Goal: Task Accomplishment & Management: Manage account settings

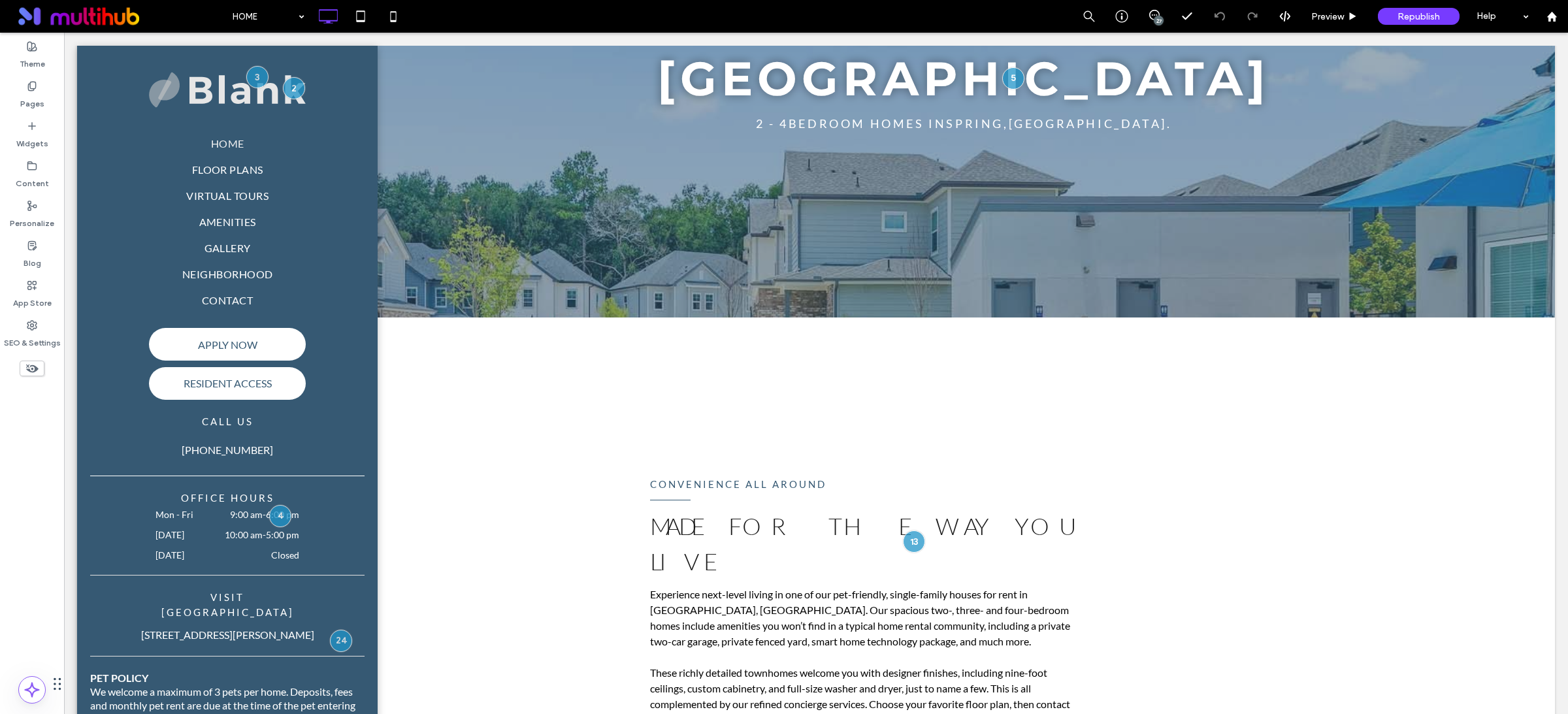
click at [1159, 17] on div "27" at bounding box center [1158, 20] width 10 height 10
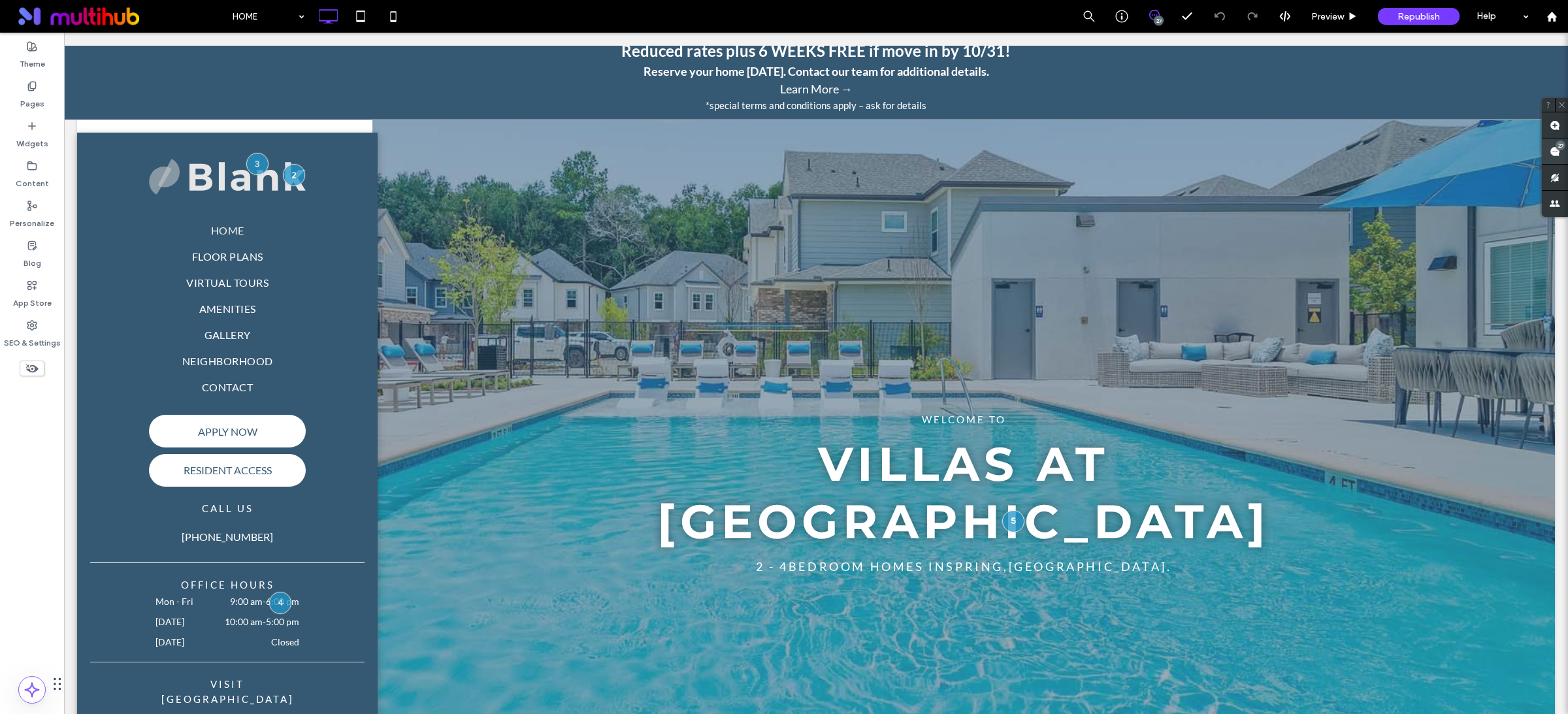
click at [1559, 151] on use at bounding box center [1554, 151] width 10 height 10
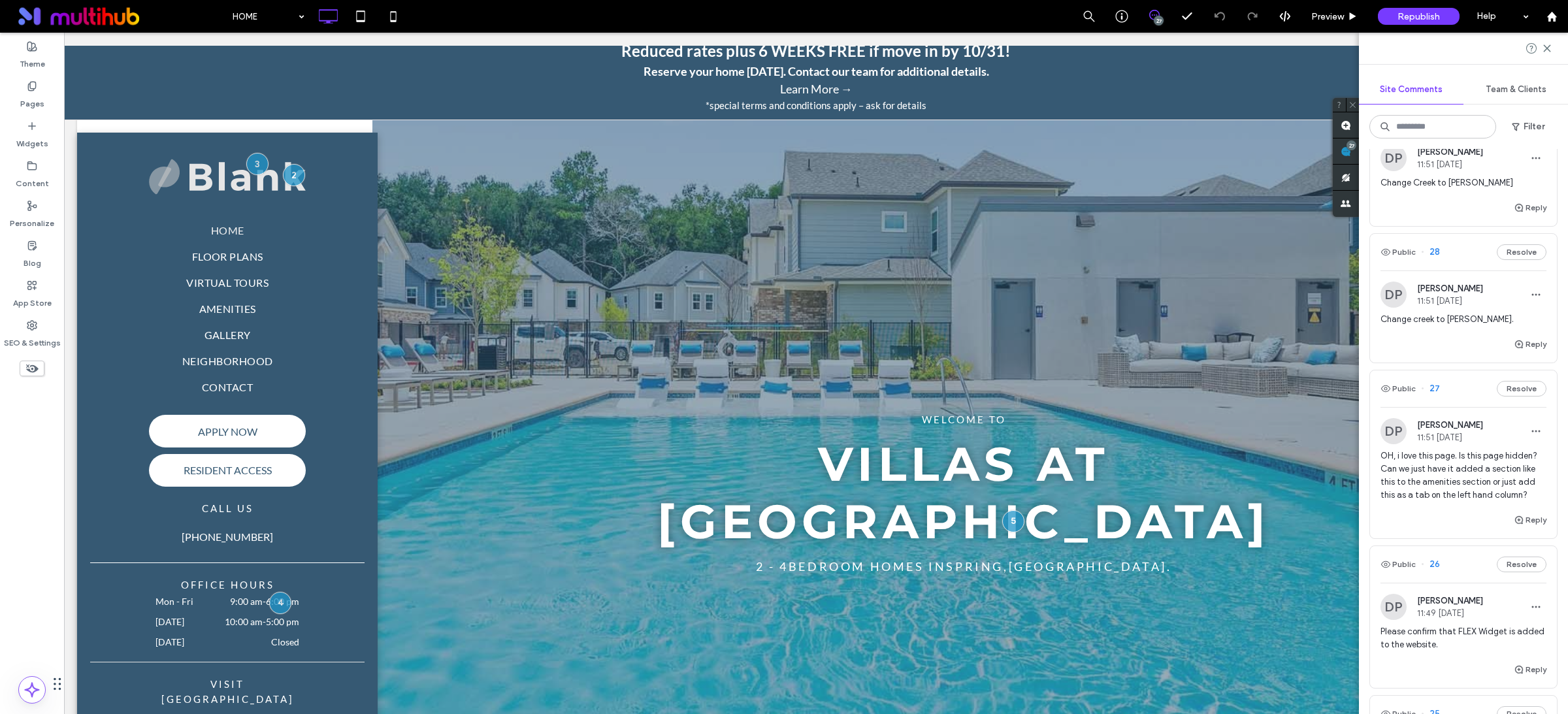
scroll to position [223, 0]
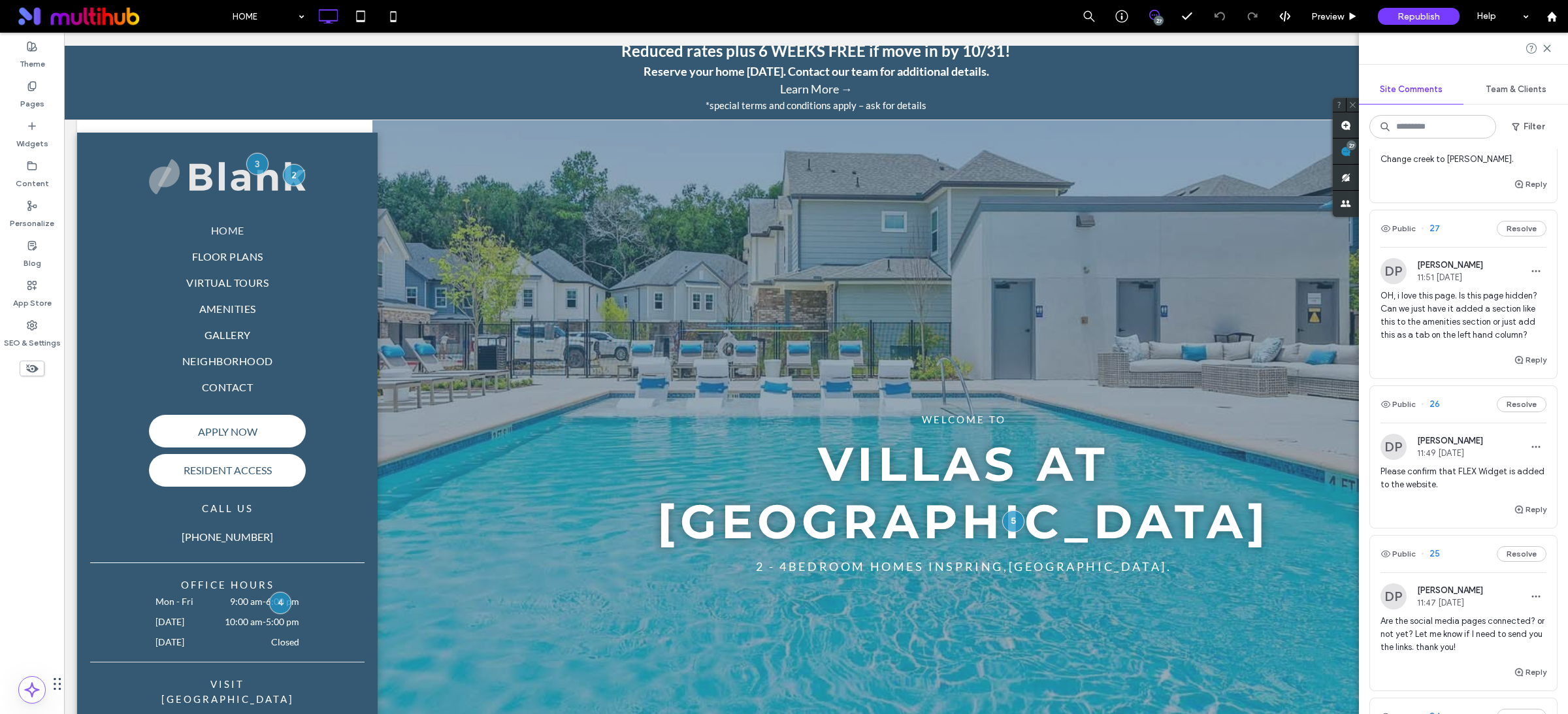
click at [1480, 330] on span "OH, i love this page. Is this page hidden? Can we just have it added a section …" at bounding box center [1463, 315] width 166 height 52
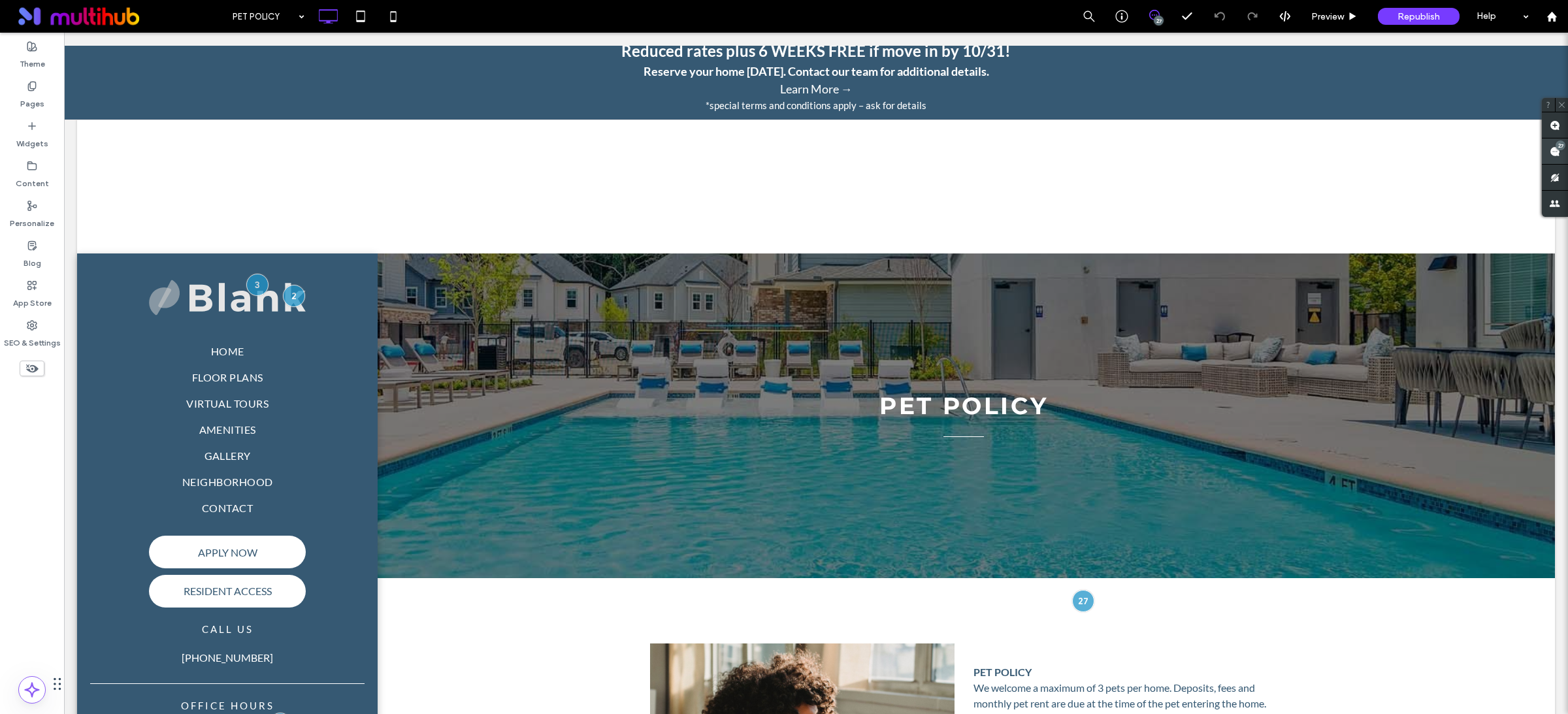
click at [1550, 151] on use at bounding box center [1554, 151] width 10 height 10
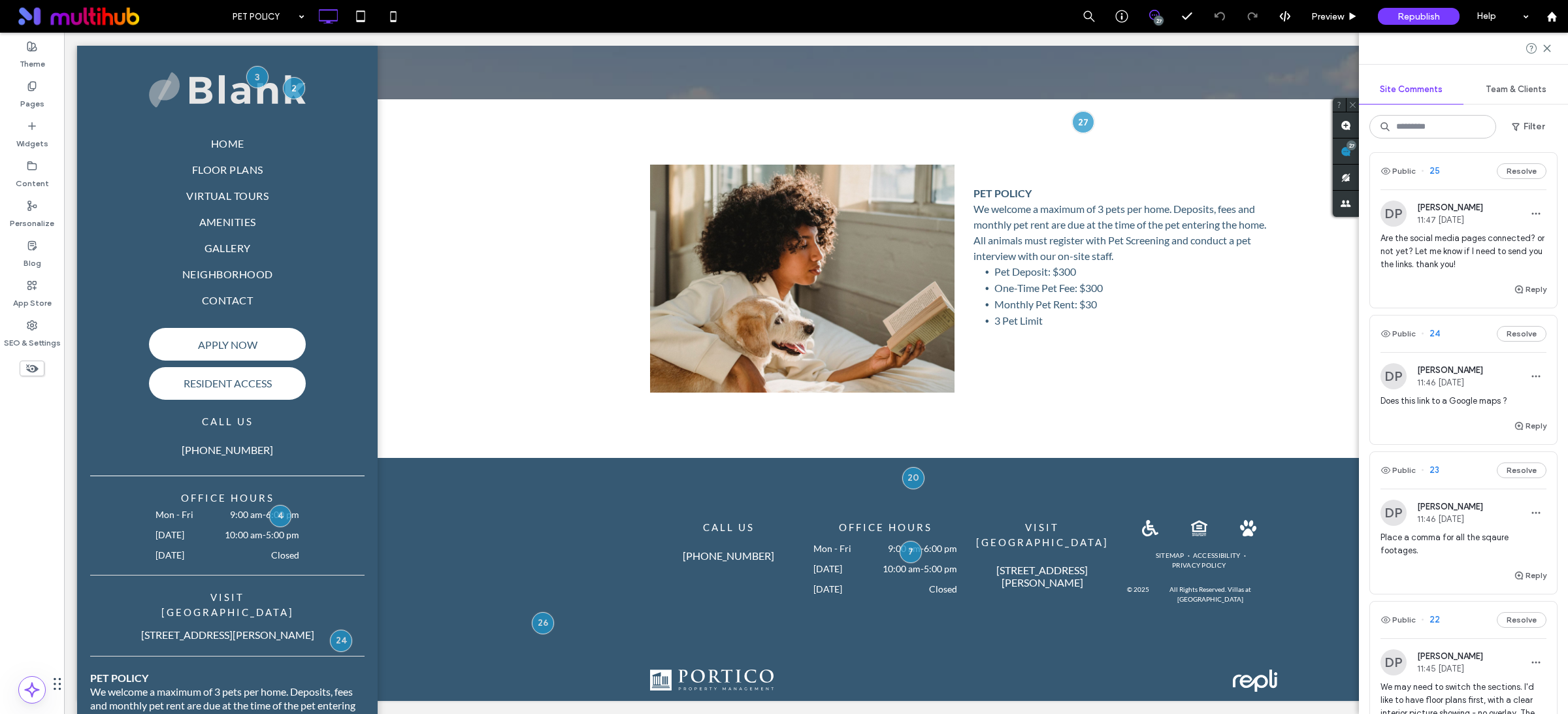
scroll to position [750, 0]
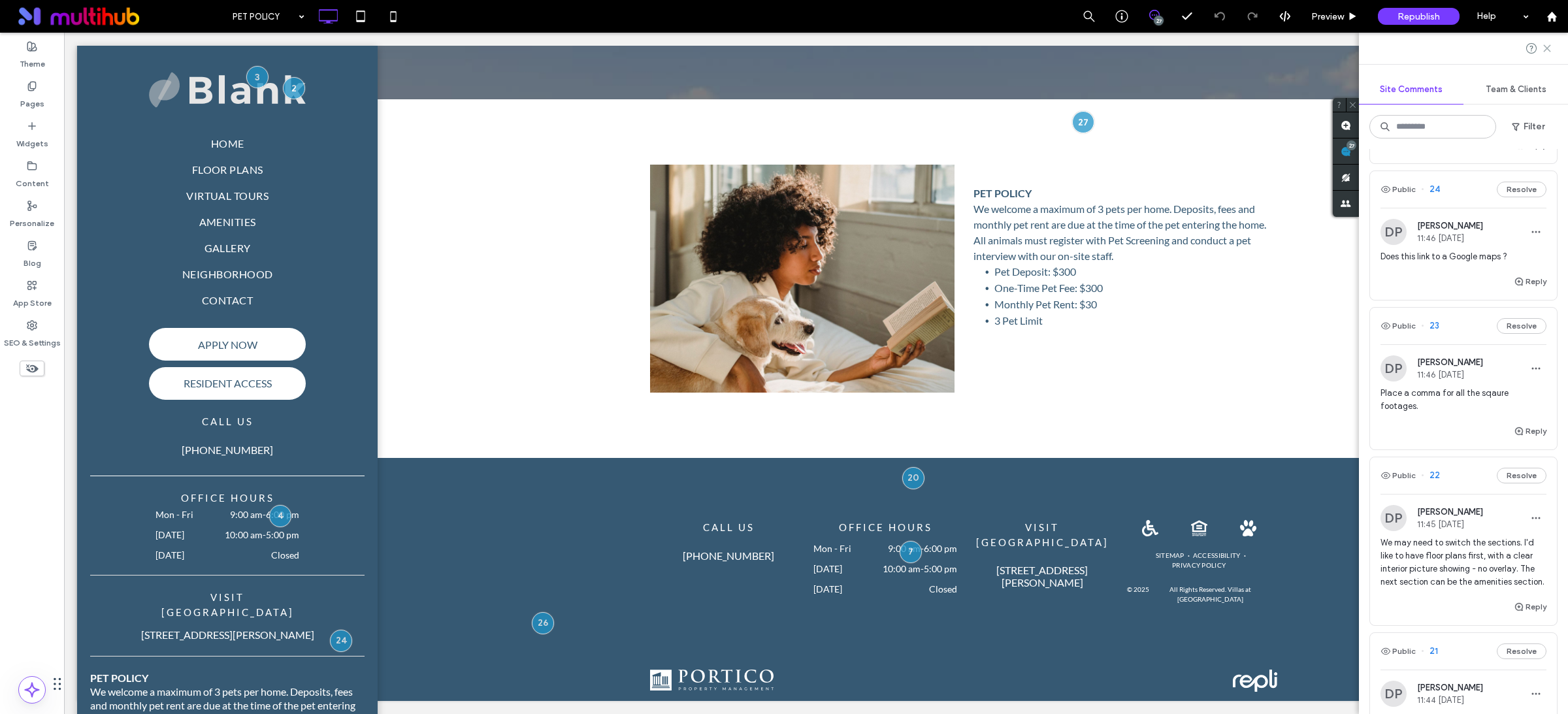
click at [1548, 46] on use at bounding box center [1547, 48] width 6 height 6
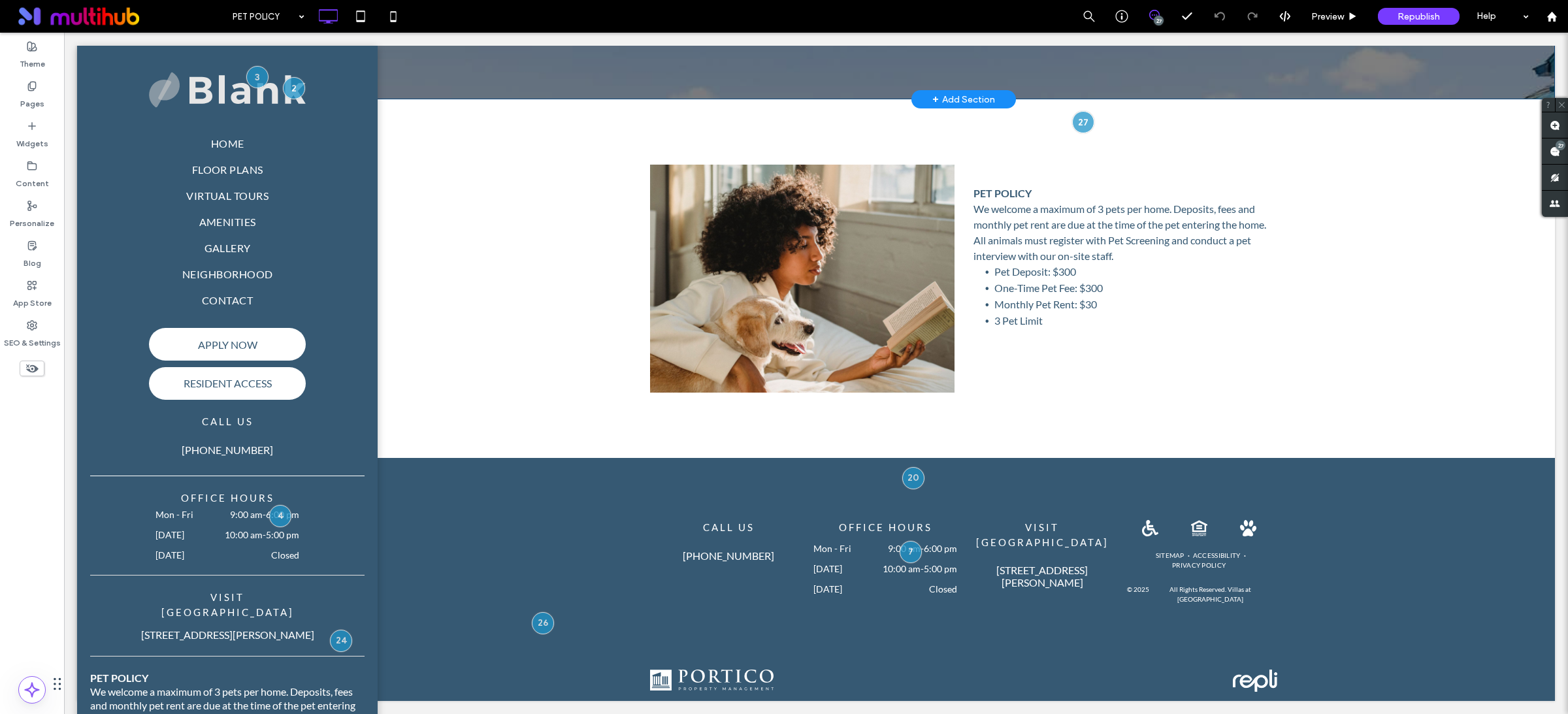
scroll to position [0, 0]
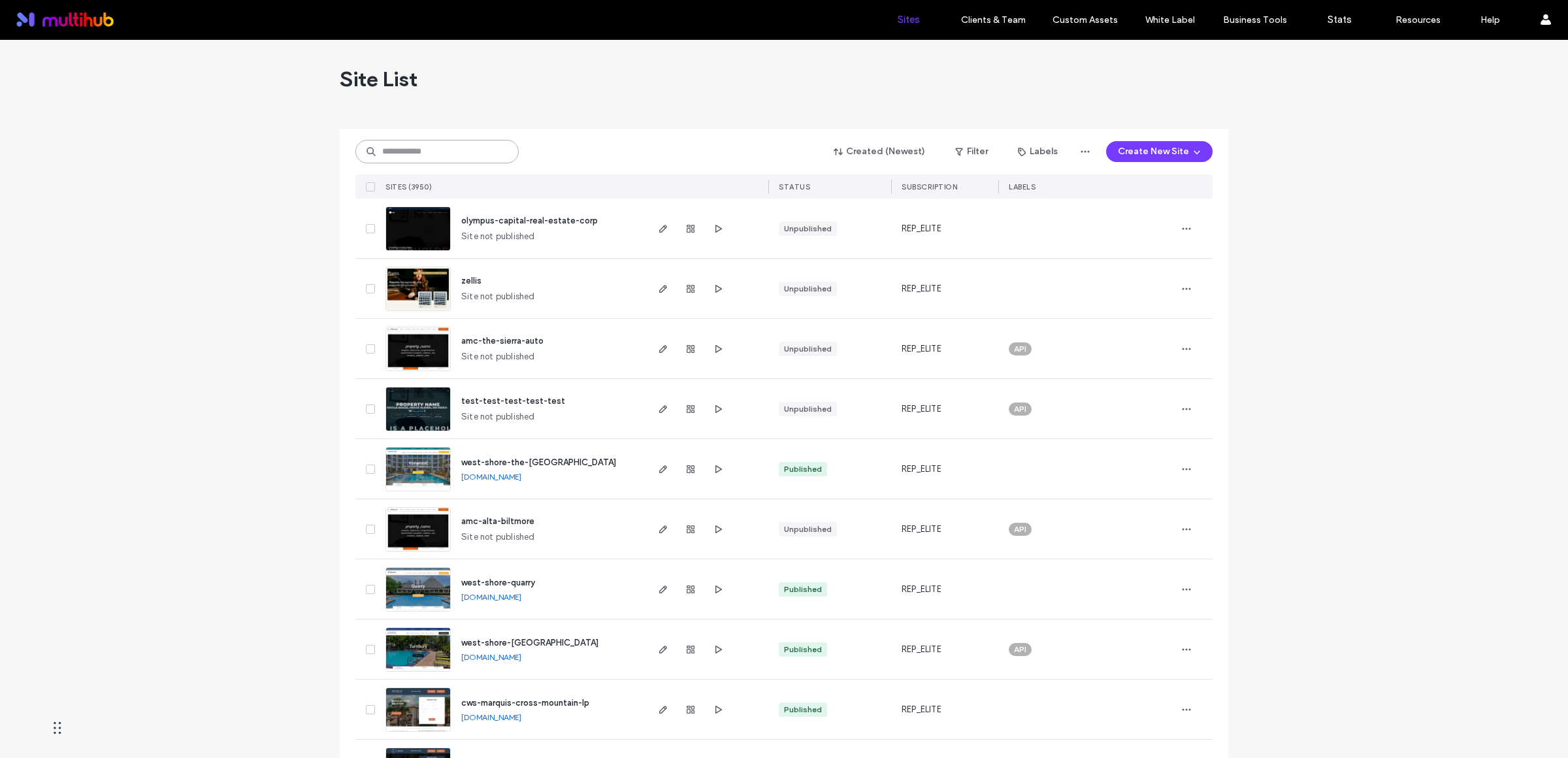
click at [449, 151] on input at bounding box center [437, 151] width 163 height 23
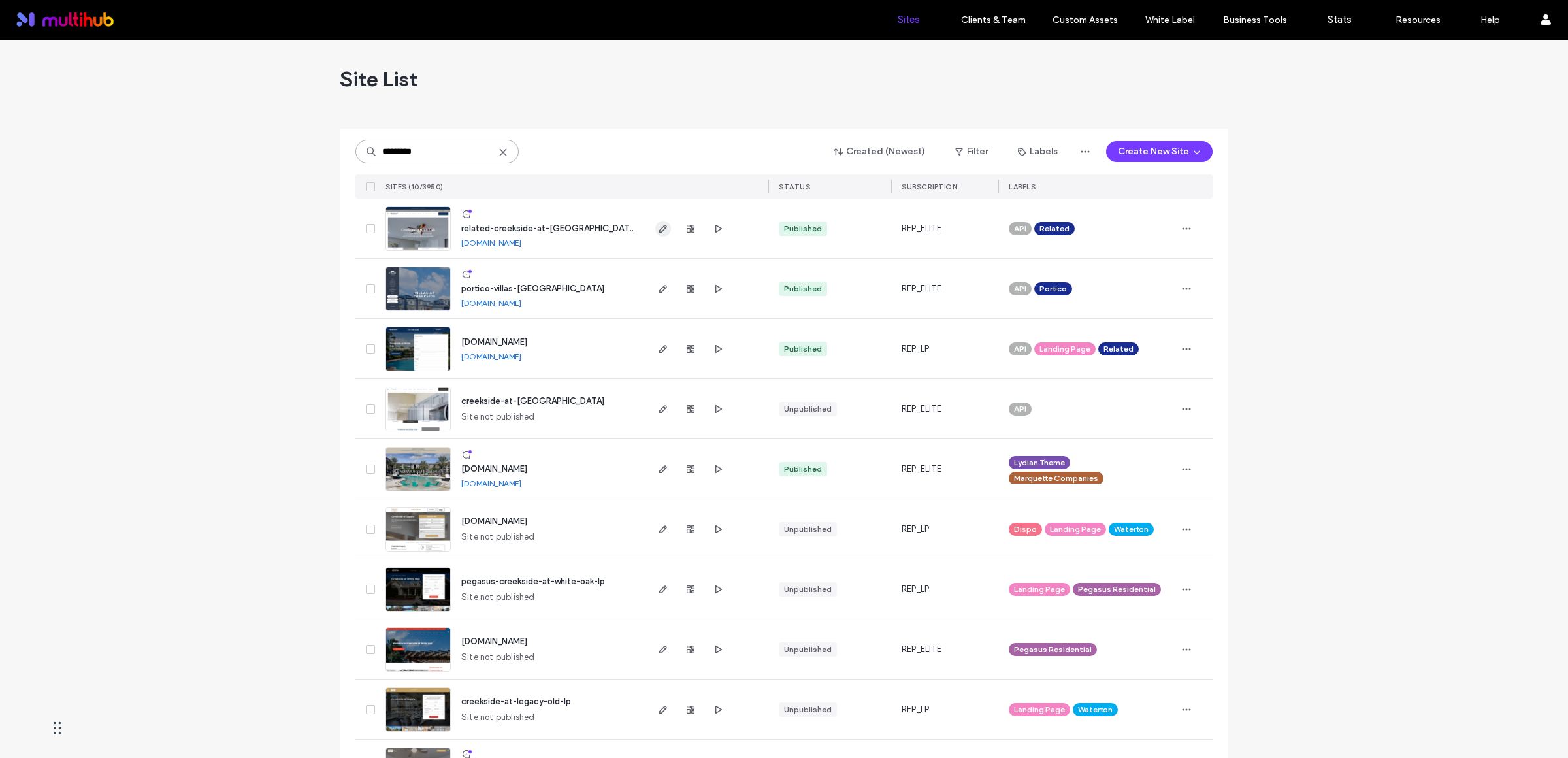
type input "*********"
click at [658, 234] on span "button" at bounding box center [663, 229] width 15 height 16
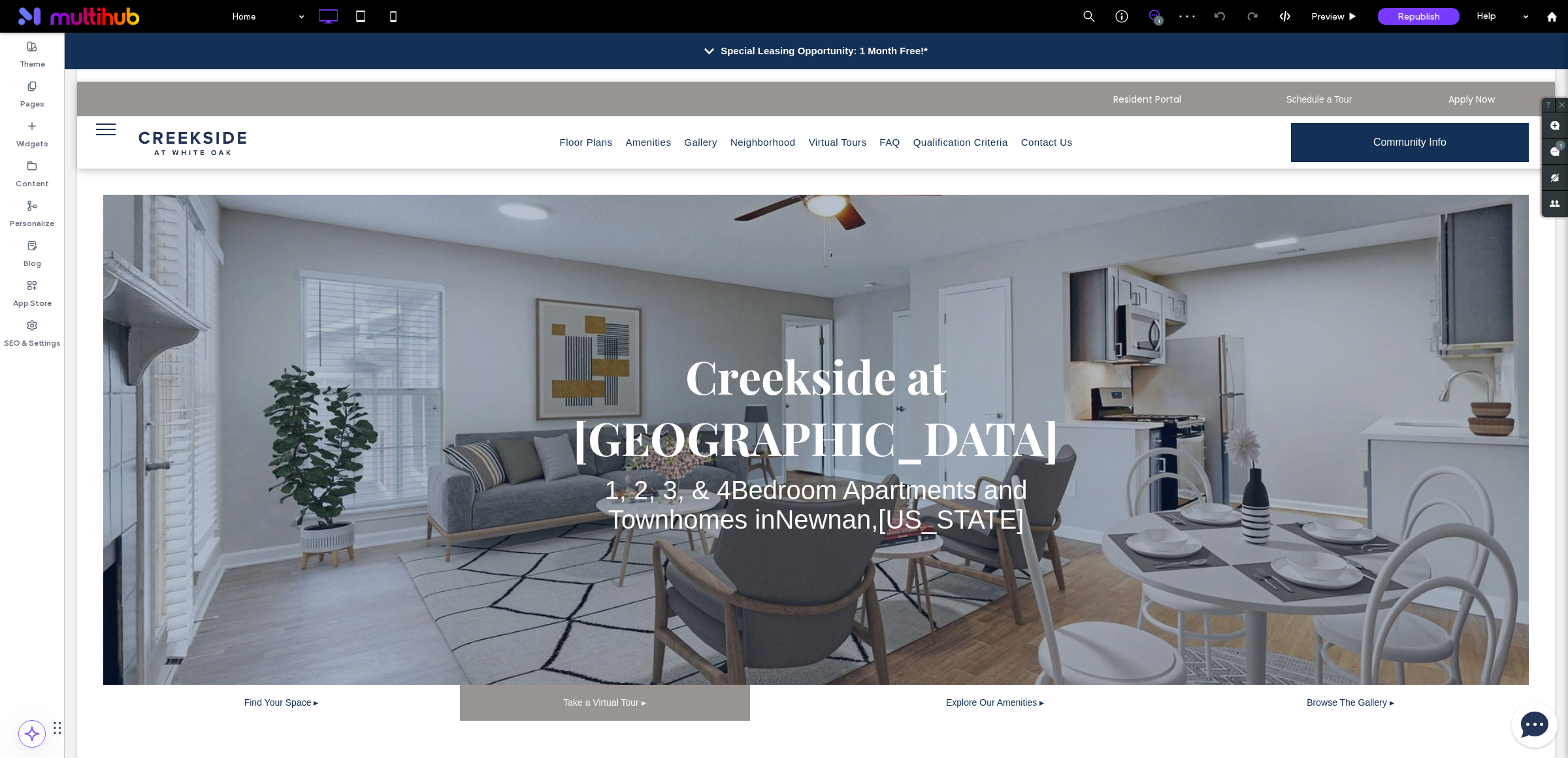
click at [740, 43] on p "Special Leasing Opportunity: 1 Month Free!*" at bounding box center [824, 51] width 207 height 16
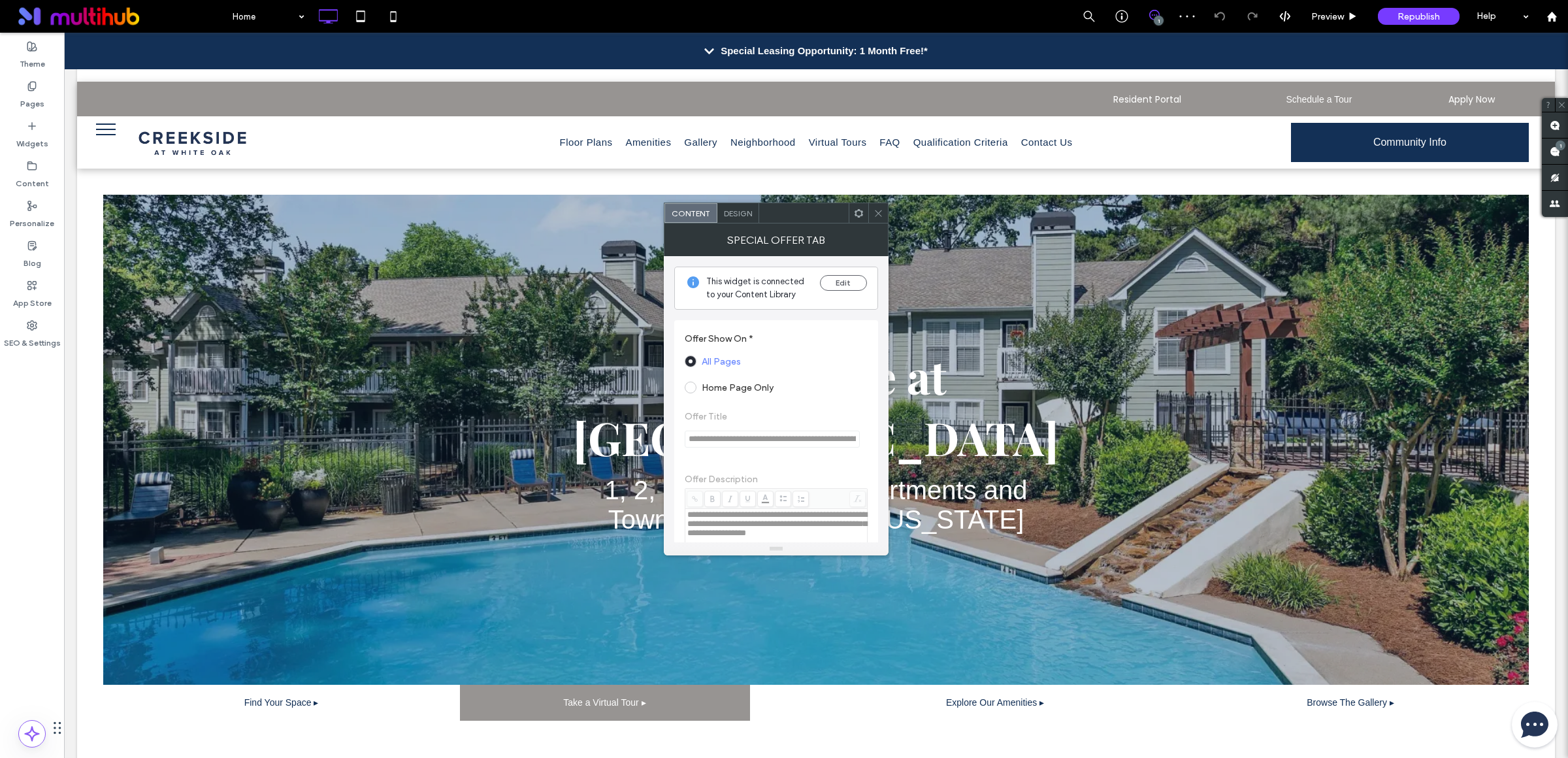
click at [744, 50] on strong "Special Leasing Opportunity: 1 Month Free!*" at bounding box center [824, 50] width 207 height 11
click at [840, 281] on button "Edit" at bounding box center [843, 283] width 47 height 16
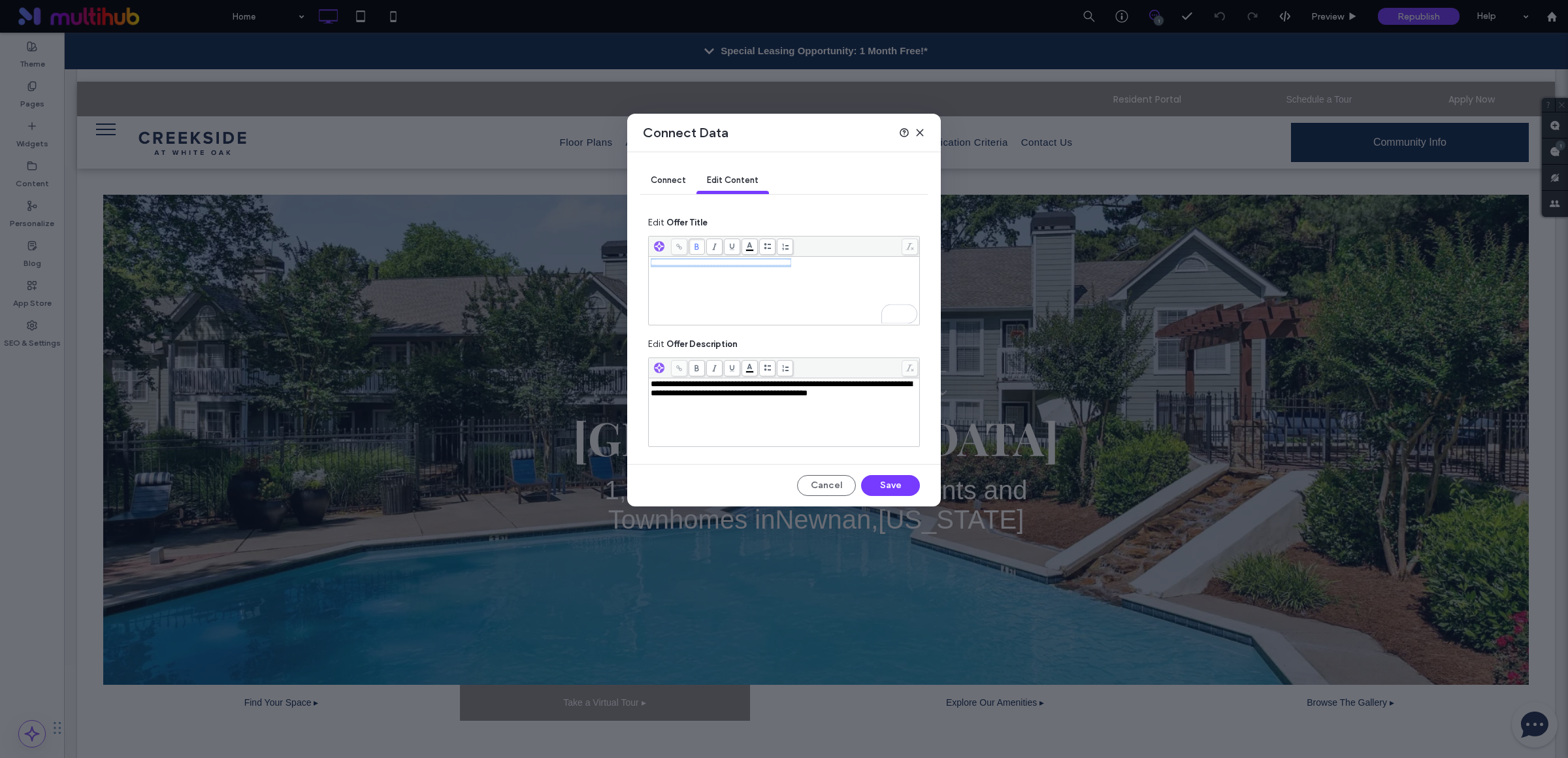
drag, startPoint x: 837, startPoint y: 266, endPoint x: 652, endPoint y: 268, distance: 185.0
click at [652, 267] on div "**********" at bounding box center [784, 263] width 267 height 9
click at [917, 136] on icon at bounding box center [920, 132] width 10 height 10
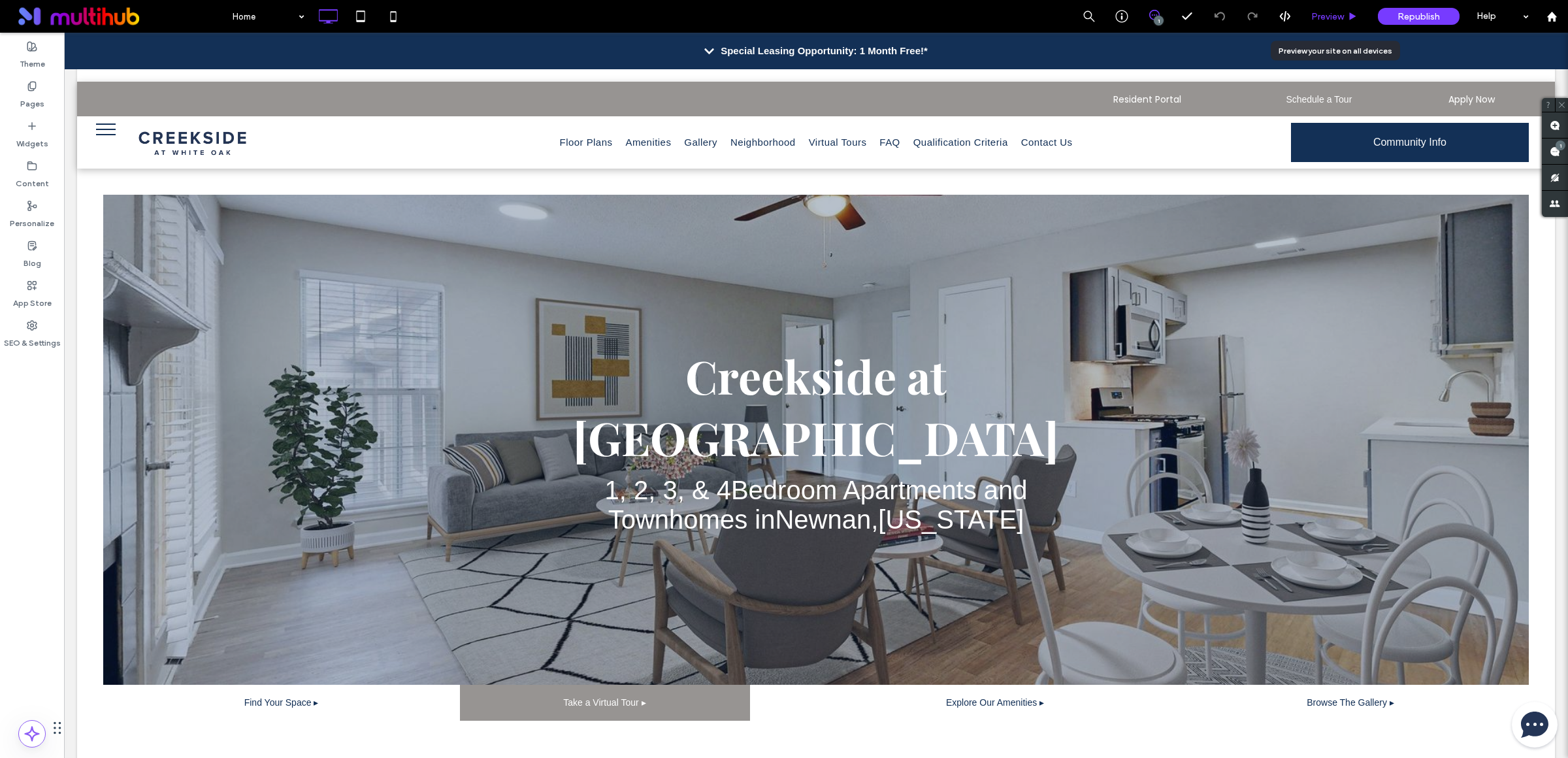
click at [1306, 16] on div "Preview" at bounding box center [1334, 16] width 66 height 11
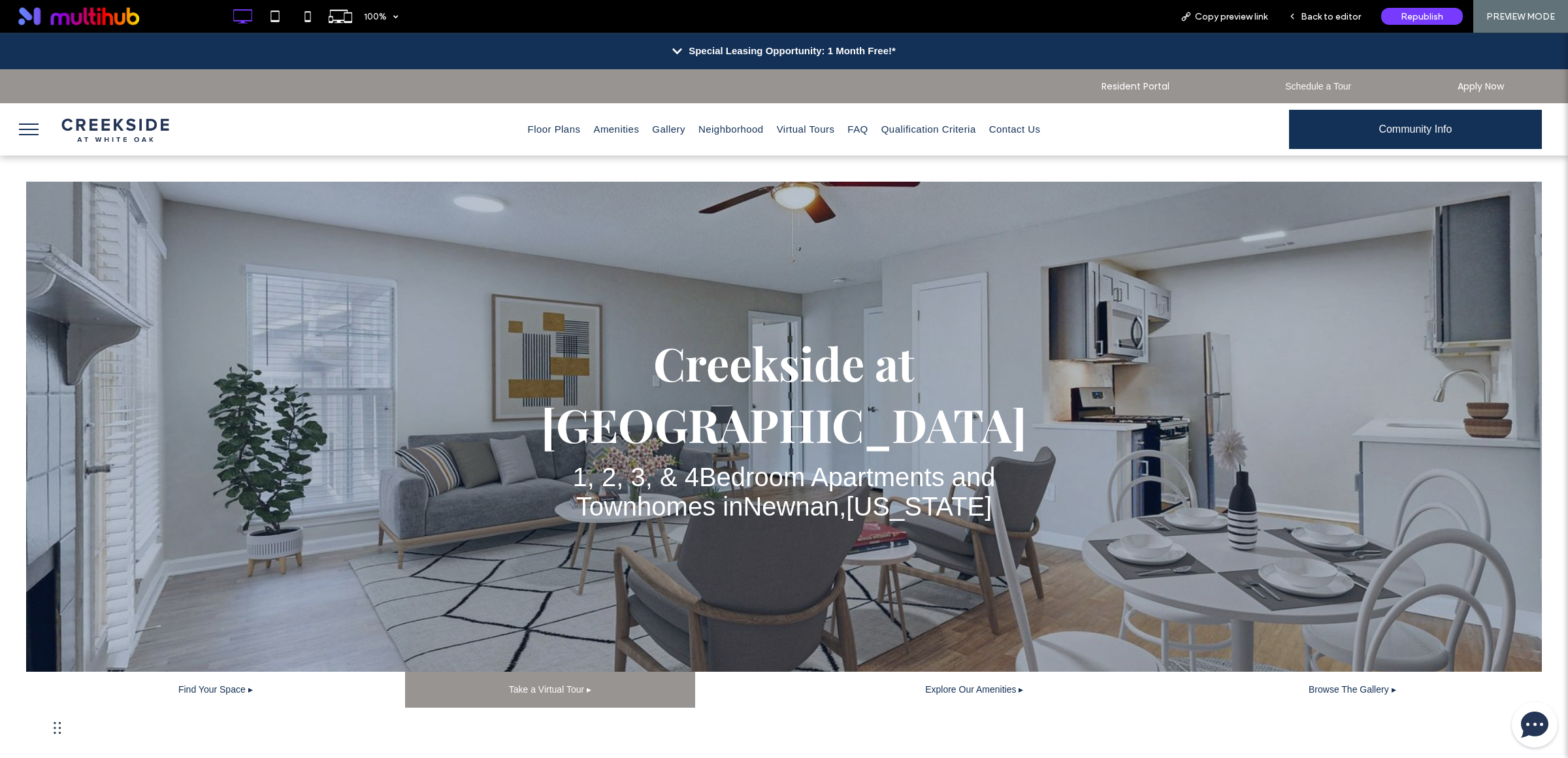
click at [689, 46] on strong "Special Leasing Opportunity: 1 Month Free!*" at bounding box center [792, 50] width 207 height 11
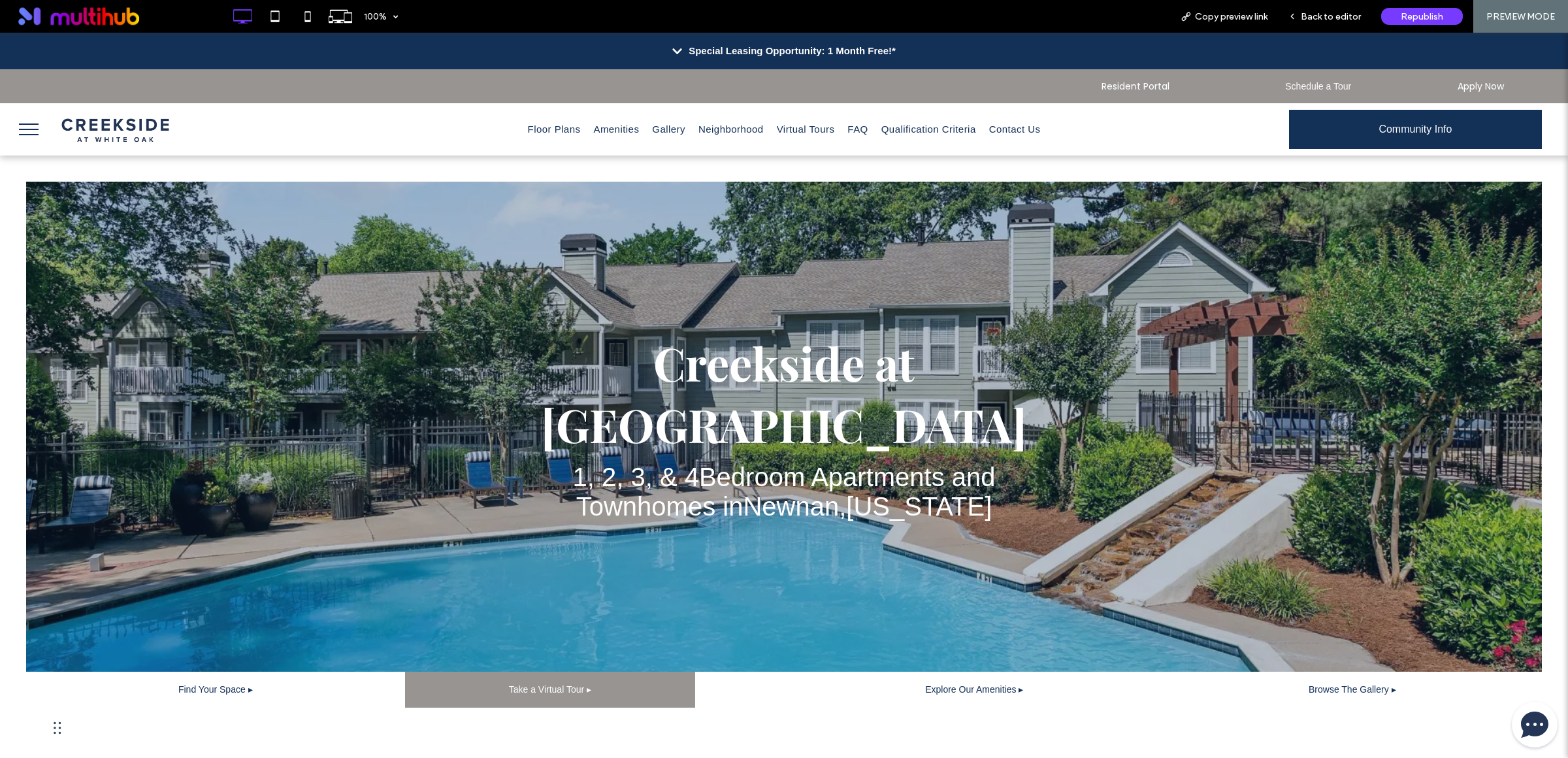
click at [672, 47] on icon at bounding box center [677, 51] width 10 height 11
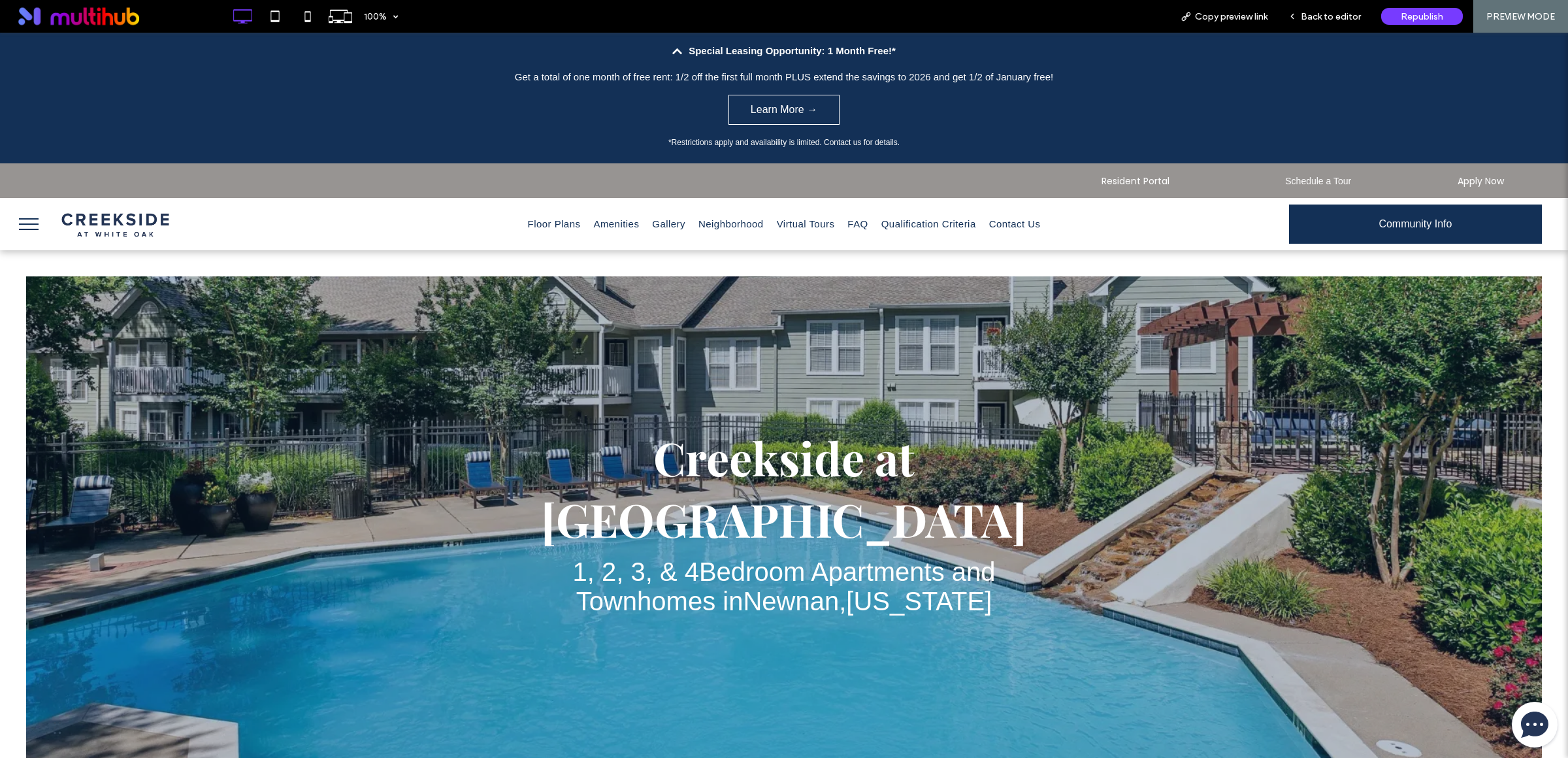
click at [726, 79] on p "Get a total of one month of free rent: 1/2 off the first full month PLUS extend…" at bounding box center [784, 77] width 1176 height 16
click at [748, 78] on p "Get a total of one month of free rent: 1/2 off the first full month PLUS extend…" at bounding box center [784, 77] width 1176 height 16
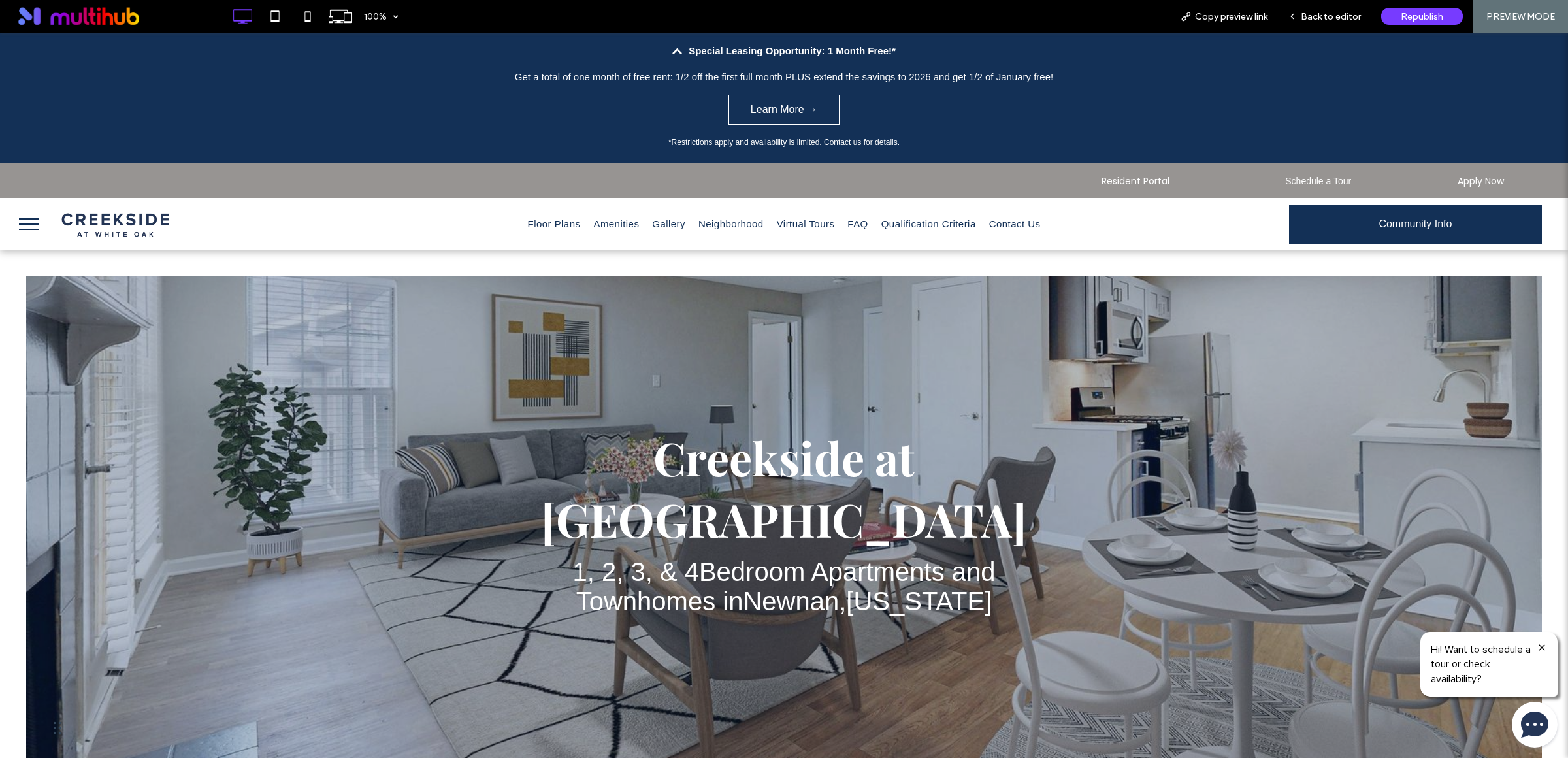
click at [955, 75] on p "Get a total of one month of free rent: 1/2 off the first full month PLUS extend…" at bounding box center [784, 77] width 1176 height 16
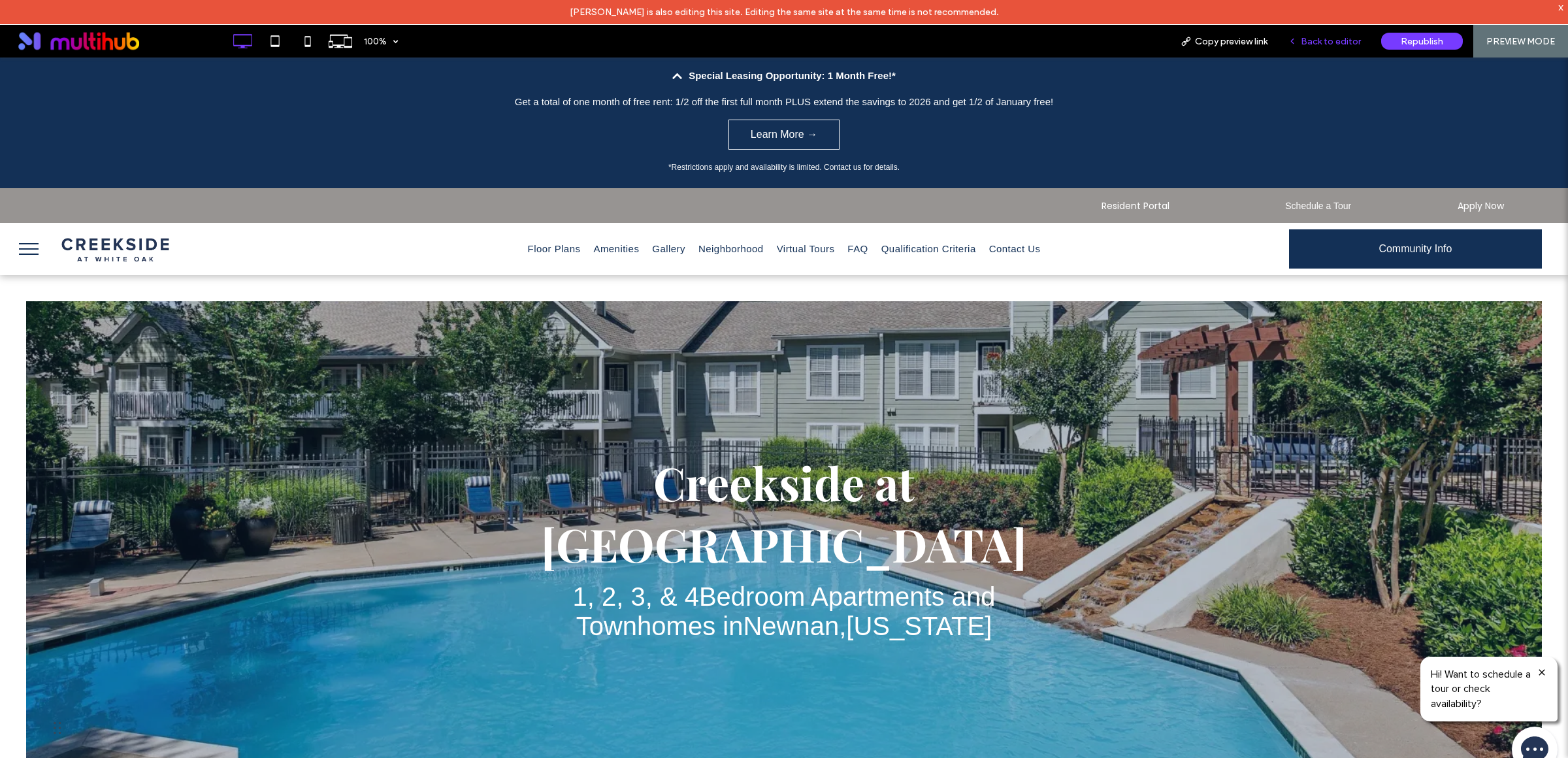
click at [1310, 43] on span "Back to editor" at bounding box center [1331, 41] width 60 height 11
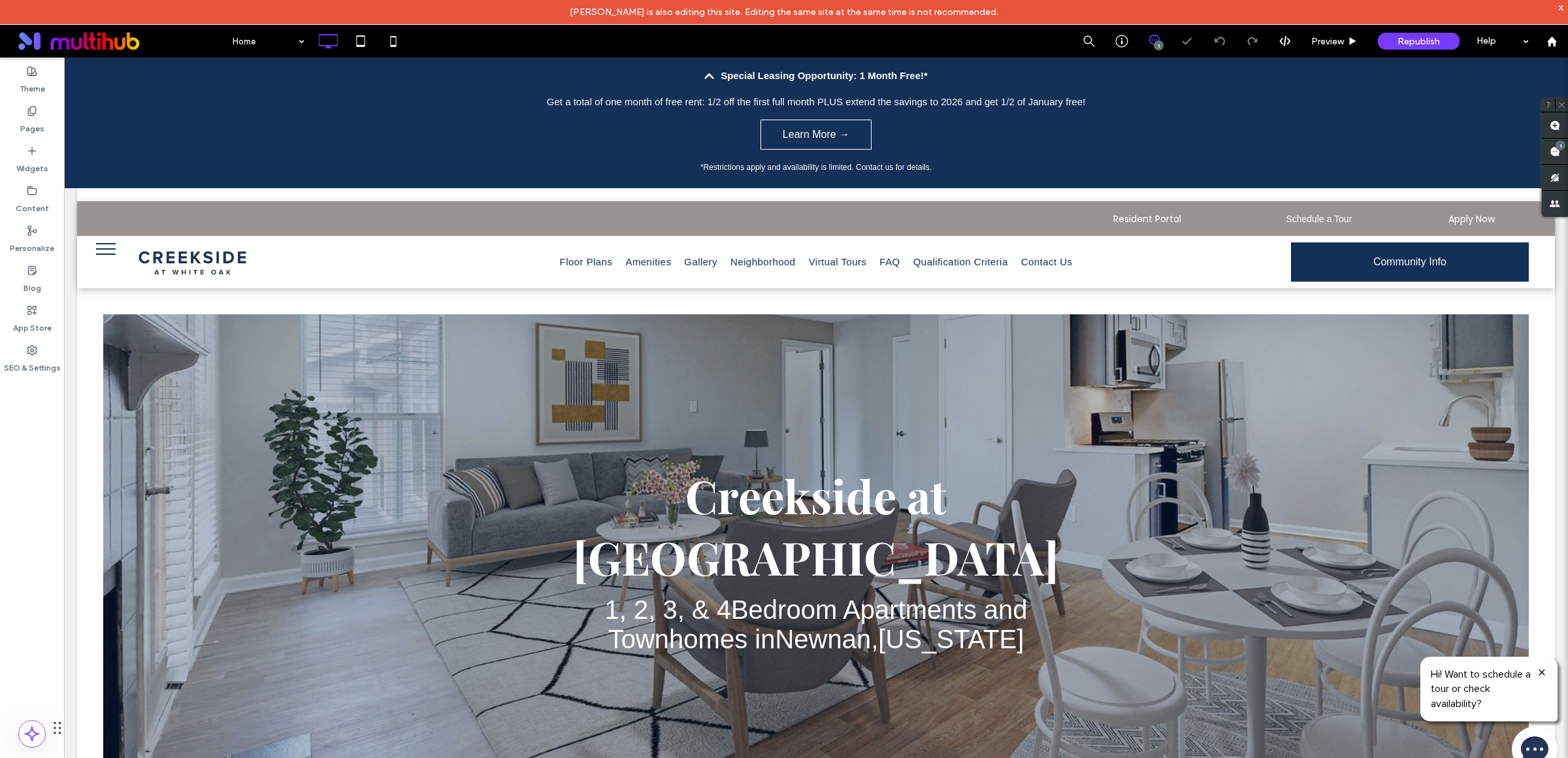
click at [1015, 102] on p "Get a total of one month of free rent: 1/2 off the first full month PLUS extend…" at bounding box center [816, 102] width 1112 height 16
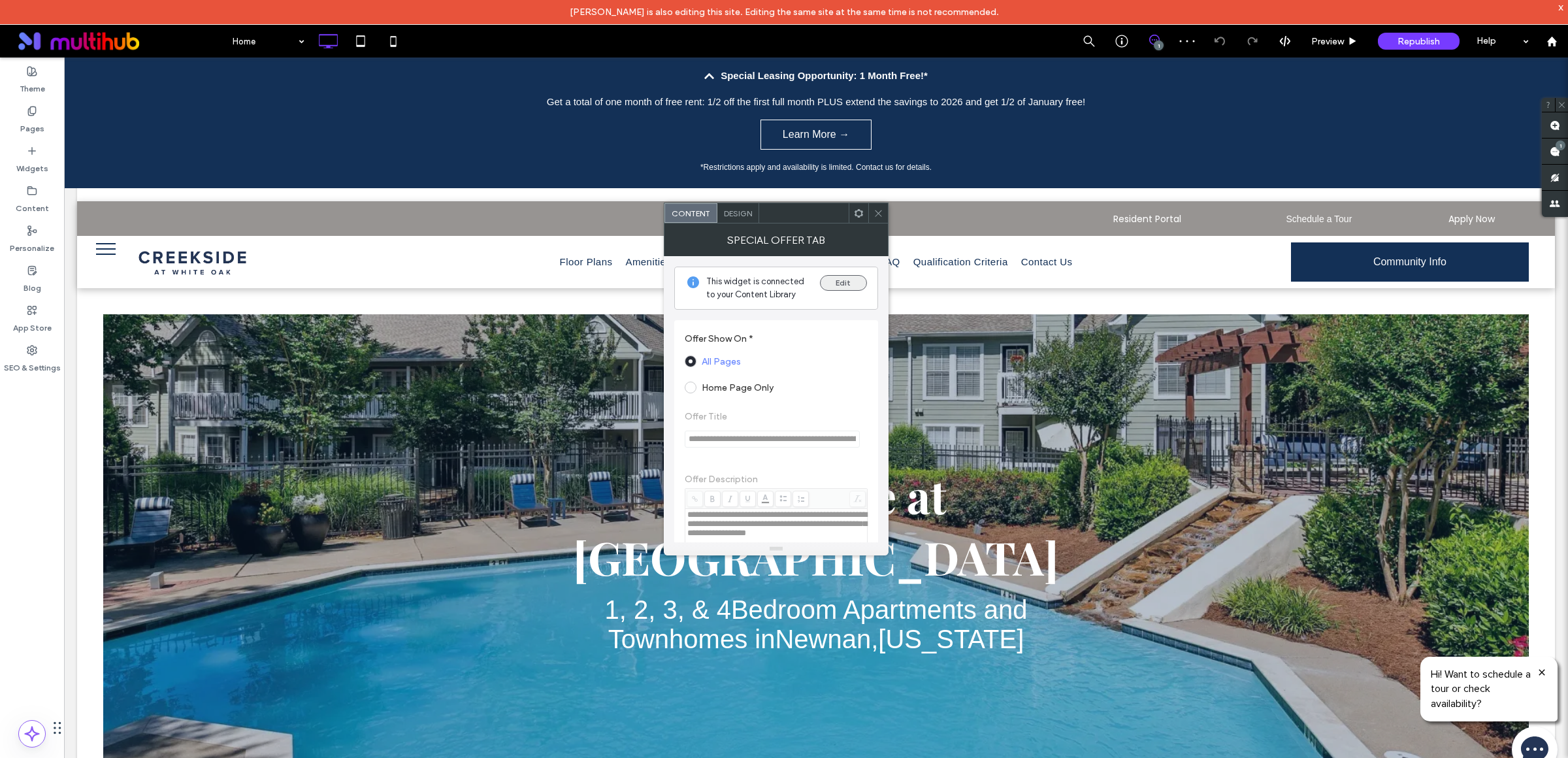
click at [856, 281] on button "Edit" at bounding box center [843, 283] width 47 height 16
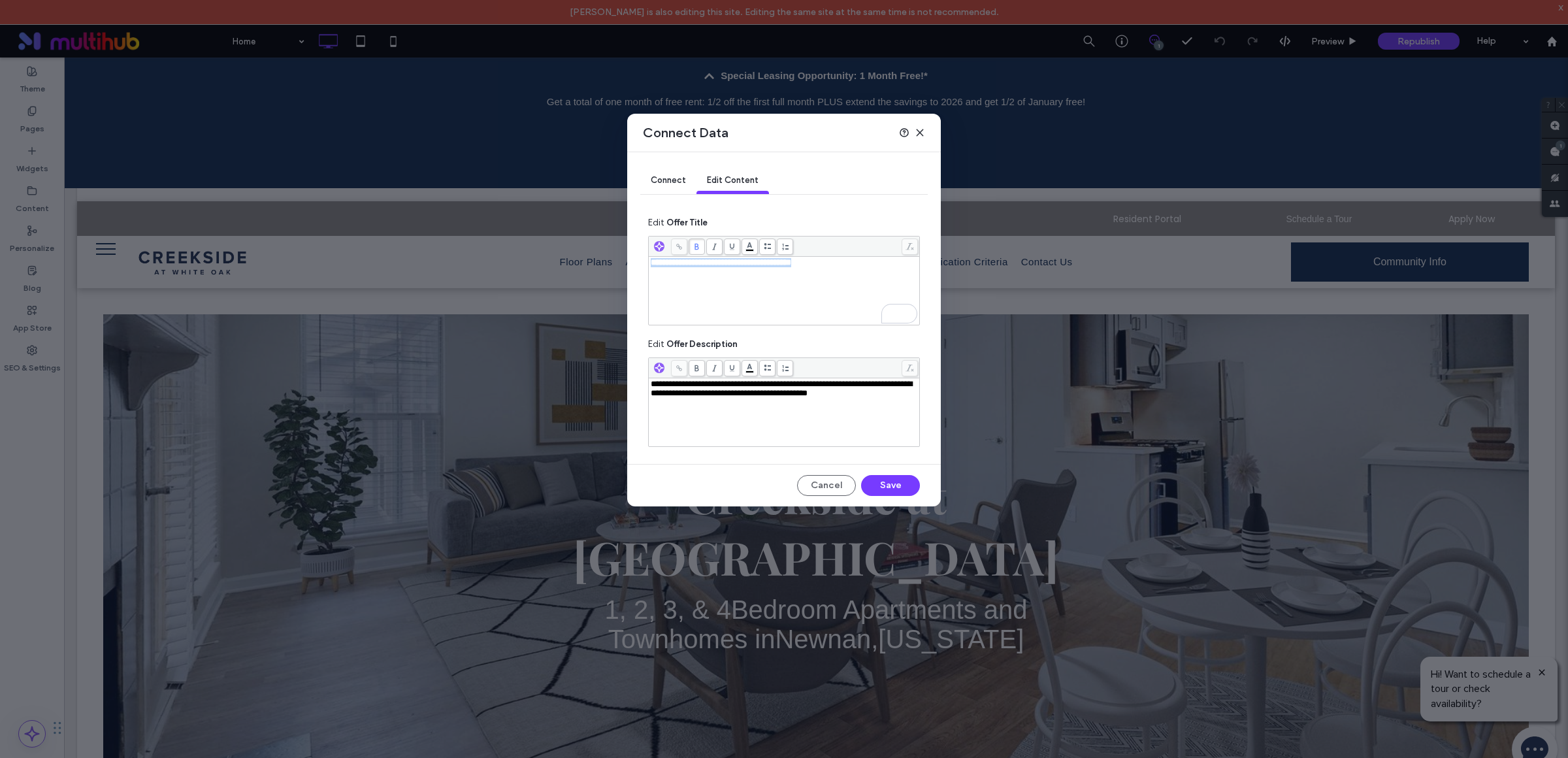
drag, startPoint x: 837, startPoint y: 265, endPoint x: 639, endPoint y: 269, distance: 198.0
click at [639, 269] on div "**********" at bounding box center [783, 329] width 314 height 354
click at [723, 267] on span "**********" at bounding box center [720, 262] width 140 height 9
click at [724, 264] on span "**********" at bounding box center [720, 262] width 140 height 9
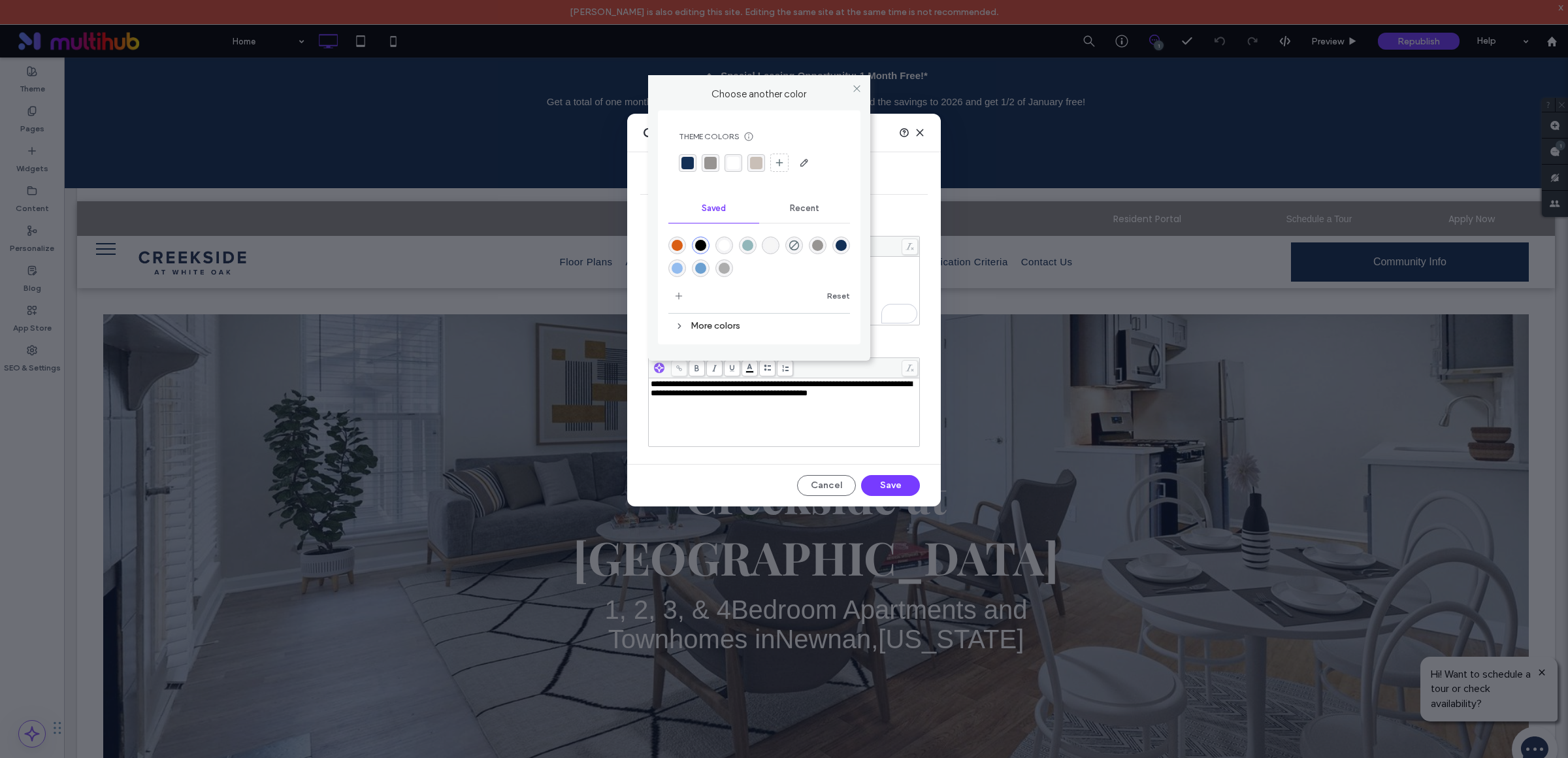
click at [750, 251] on body "Alicia Worrell is also editing this site. Editing the same site at the same tim…" at bounding box center [784, 379] width 1568 height 758
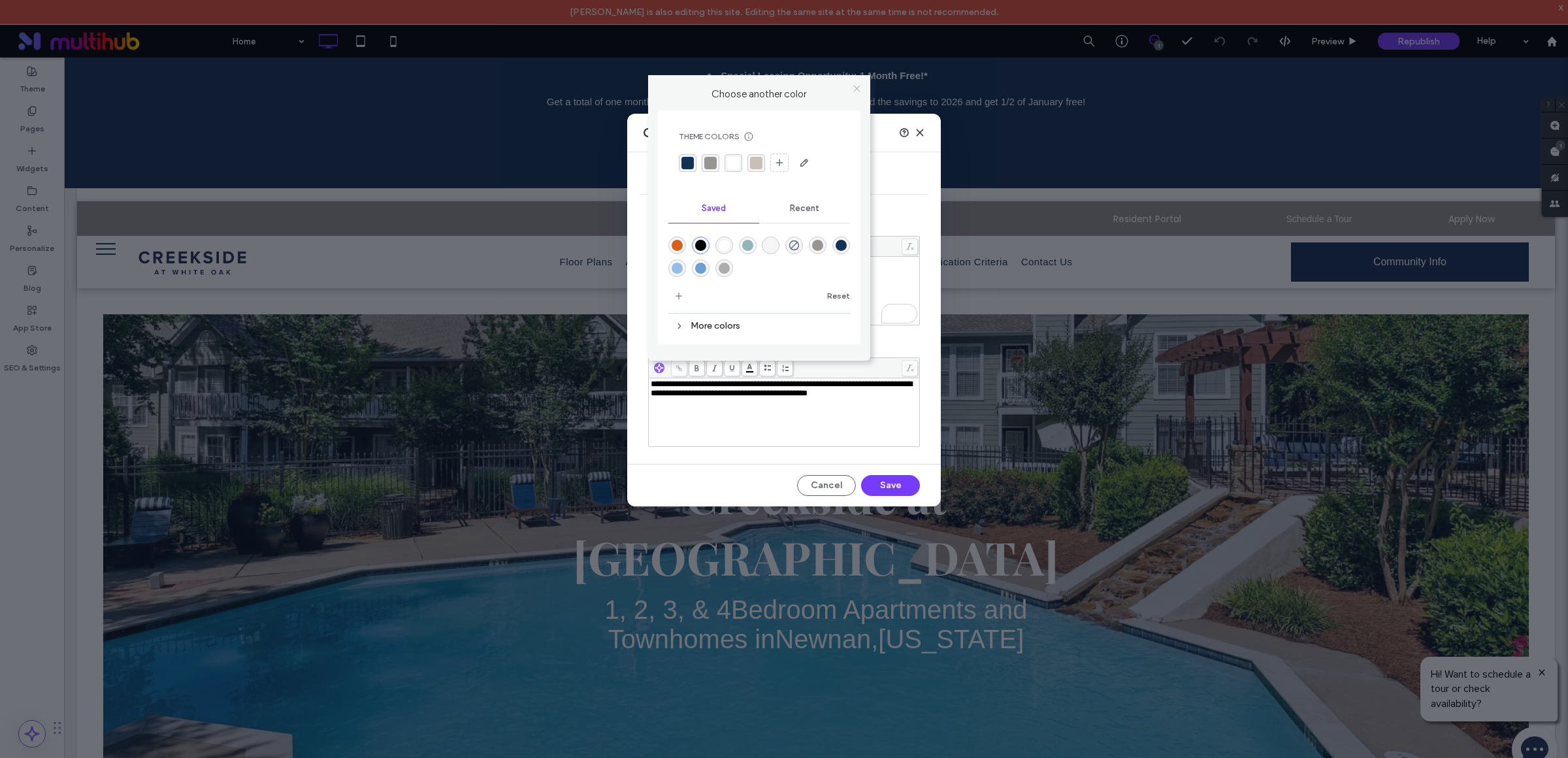
click at [860, 88] on icon at bounding box center [857, 88] width 10 height 10
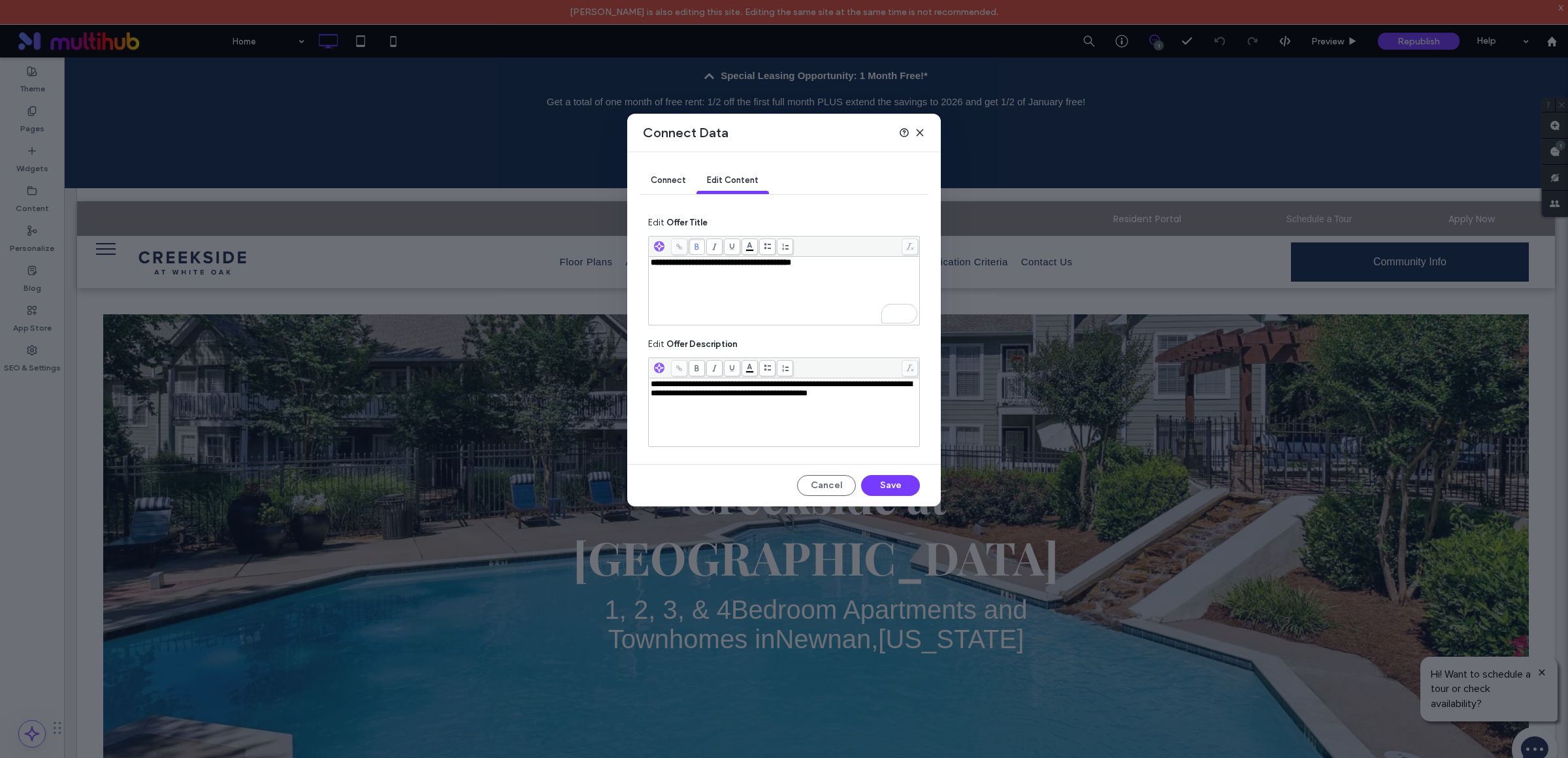
click at [699, 253] on span at bounding box center [696, 246] width 16 height 16
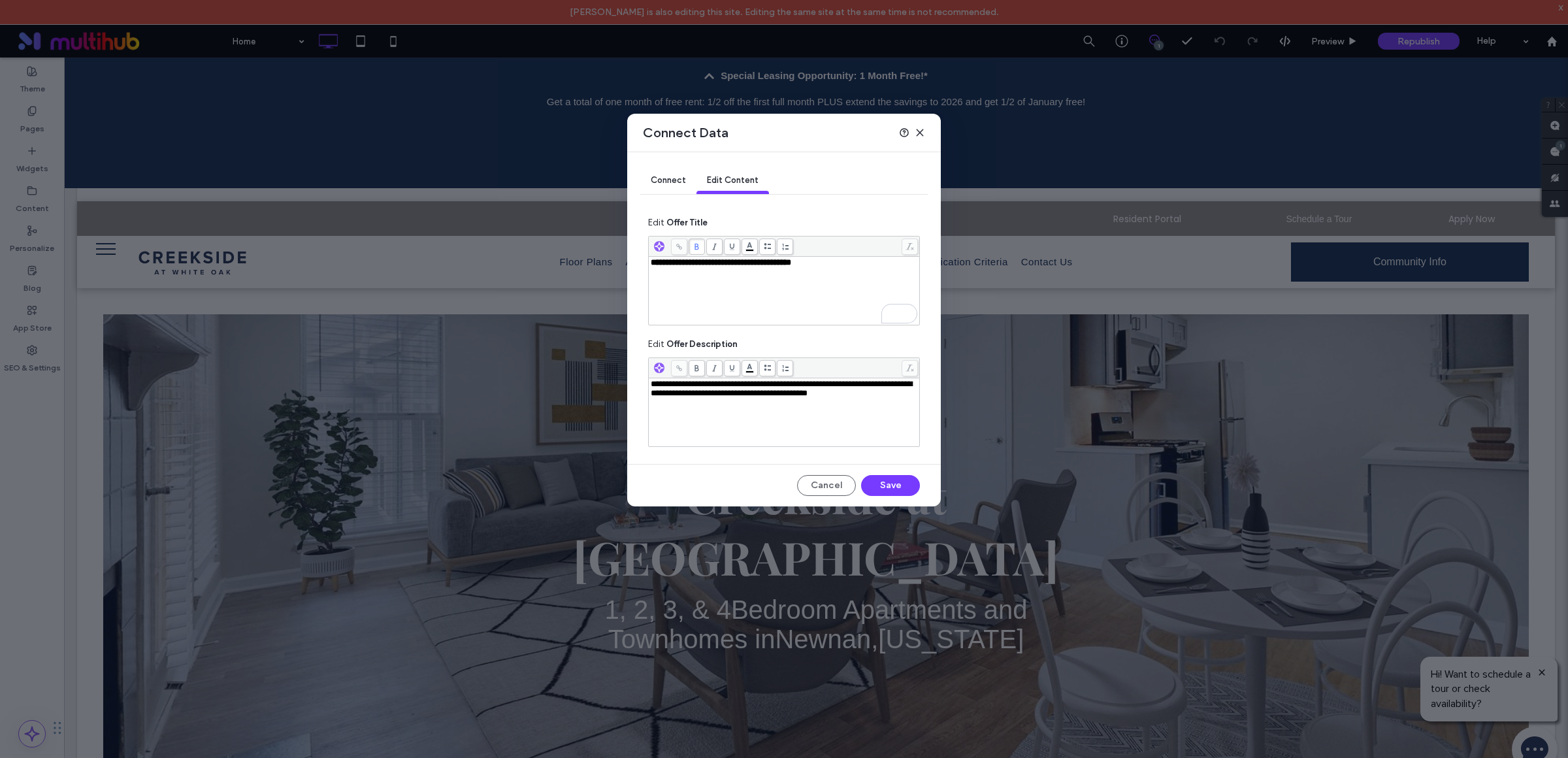
click at [922, 133] on icon at bounding box center [920, 132] width 10 height 10
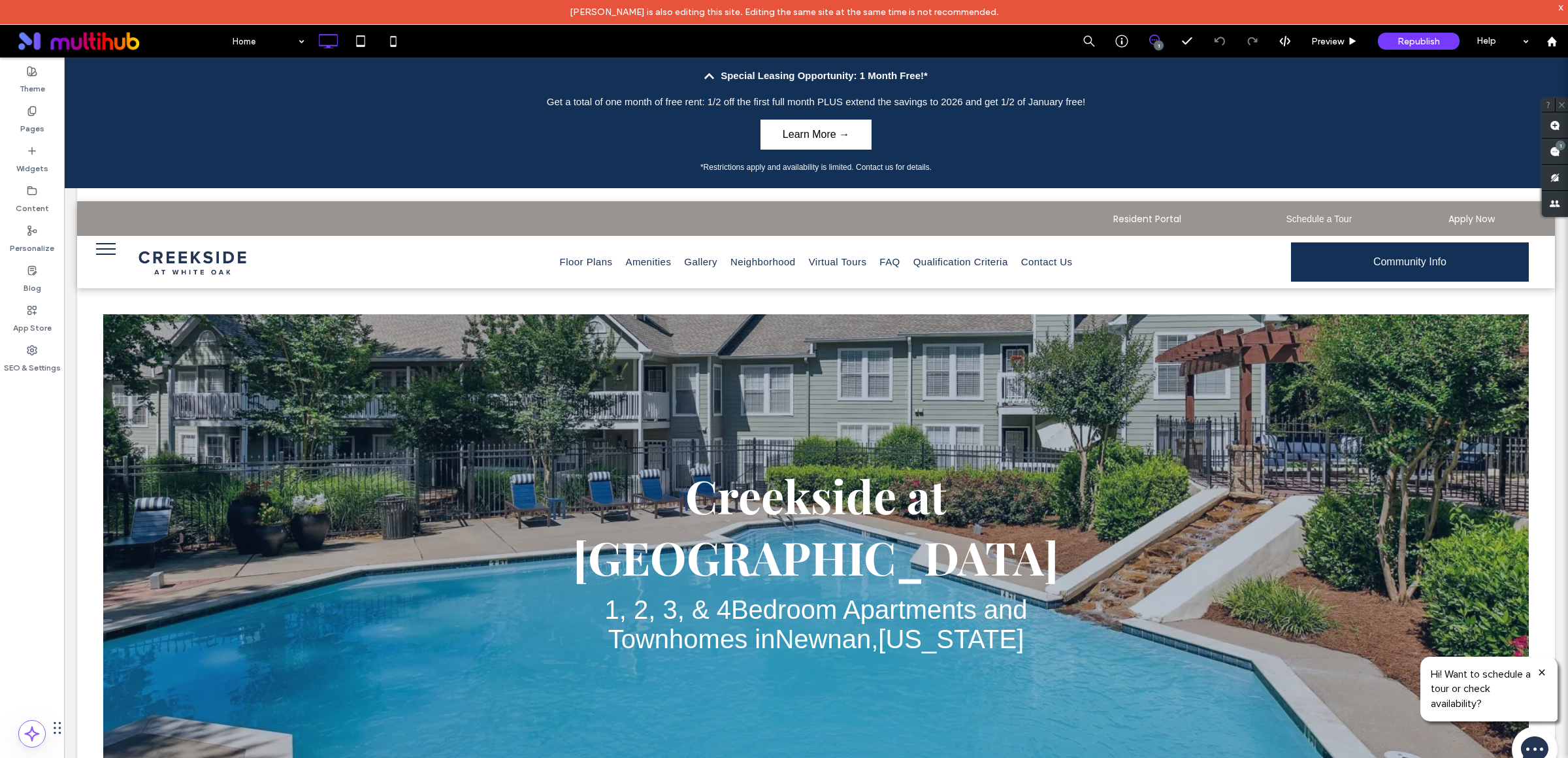
click at [842, 134] on link "Learn More →" at bounding box center [816, 134] width 111 height 30
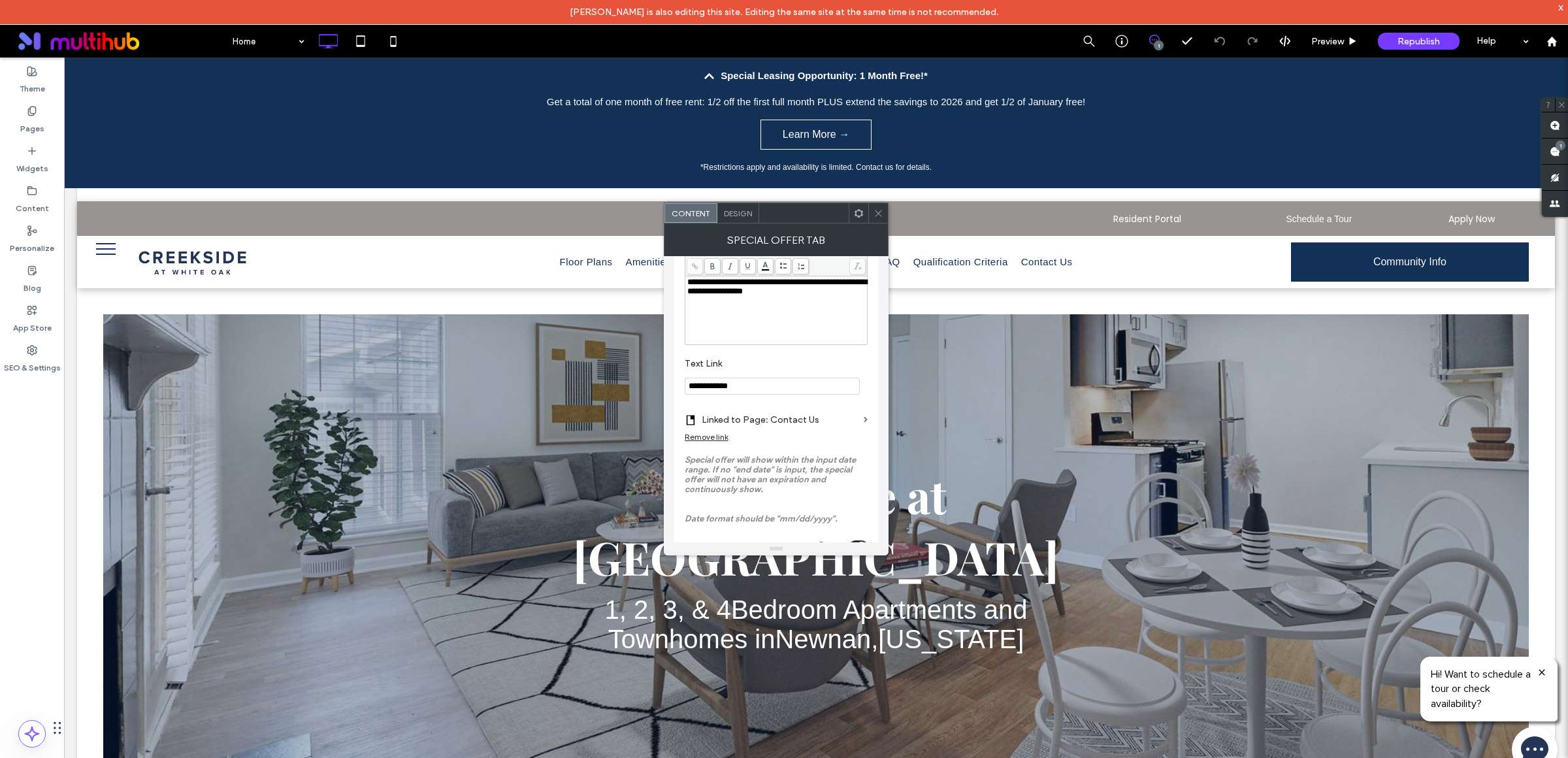
scroll to position [439, 0]
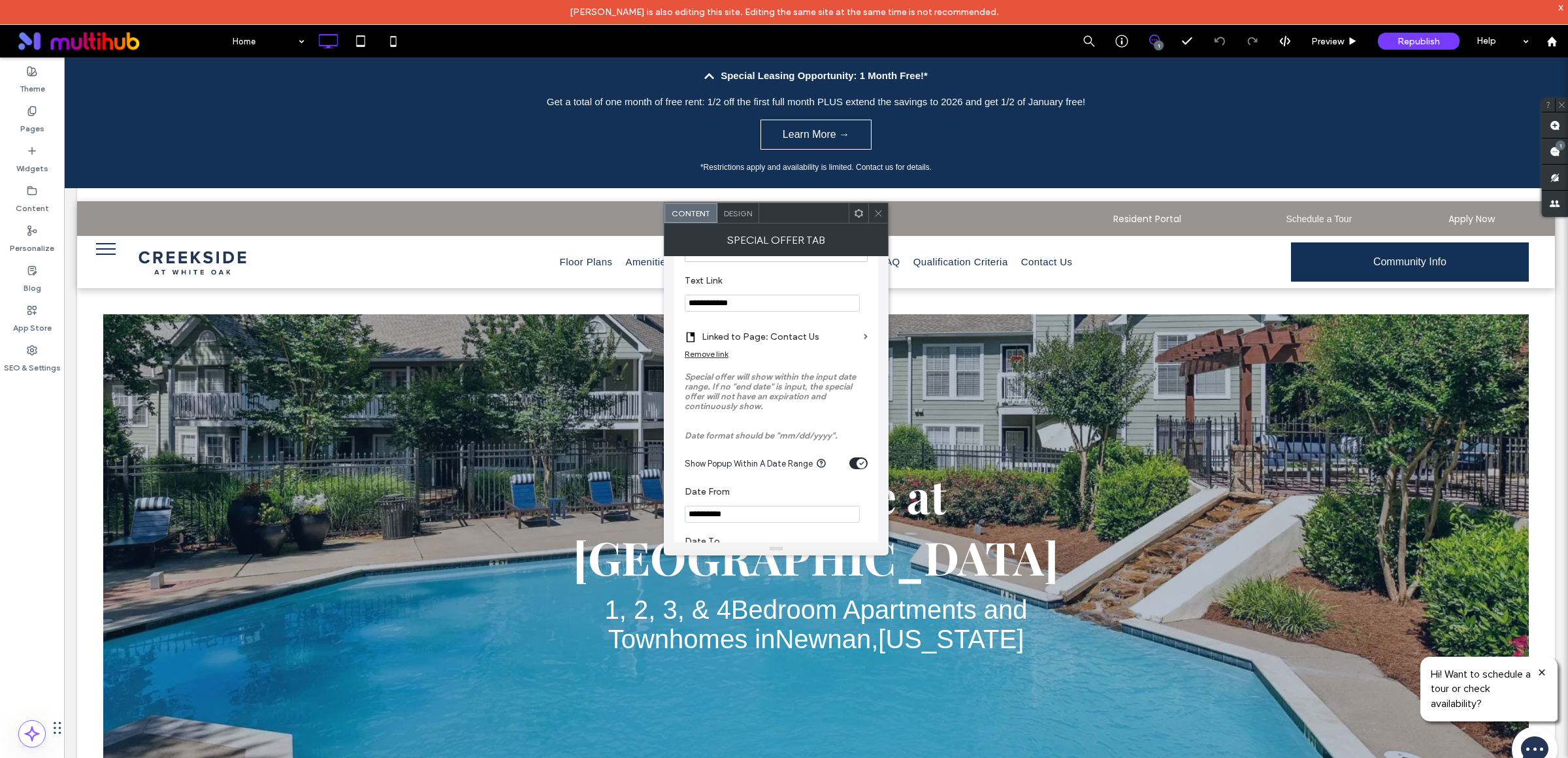
drag, startPoint x: 755, startPoint y: 311, endPoint x: 683, endPoint y: 311, distance: 72.0
click at [683, 311] on div "**********" at bounding box center [775, 319] width 204 height 874
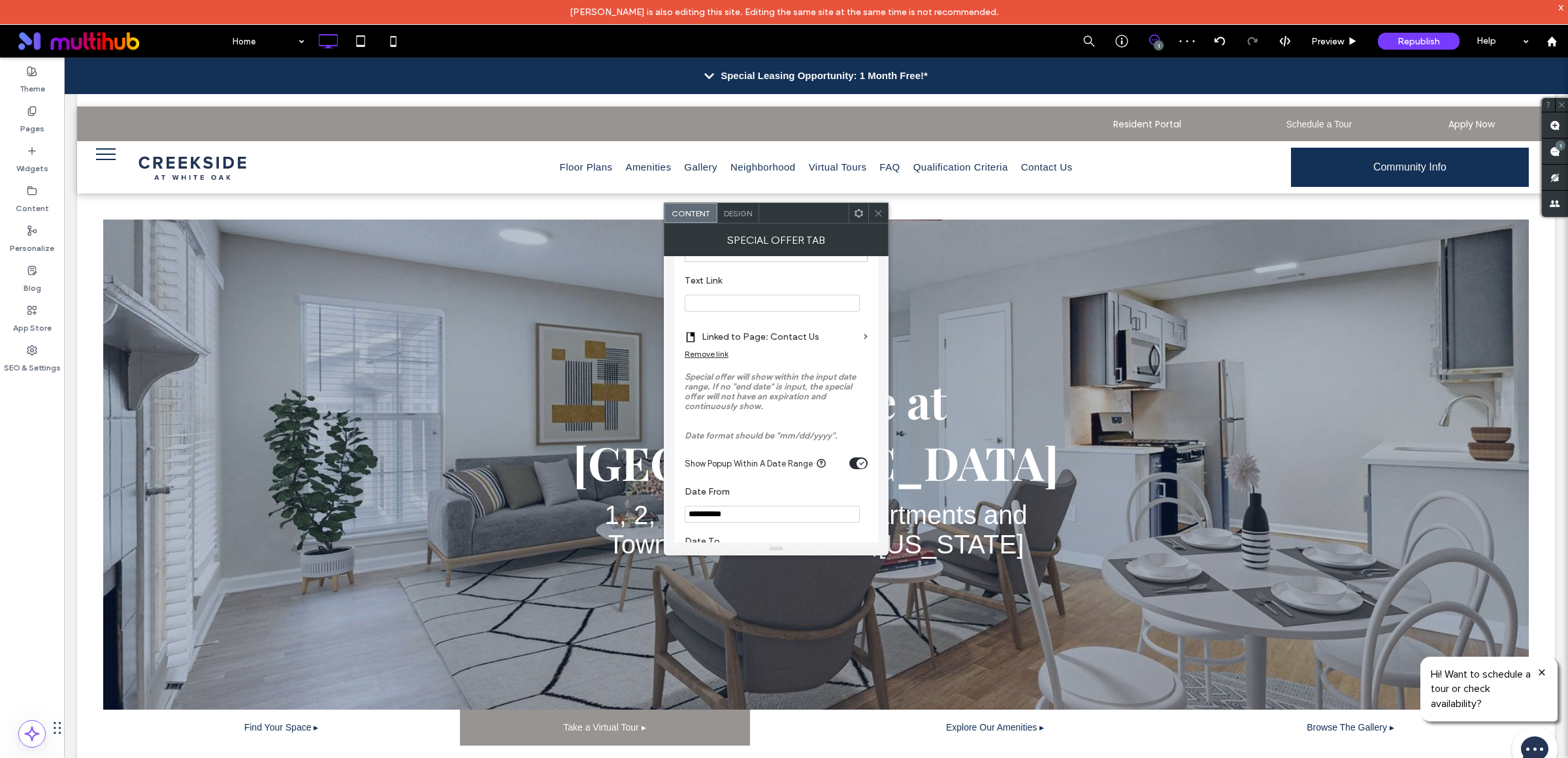
click at [878, 215] on icon at bounding box center [878, 213] width 10 height 10
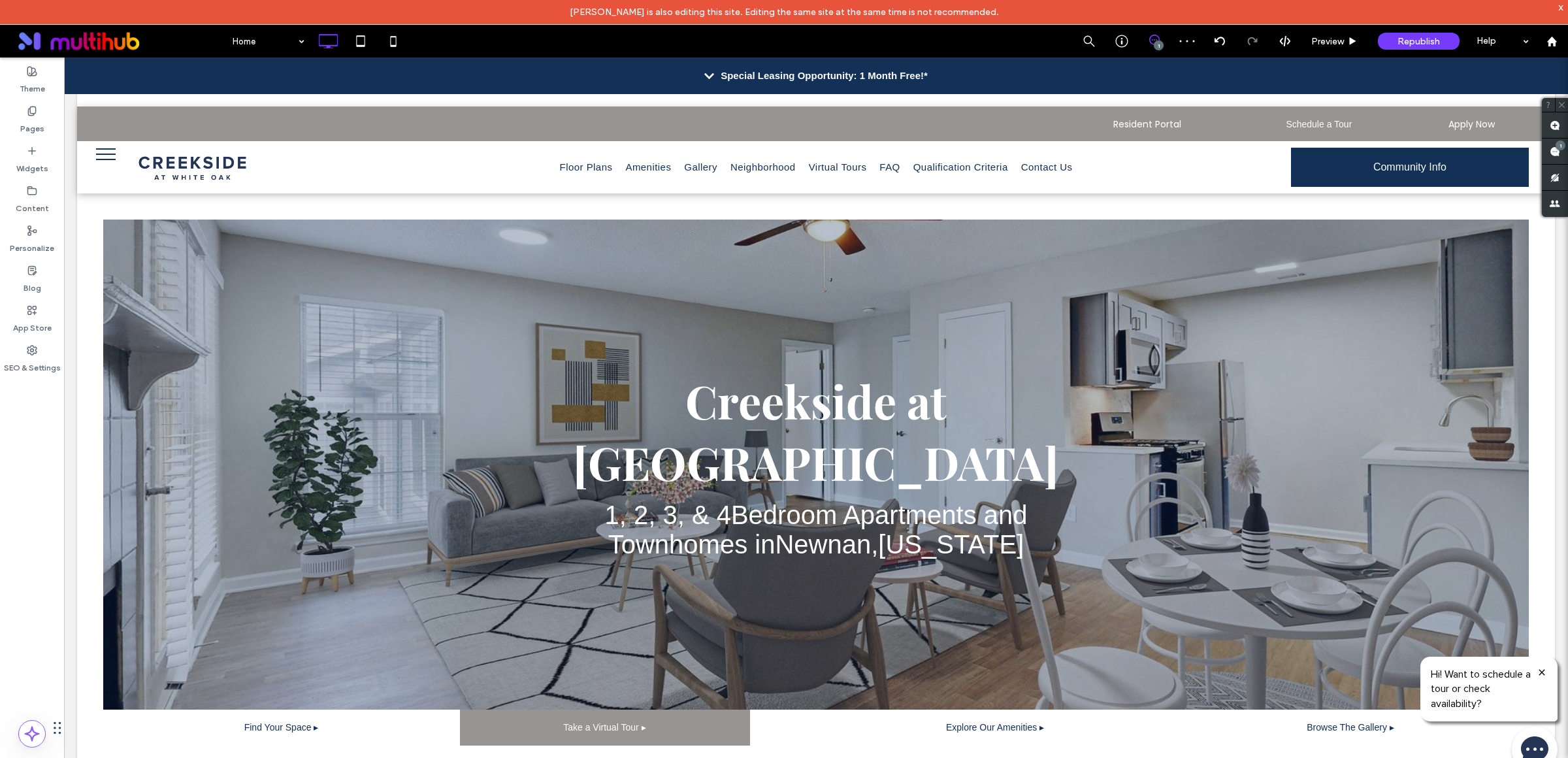
click at [704, 77] on icon at bounding box center [709, 76] width 9 height 6
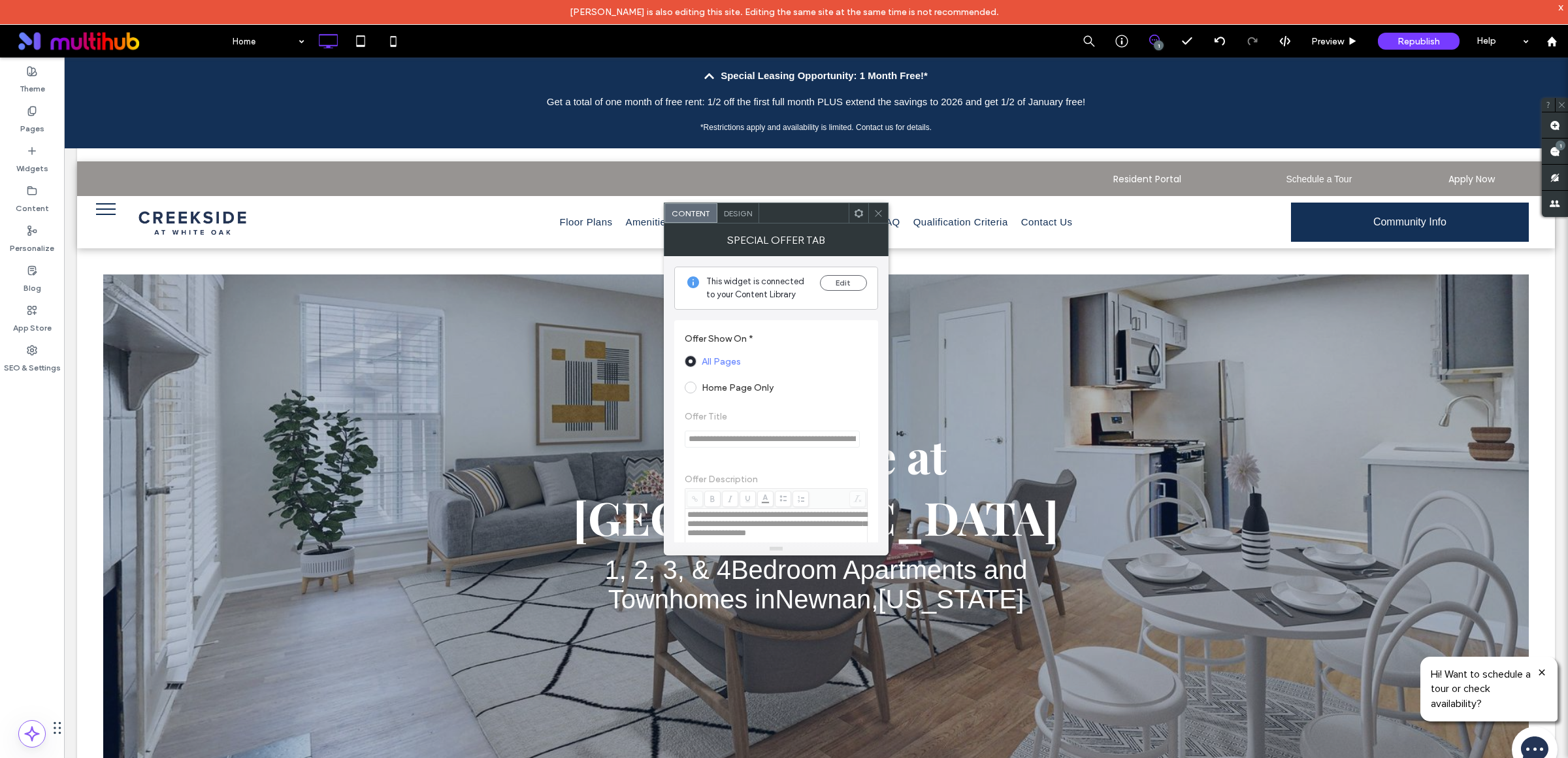
click at [874, 213] on icon at bounding box center [878, 213] width 10 height 10
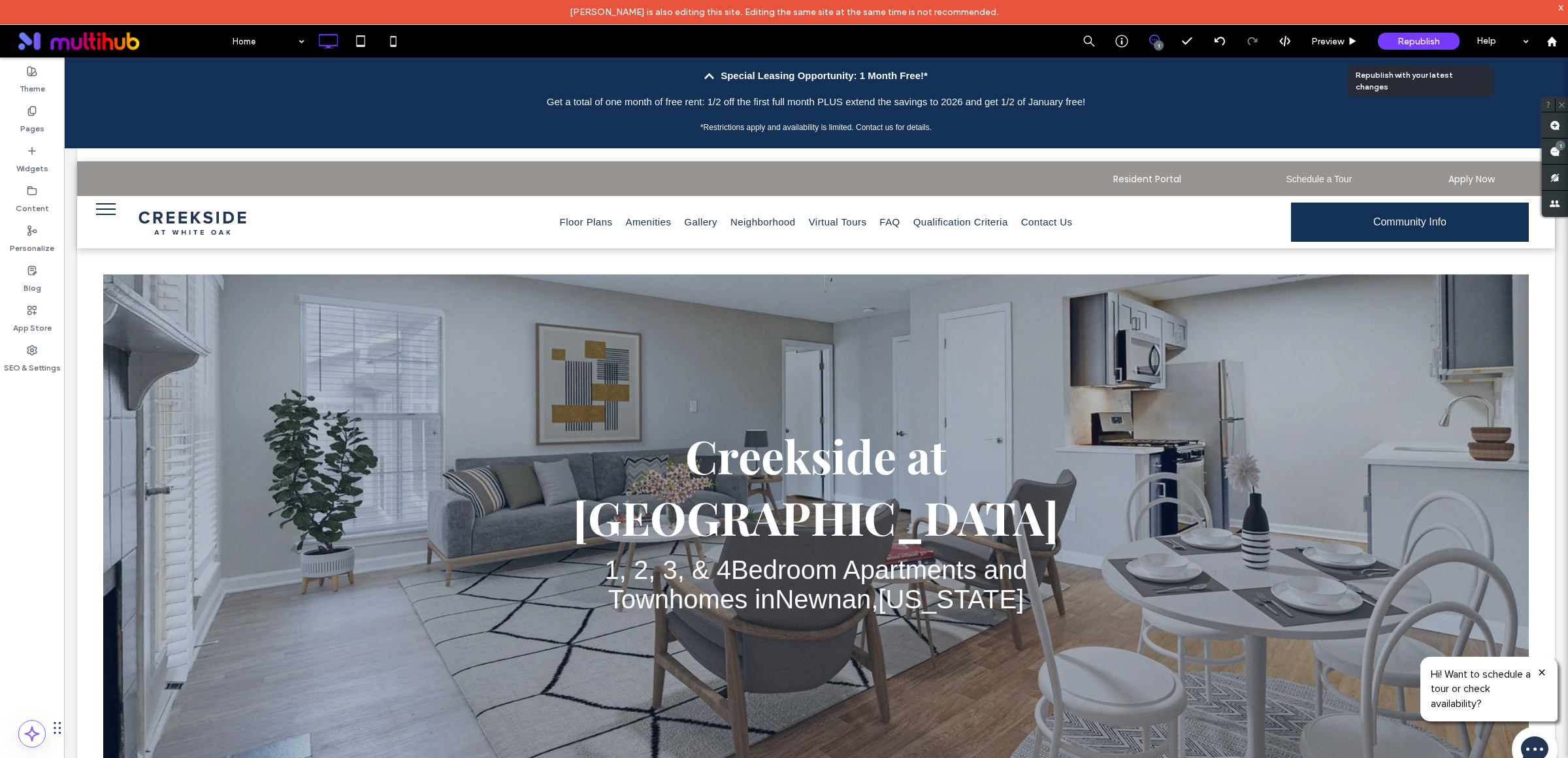
click at [1418, 36] on span "Republish" at bounding box center [1418, 41] width 43 height 11
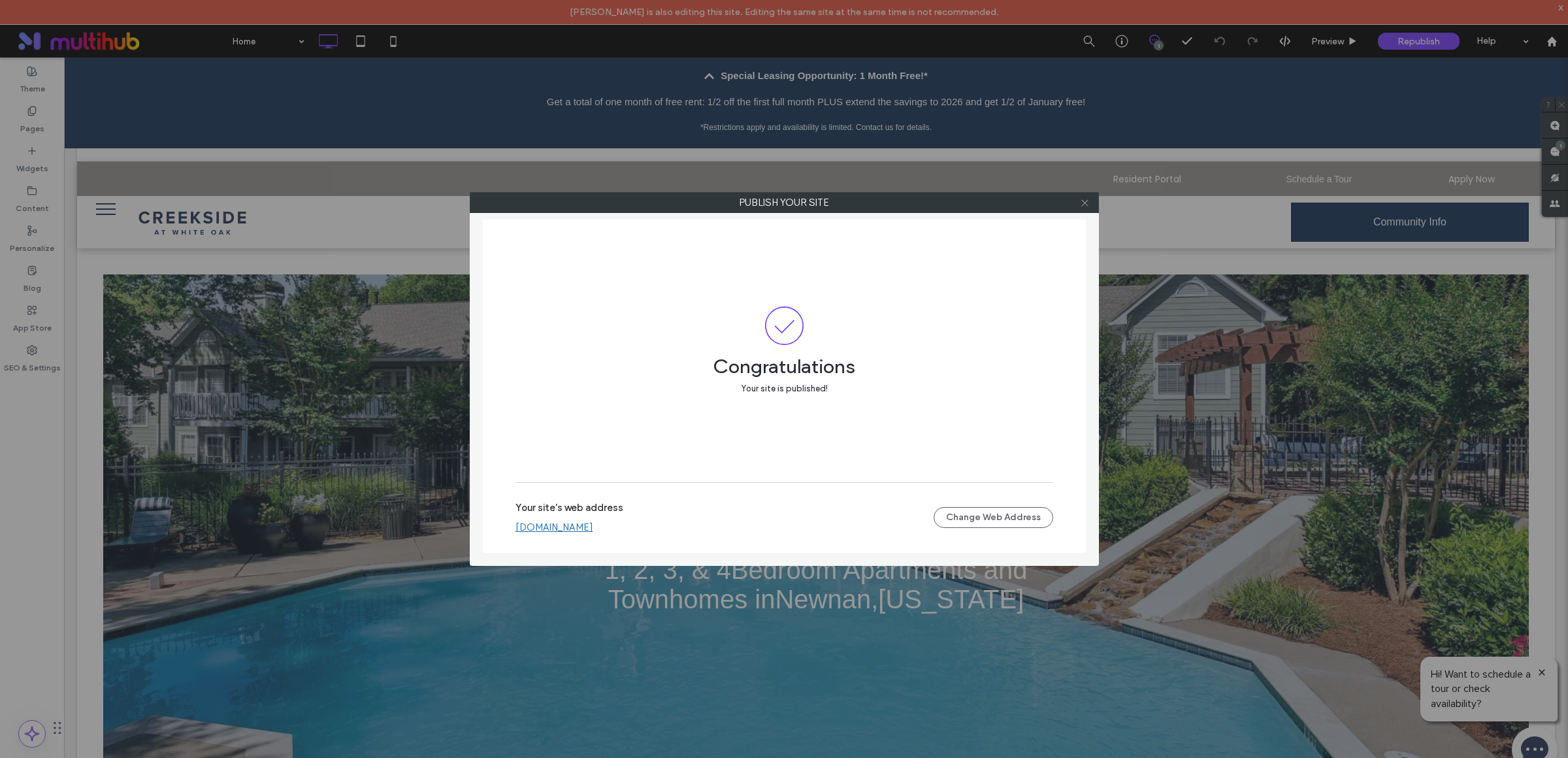
click at [1085, 206] on icon at bounding box center [1085, 202] width 10 height 10
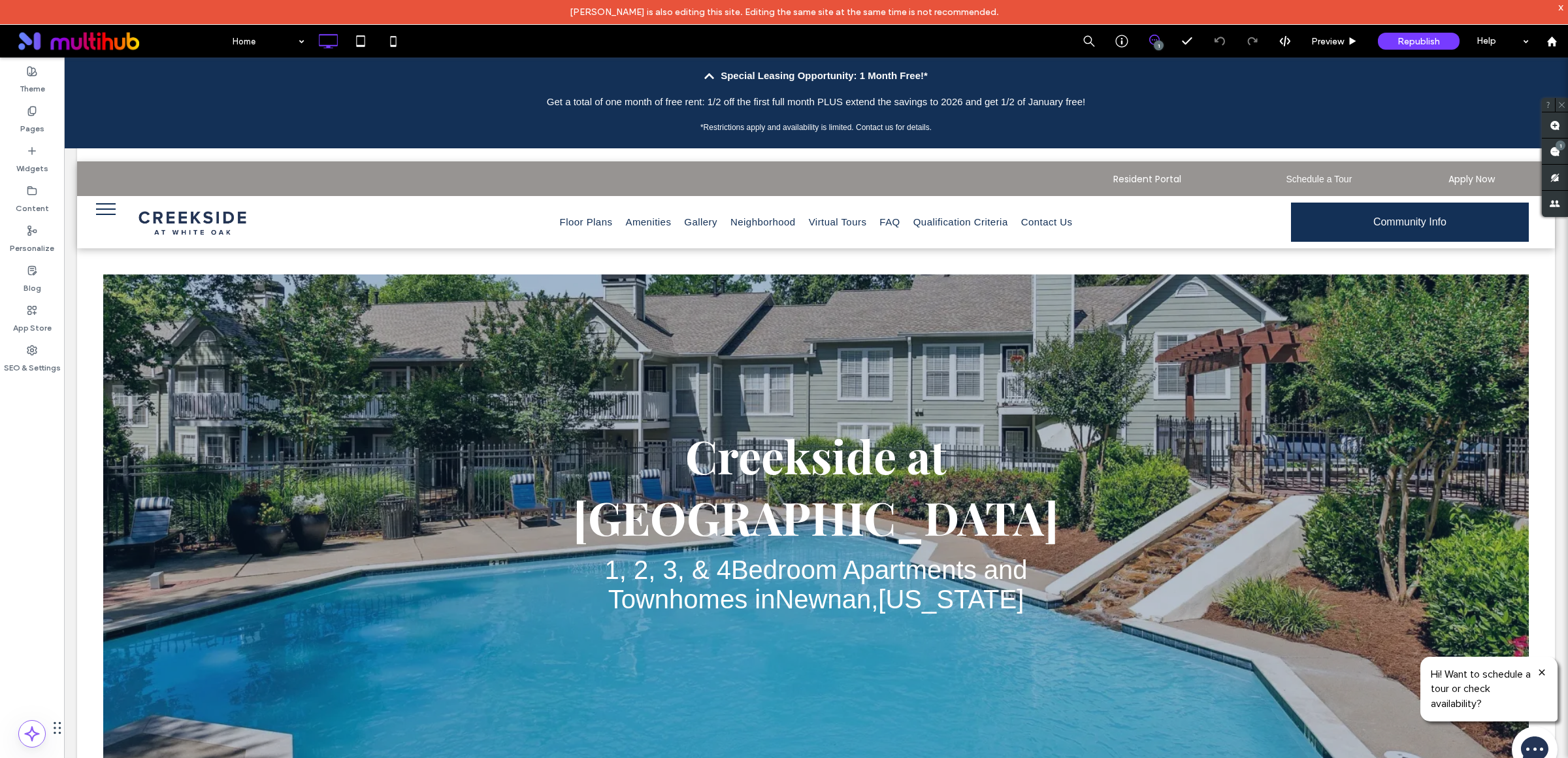
click at [865, 127] on p "*Restrictions apply and availability is limited. Contact us for details." at bounding box center [816, 127] width 1112 height 16
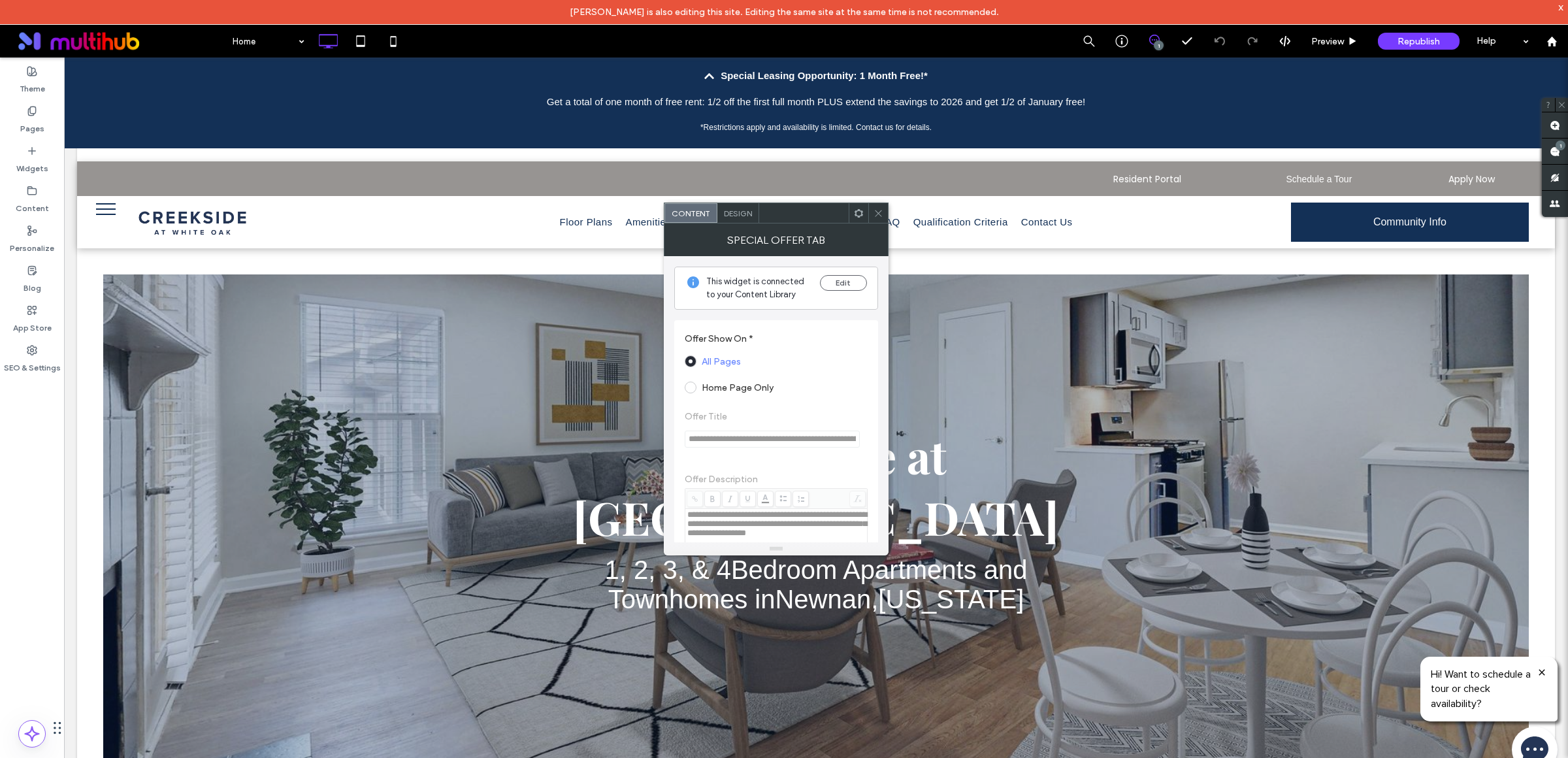
scroll to position [10, 0]
click at [827, 271] on button "Edit" at bounding box center [843, 273] width 47 height 16
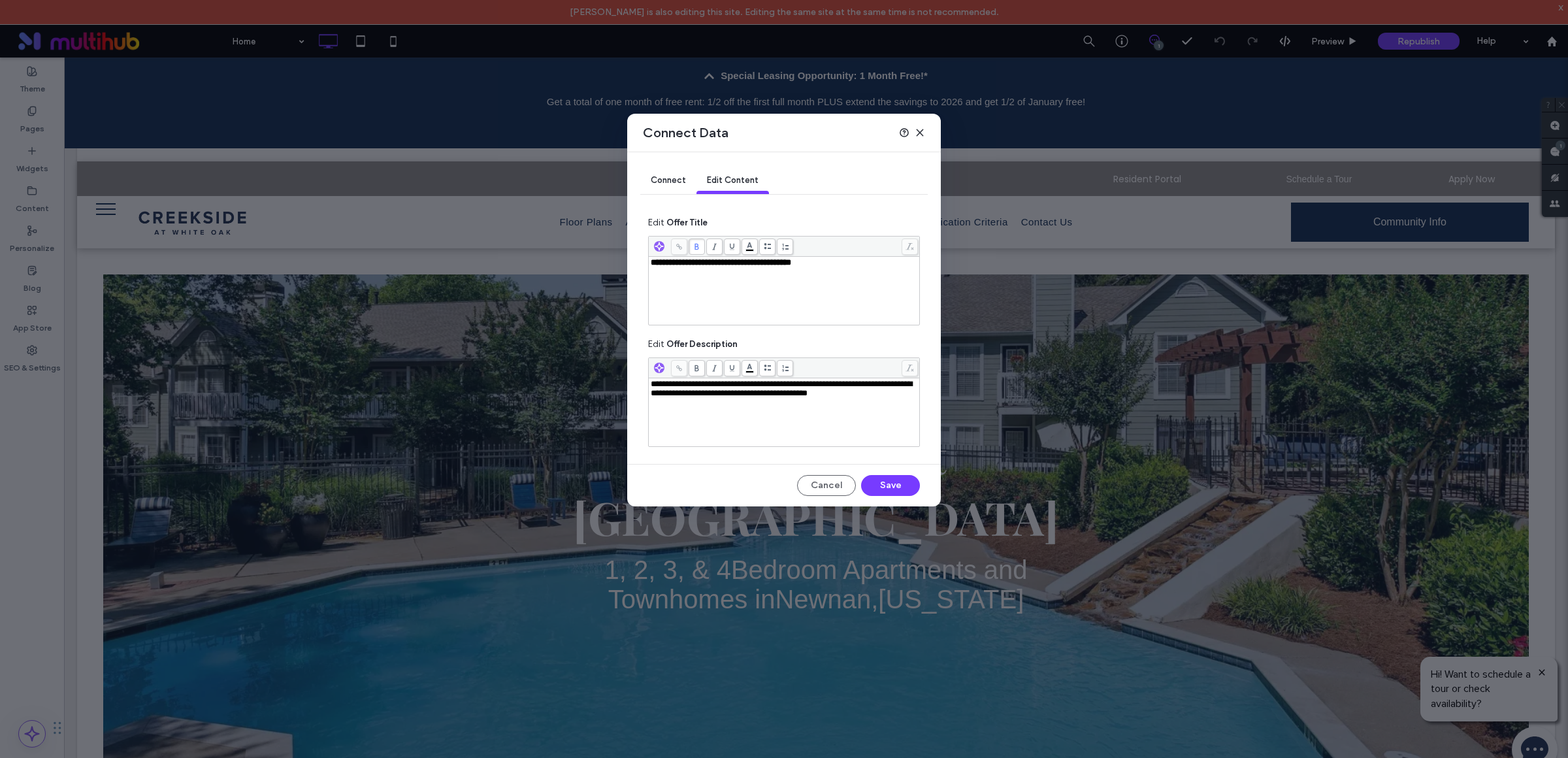
click at [666, 173] on div "Connect" at bounding box center [668, 181] width 57 height 26
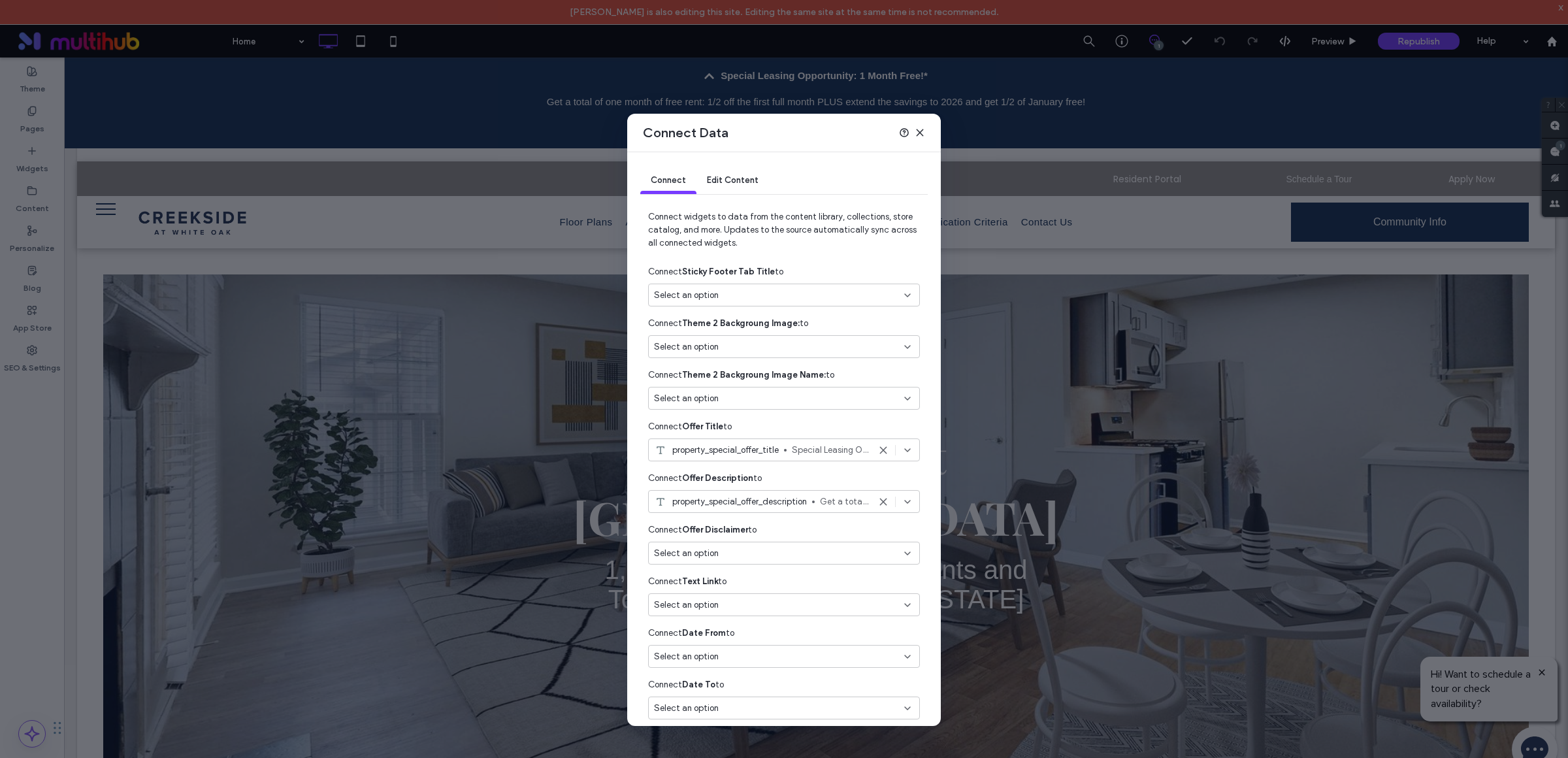
click at [732, 177] on span "Edit Content" at bounding box center [732, 180] width 52 height 10
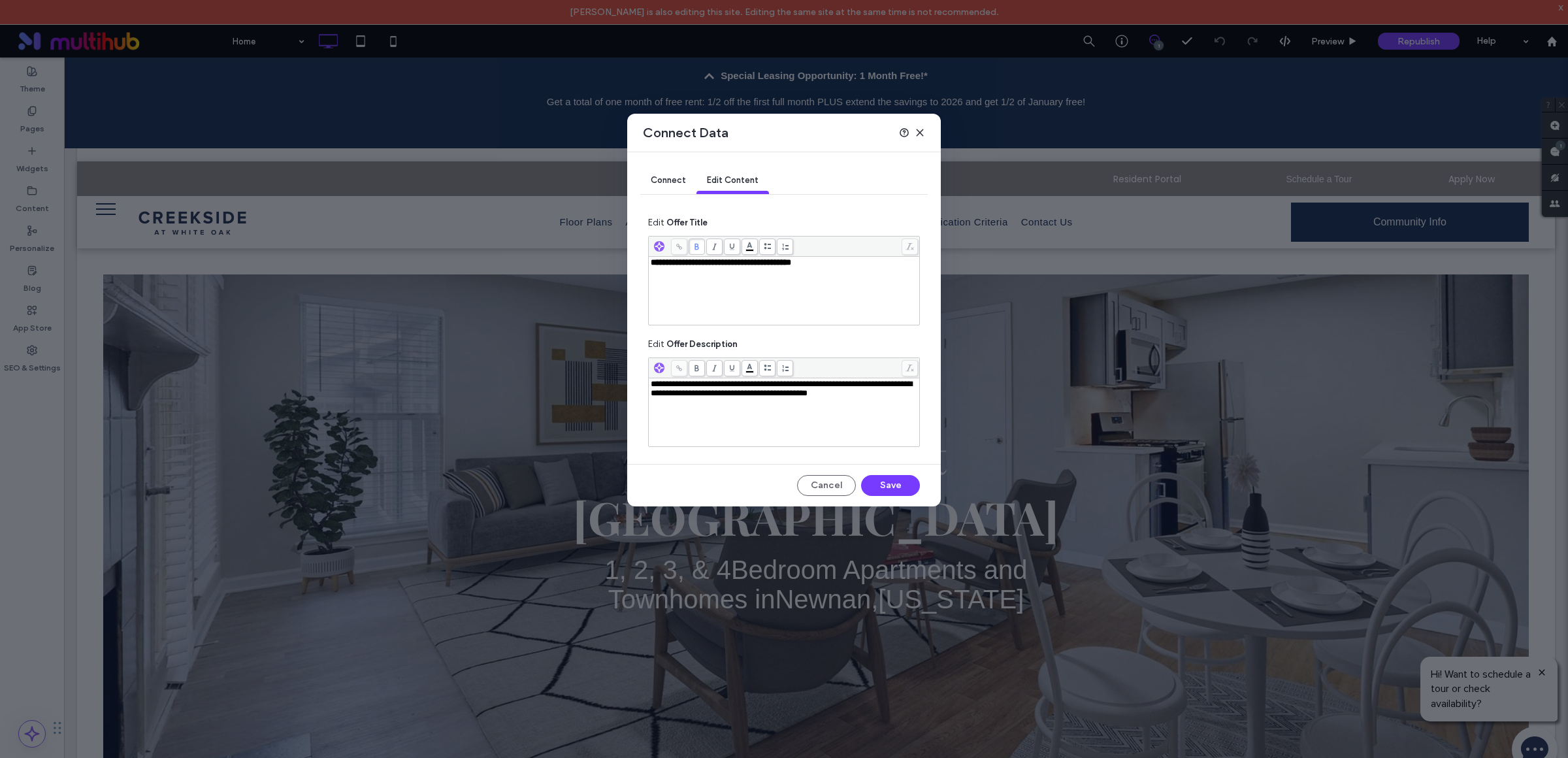
click at [844, 267] on div "**********" at bounding box center [784, 263] width 267 height 9
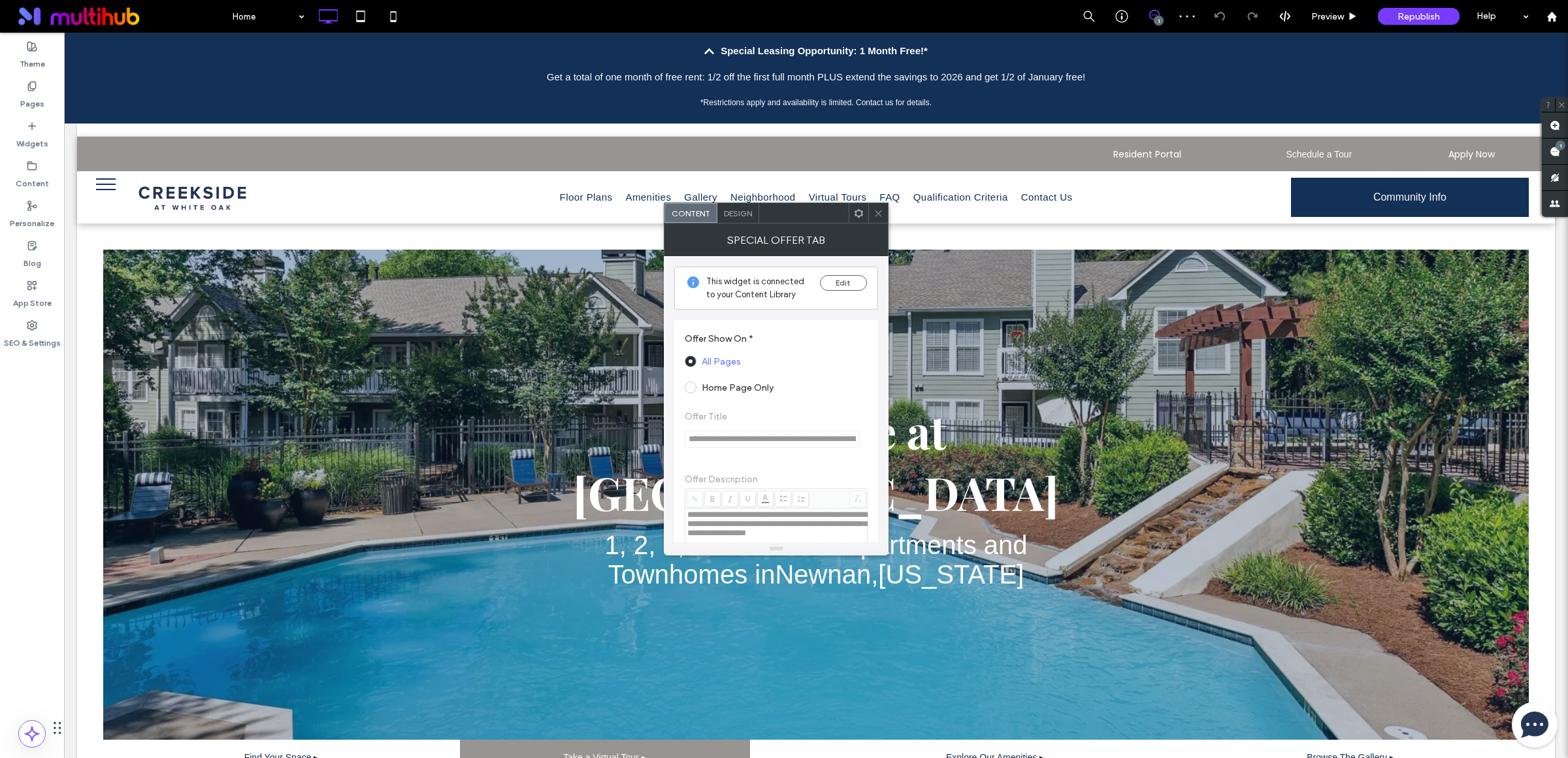
click at [878, 210] on icon at bounding box center [878, 213] width 10 height 10
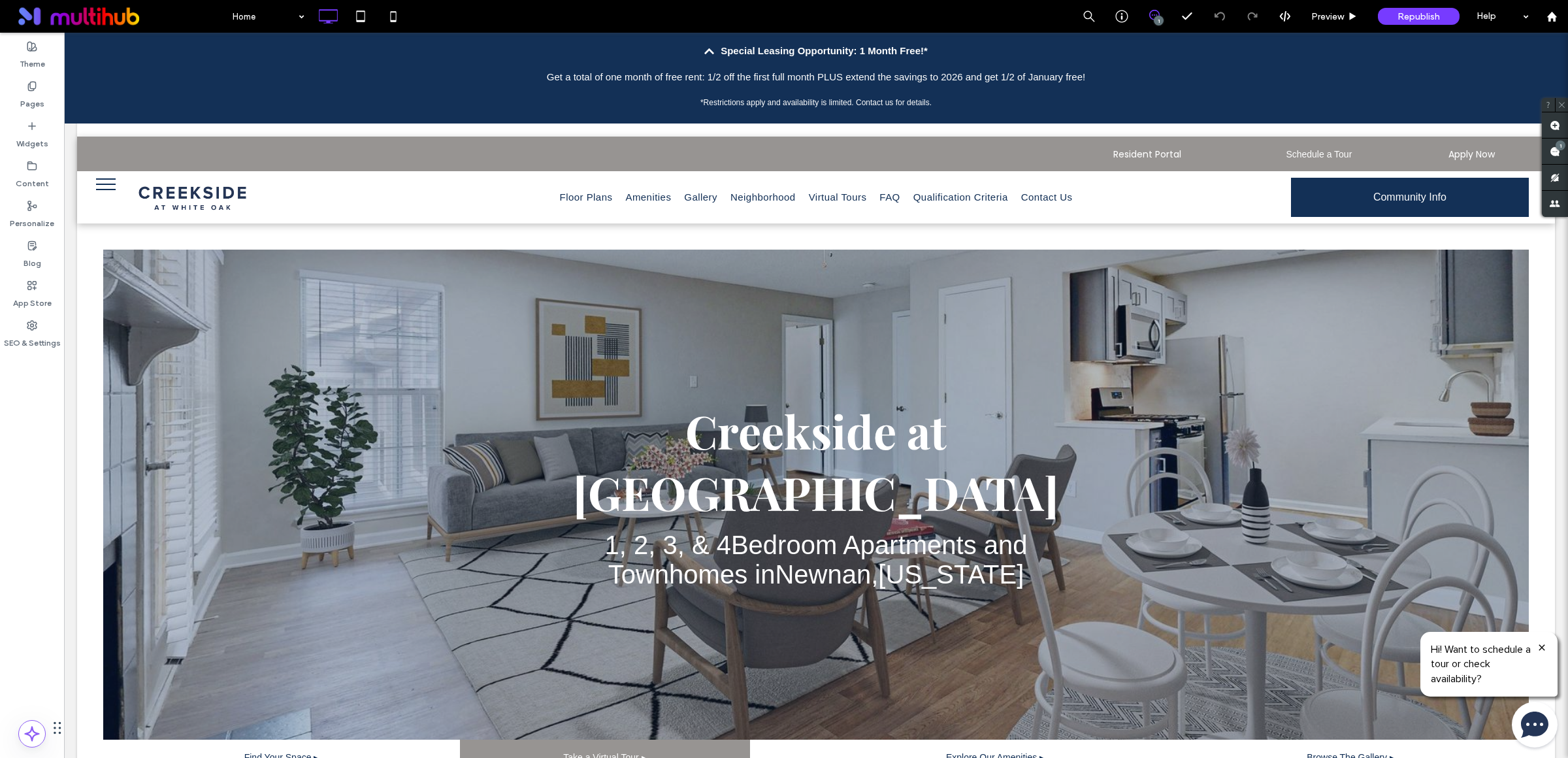
click at [760, 107] on p "*Restrictions apply and availability is limited. Contact us for details." at bounding box center [816, 102] width 1112 height 16
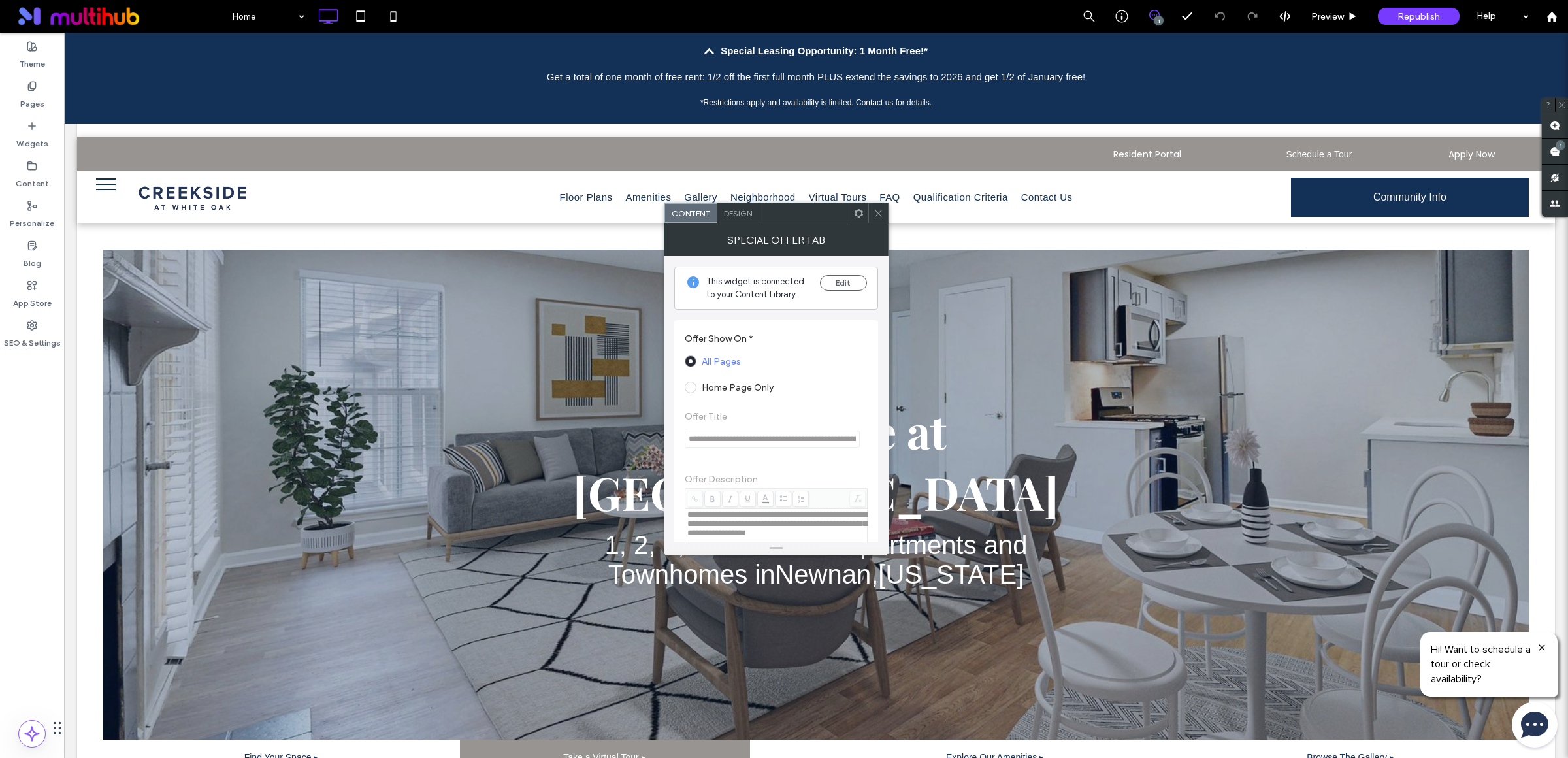
scroll to position [37, 0]
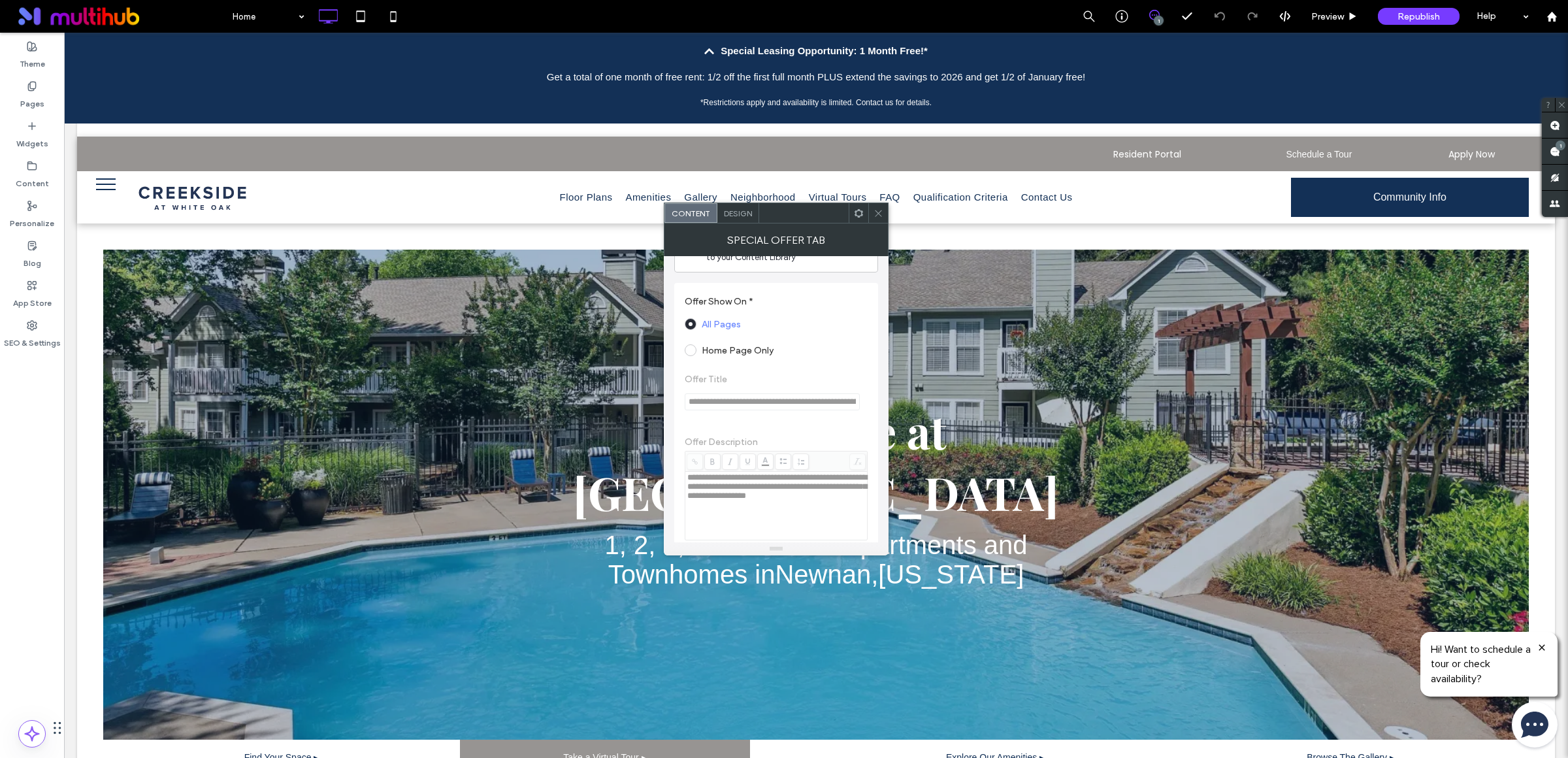
click at [747, 211] on span "Design" at bounding box center [738, 213] width 28 height 10
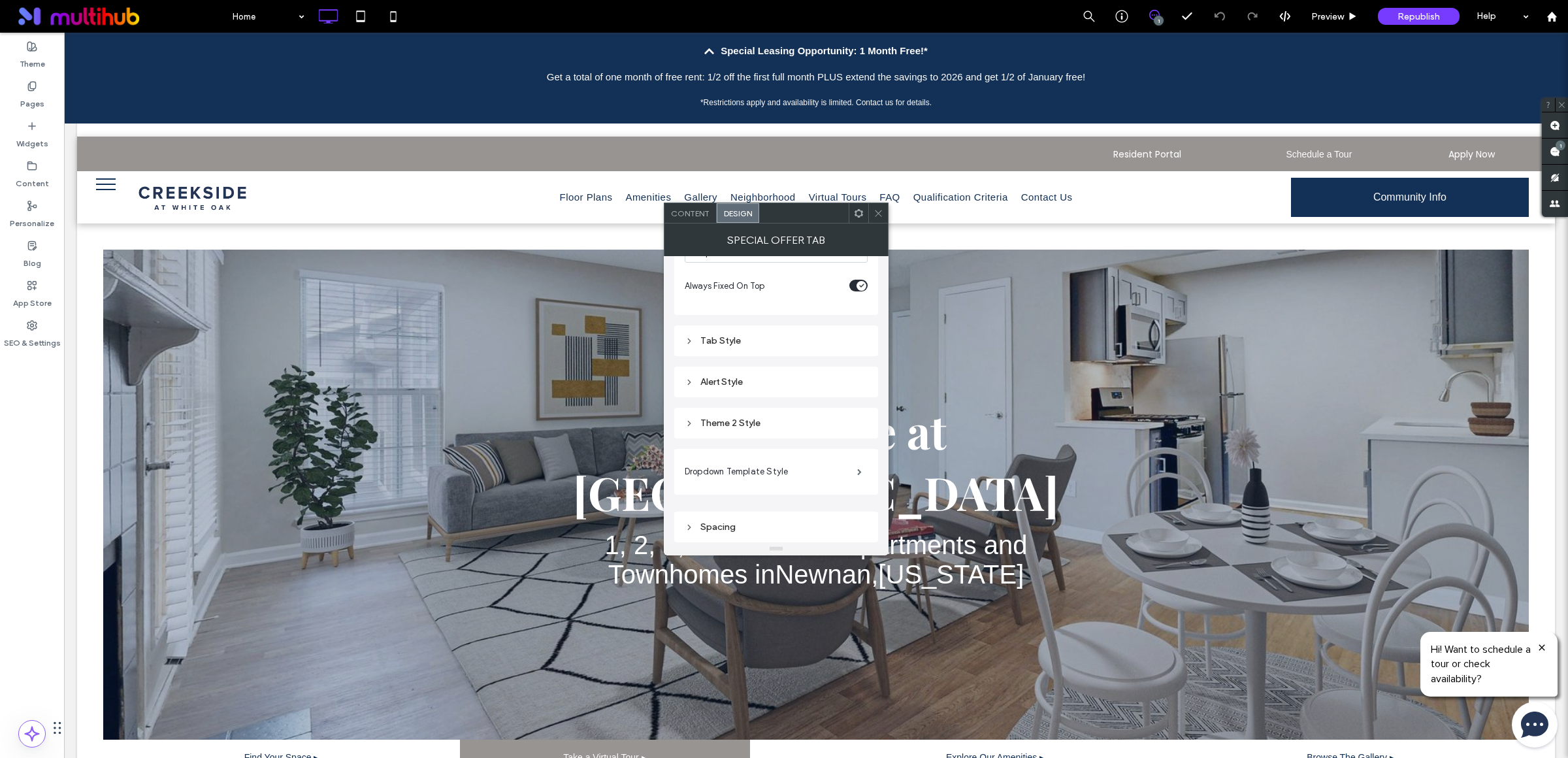
scroll to position [0, 0]
click at [848, 282] on button "Edit" at bounding box center [843, 283] width 47 height 16
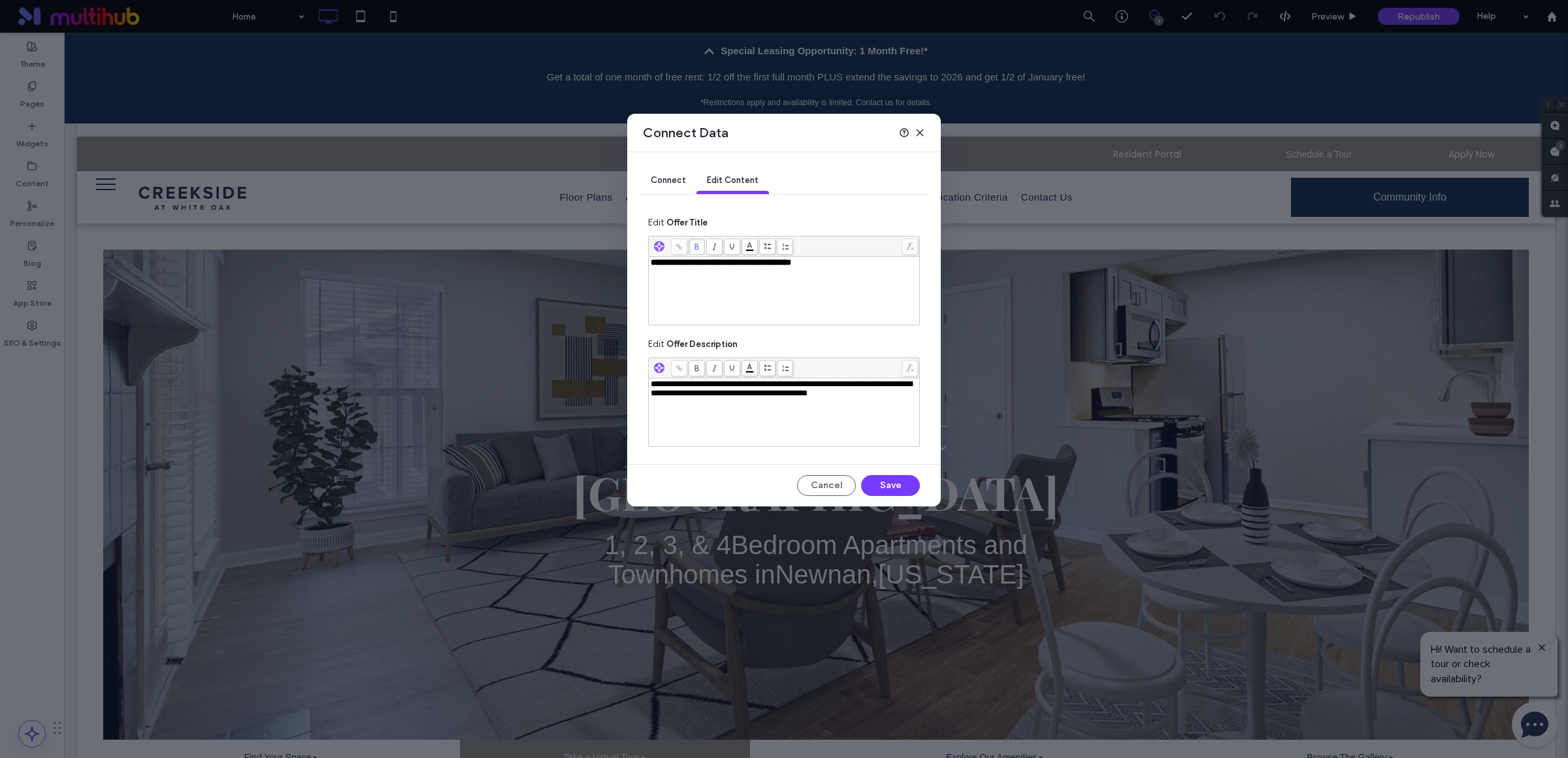
click at [910, 243] on icon at bounding box center [910, 246] width 9 height 7
click at [872, 264] on div "**********" at bounding box center [784, 263] width 267 height 9
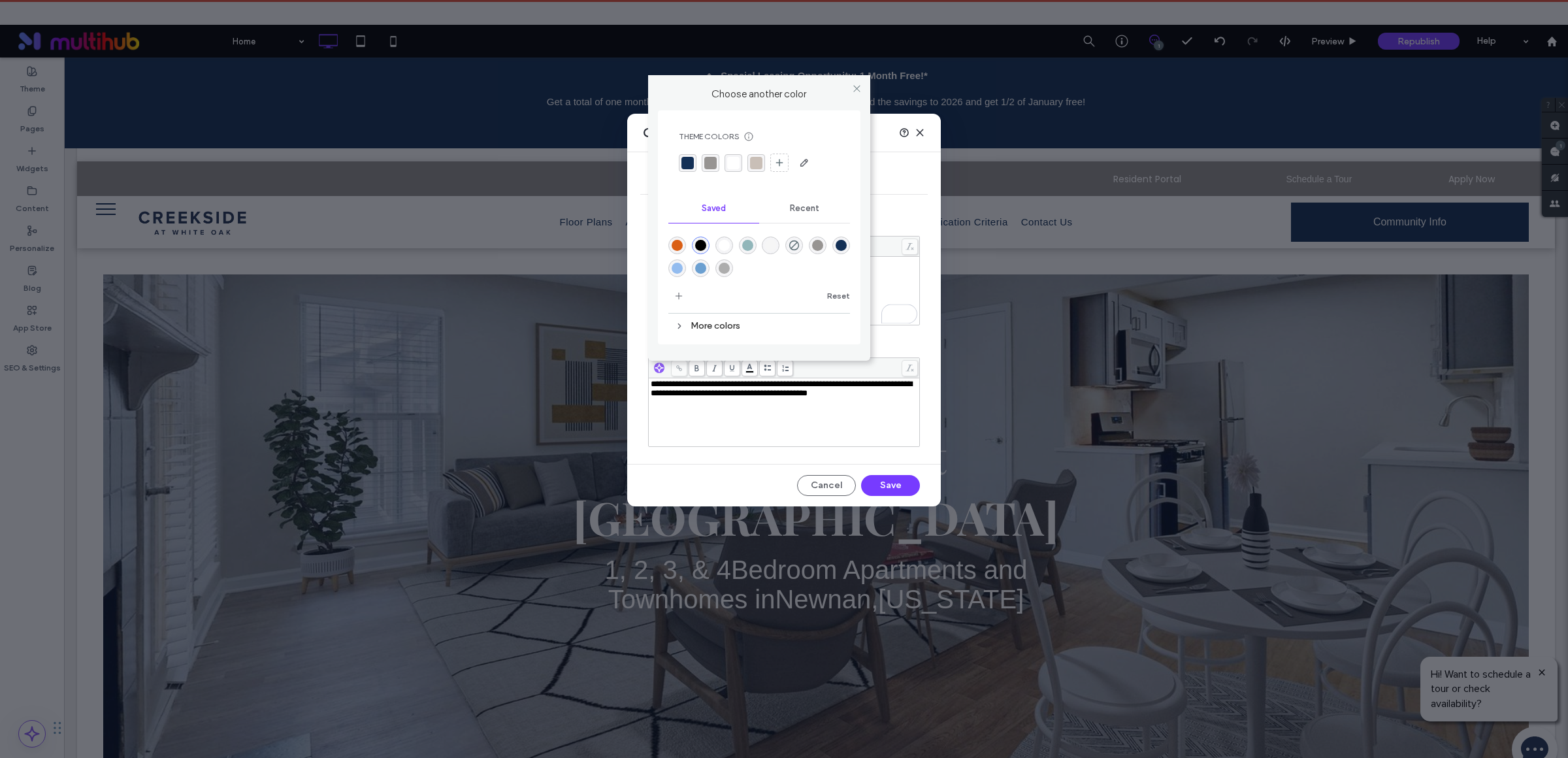
click at [748, 252] on body "Alicia Worrell is also editing this site. Editing the same site at the same tim…" at bounding box center [784, 379] width 1568 height 758
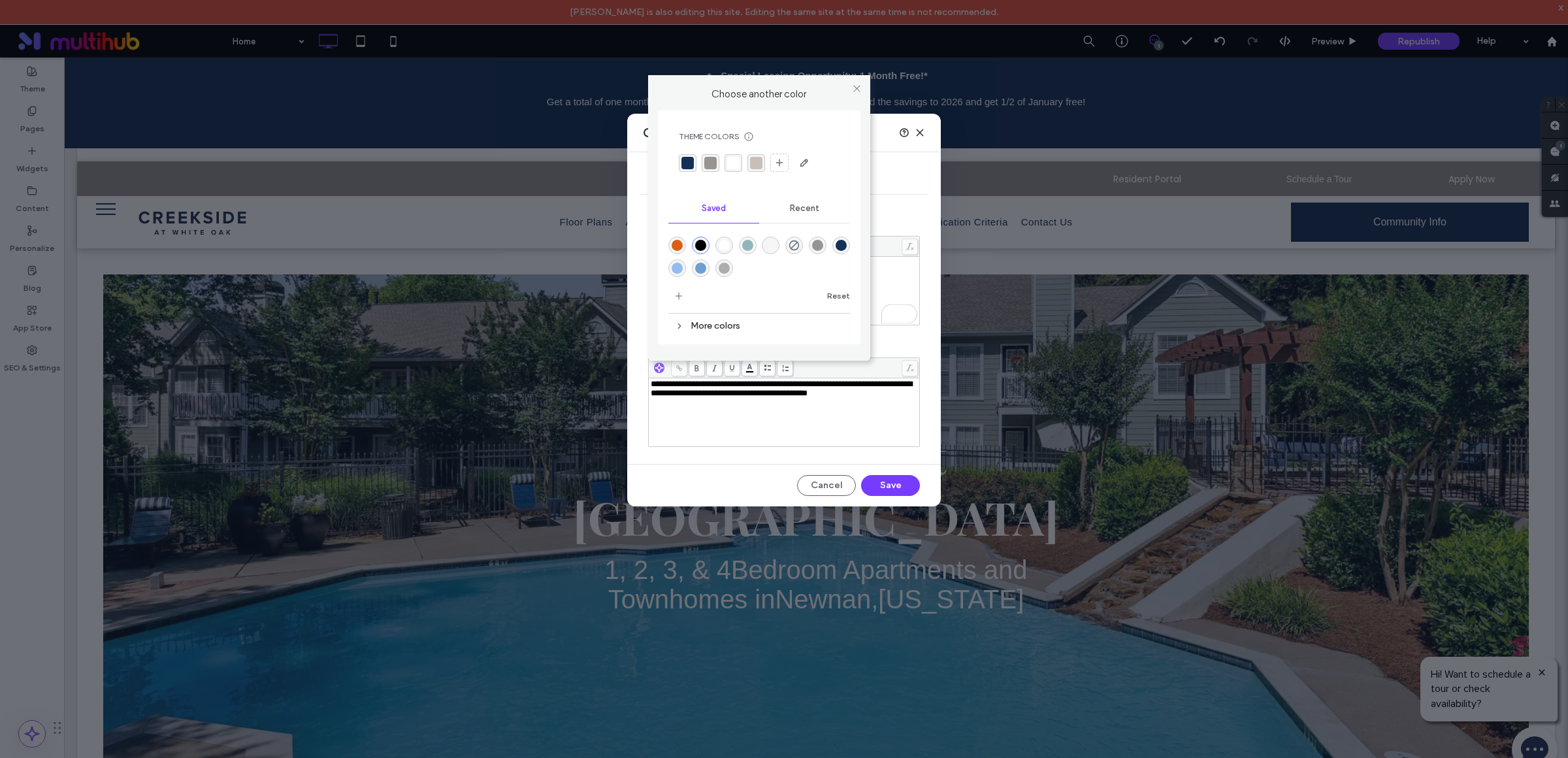
scroll to position [10, 0]
click at [856, 88] on use at bounding box center [857, 88] width 6 height 6
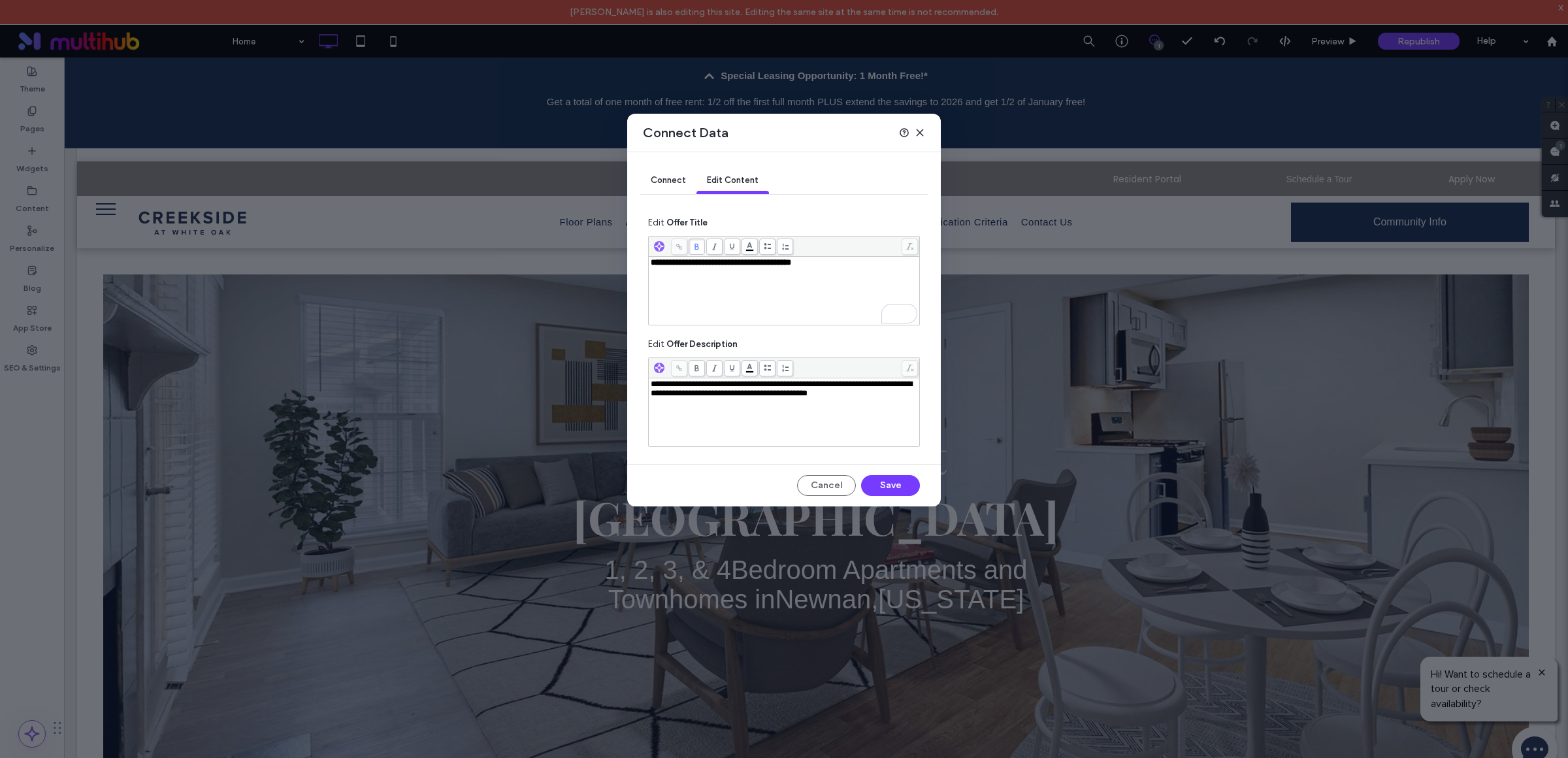
click at [714, 250] on use at bounding box center [714, 246] width 5 height 6
click at [718, 251] on span at bounding box center [714, 246] width 16 height 16
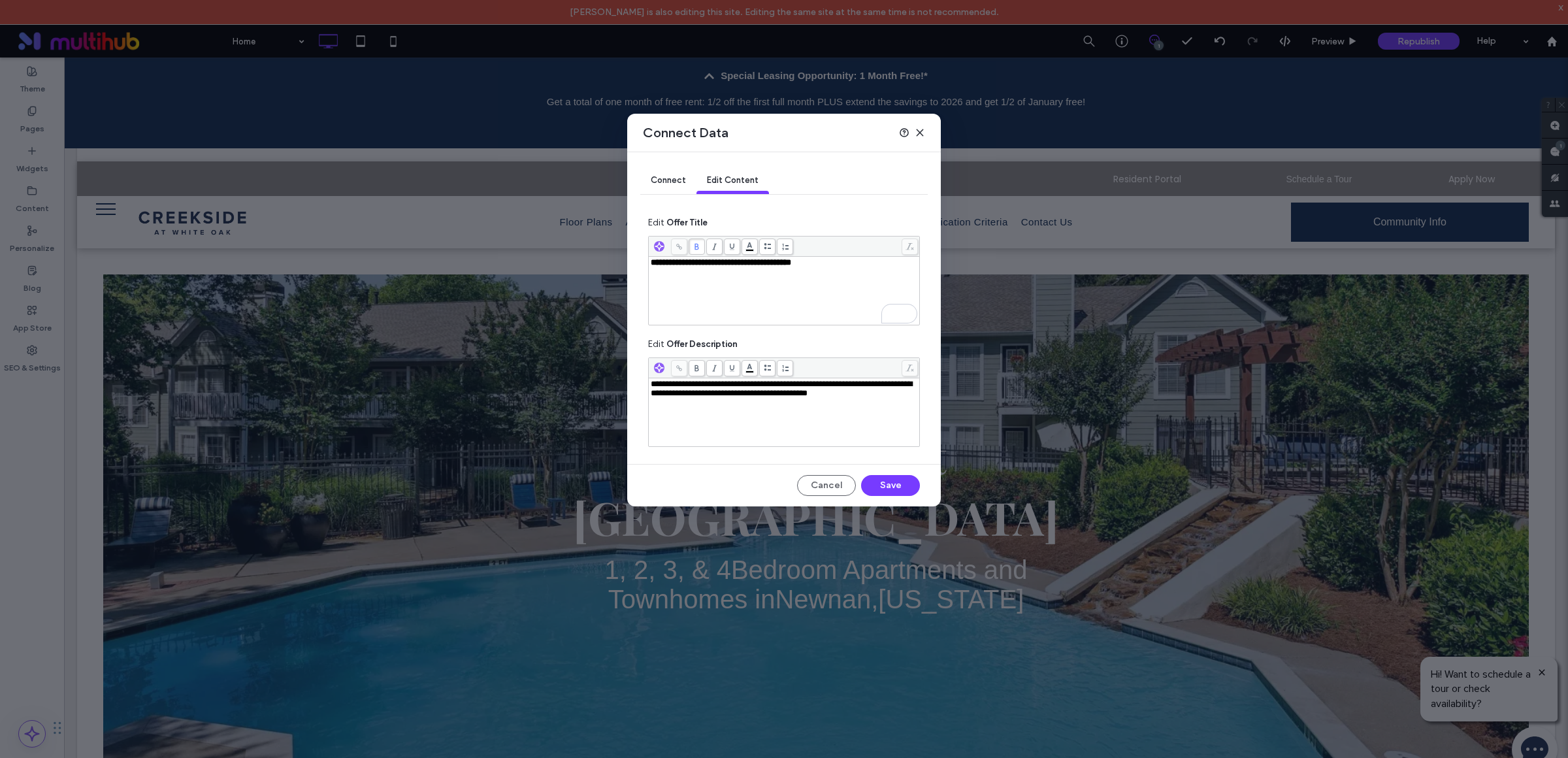
click at [919, 131] on use at bounding box center [920, 133] width 6 height 6
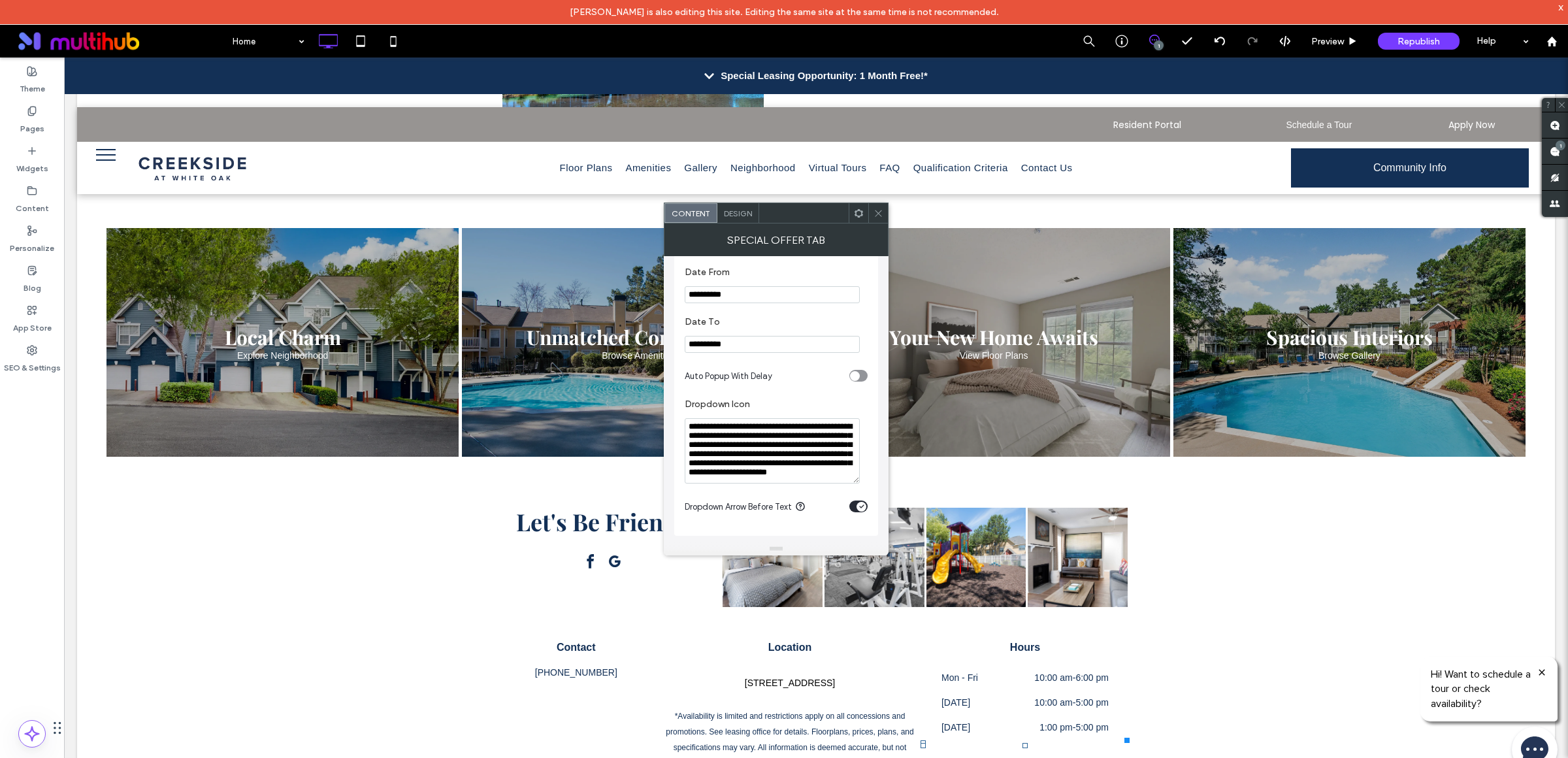
scroll to position [38, 0]
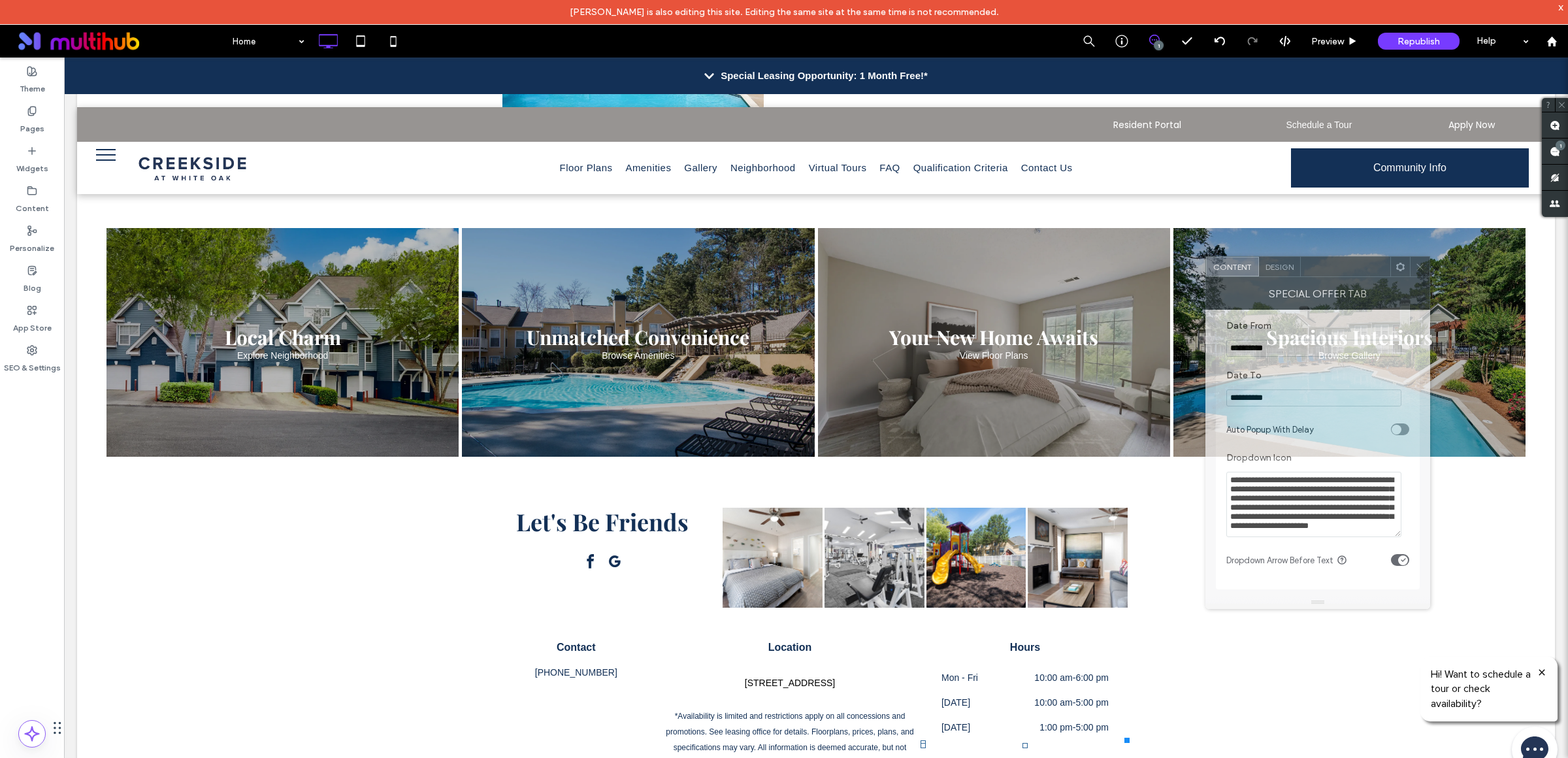
drag, startPoint x: 788, startPoint y: 215, endPoint x: 1329, endPoint y: 269, distance: 543.7
click at [1329, 269] on div at bounding box center [1346, 266] width 90 height 19
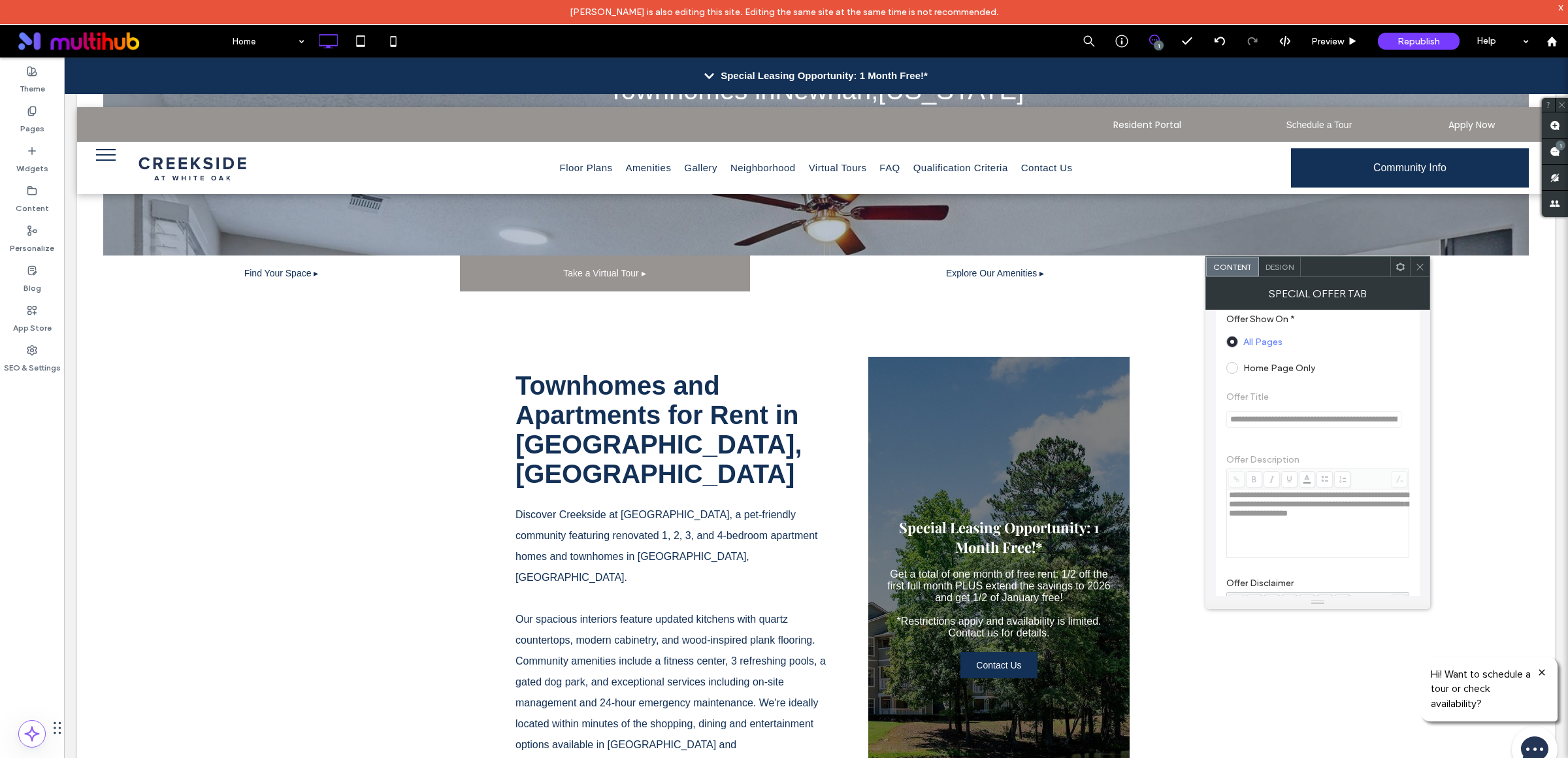
scroll to position [191, 0]
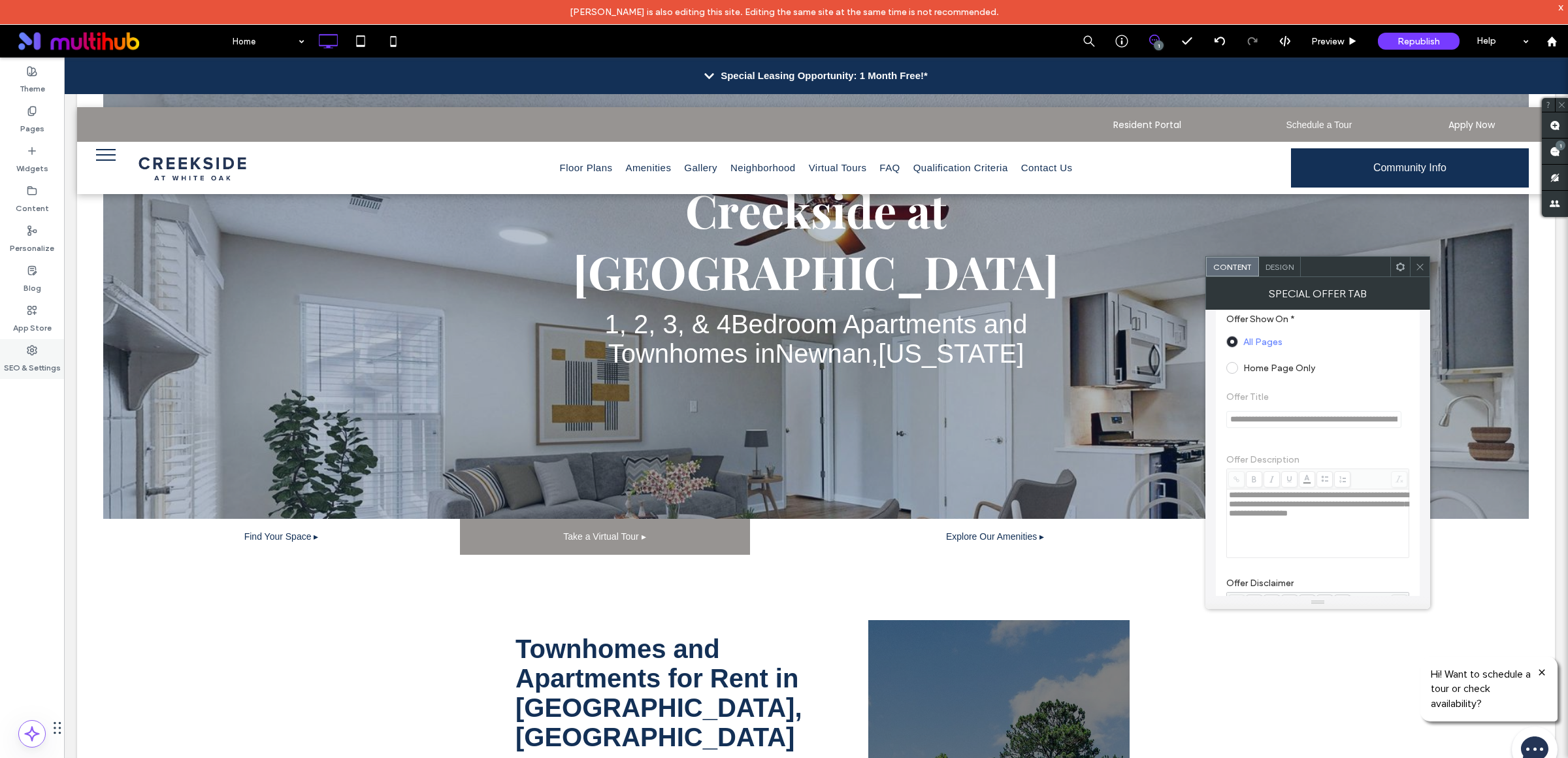
click at [29, 353] on icon at bounding box center [32, 350] width 10 height 10
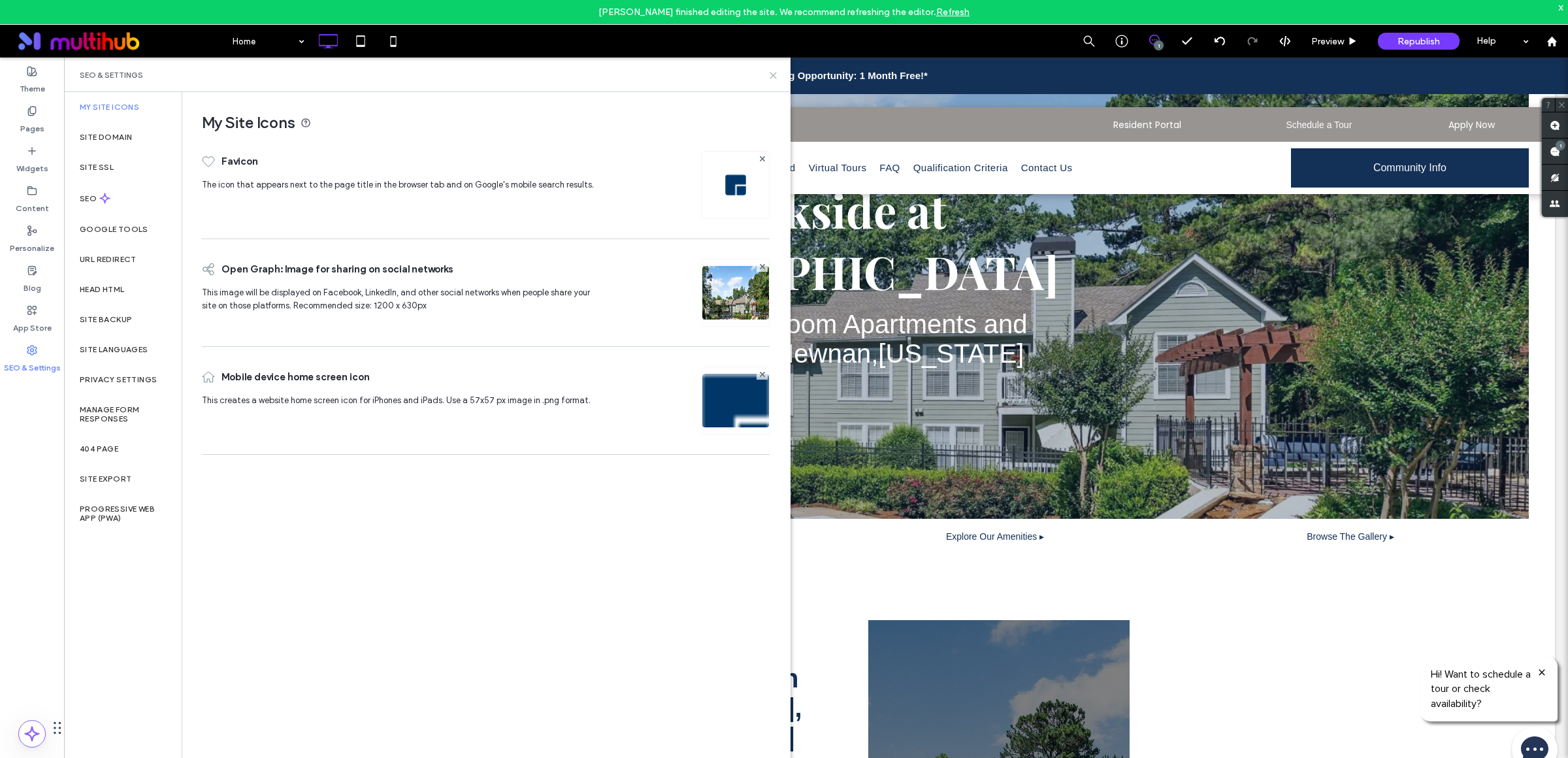
click at [777, 78] on icon at bounding box center [773, 75] width 10 height 10
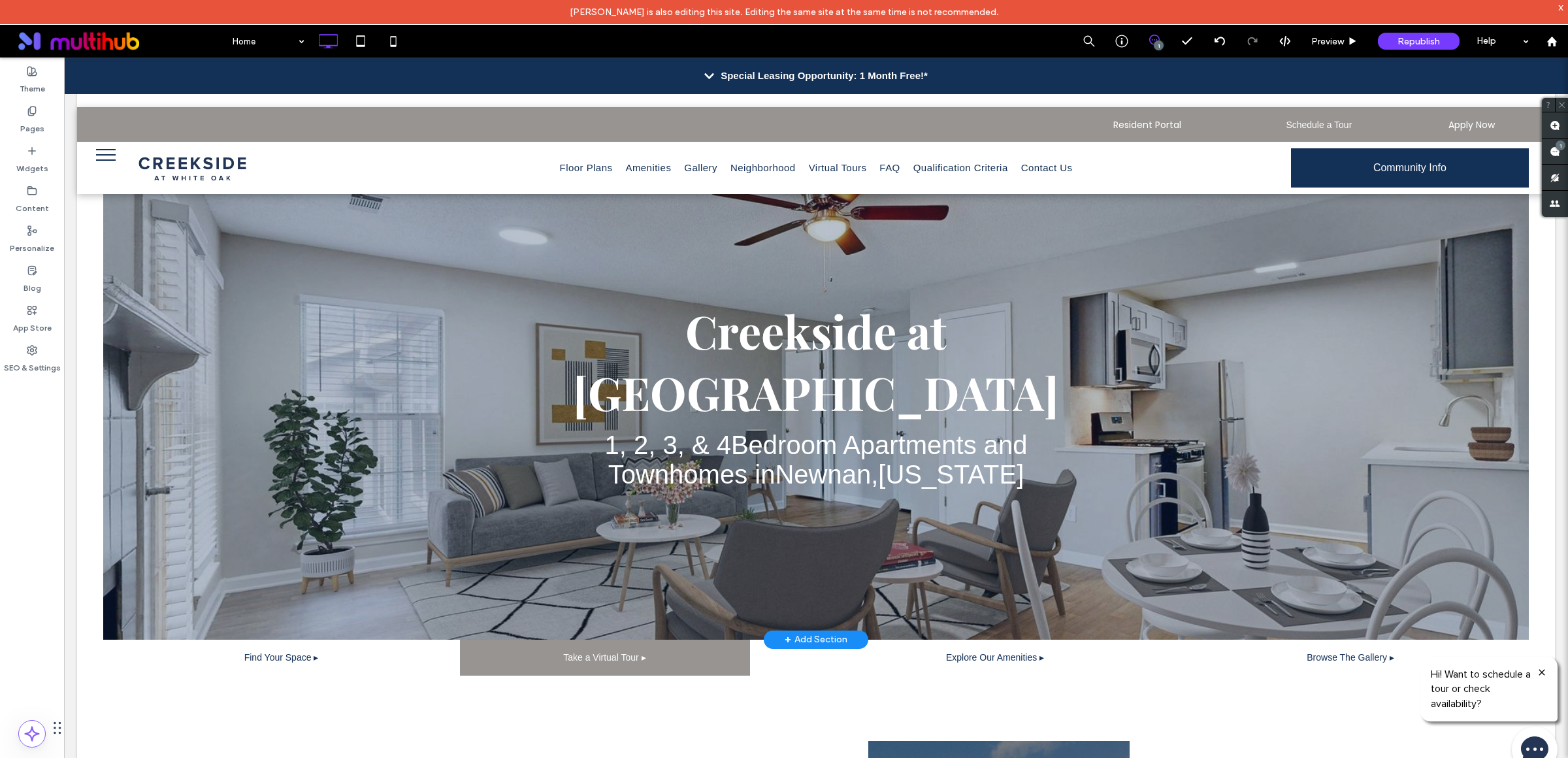
scroll to position [0, 0]
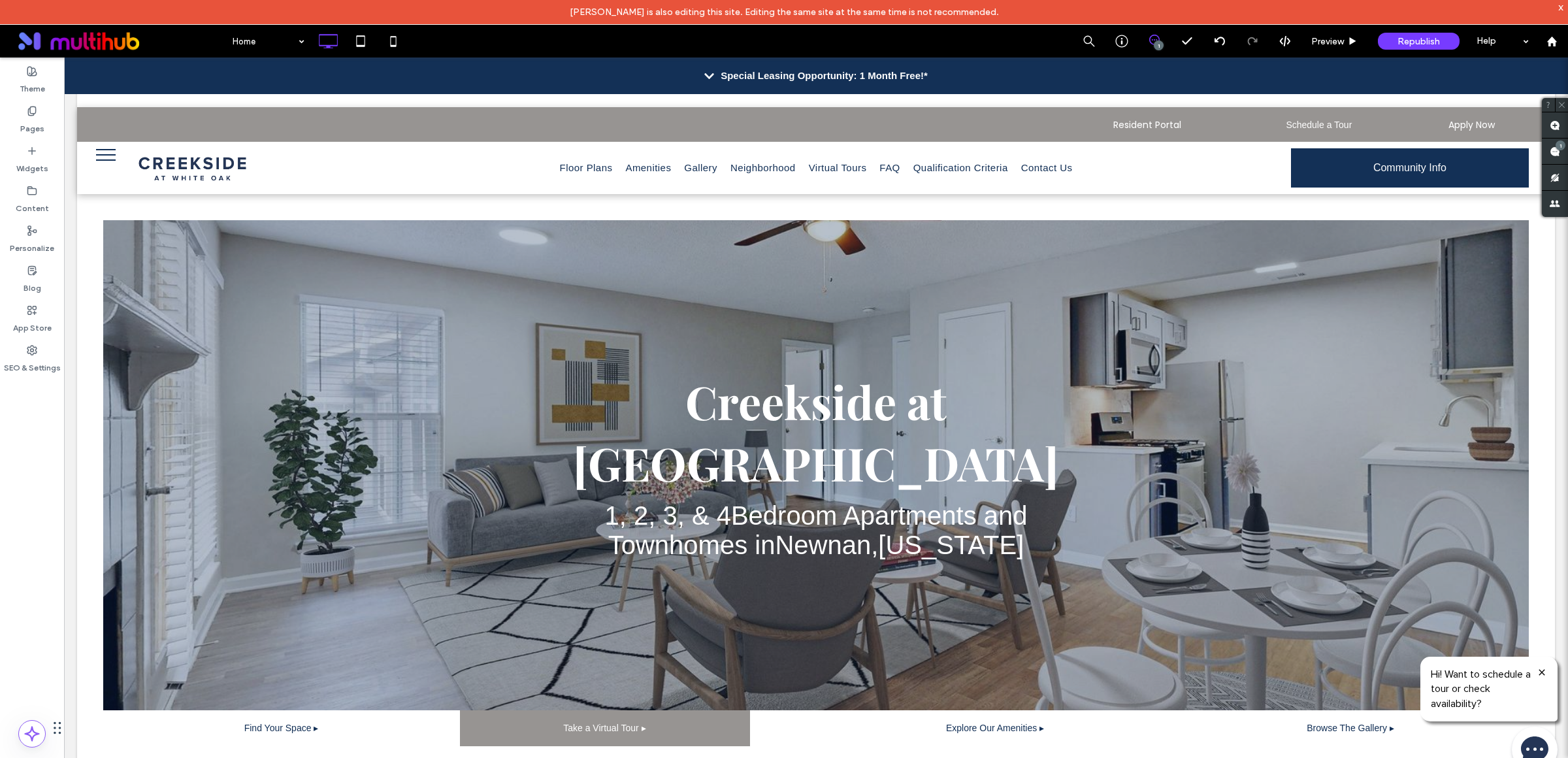
click at [704, 73] on icon at bounding box center [709, 76] width 10 height 11
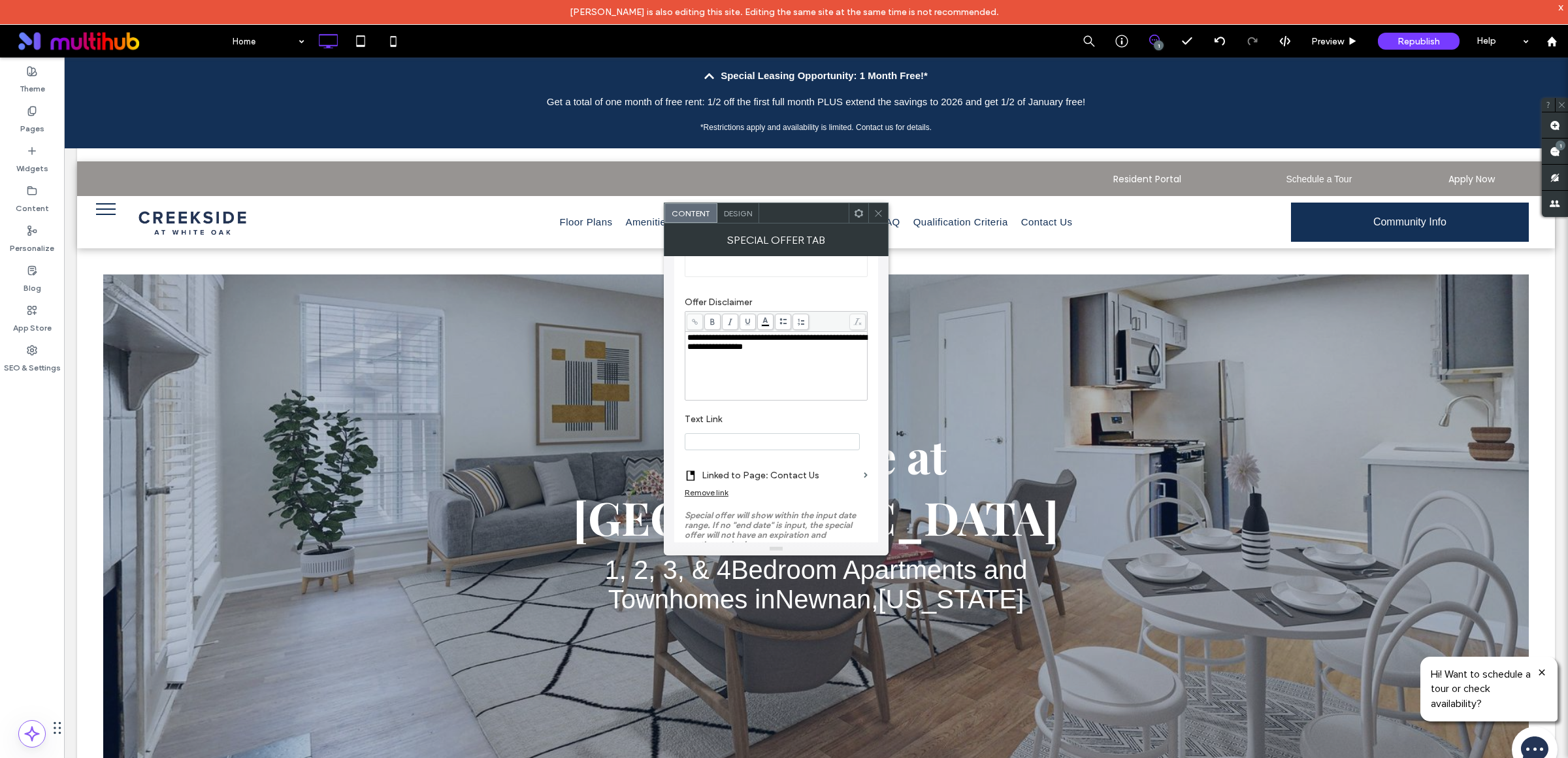
scroll to position [279, 0]
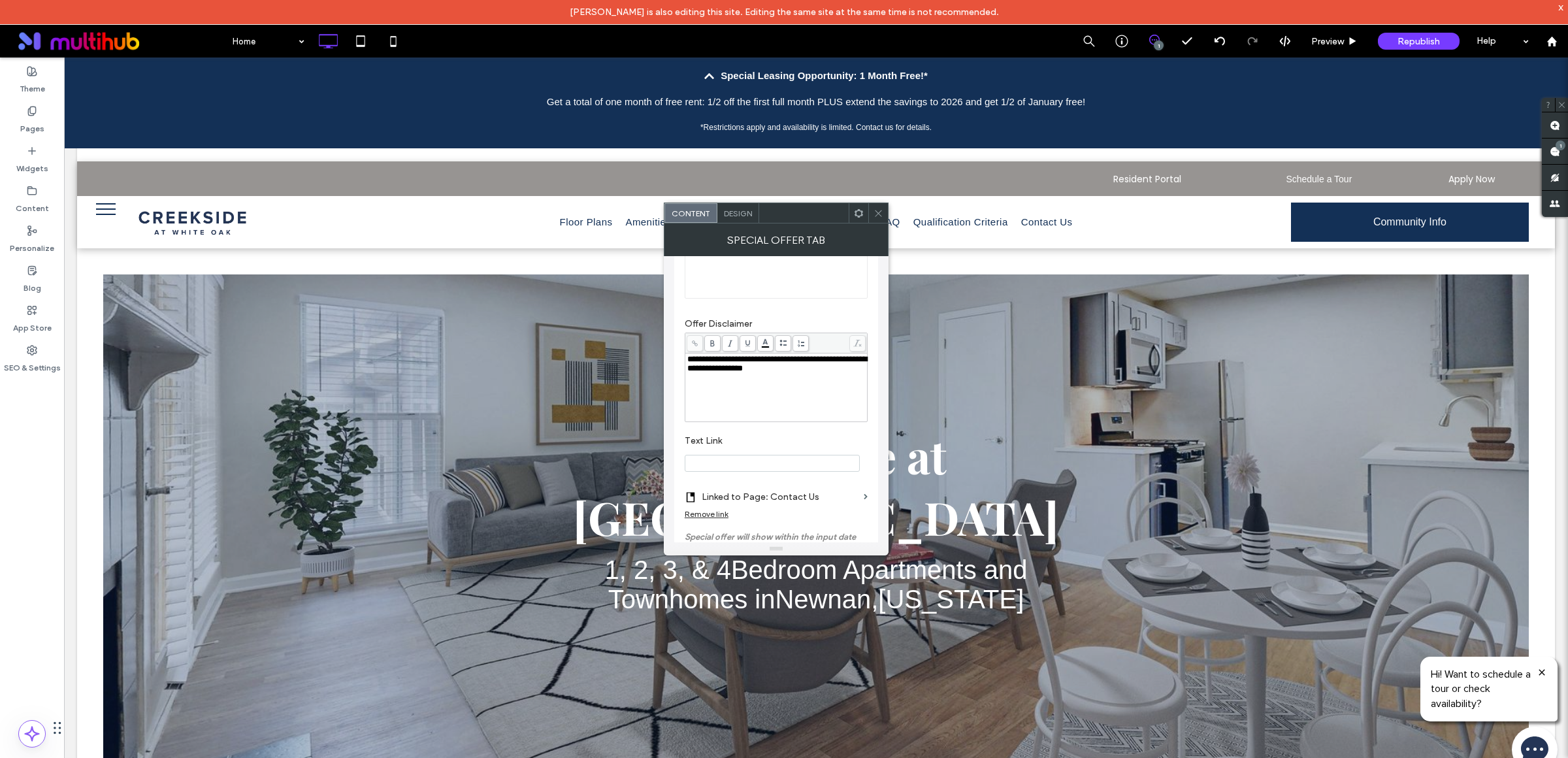
click at [796, 388] on div "**********" at bounding box center [776, 388] width 178 height 65
drag, startPoint x: 786, startPoint y: 370, endPoint x: 662, endPoint y: 365, distance: 124.1
click at [664, 365] on div "**********" at bounding box center [776, 399] width 225 height 286
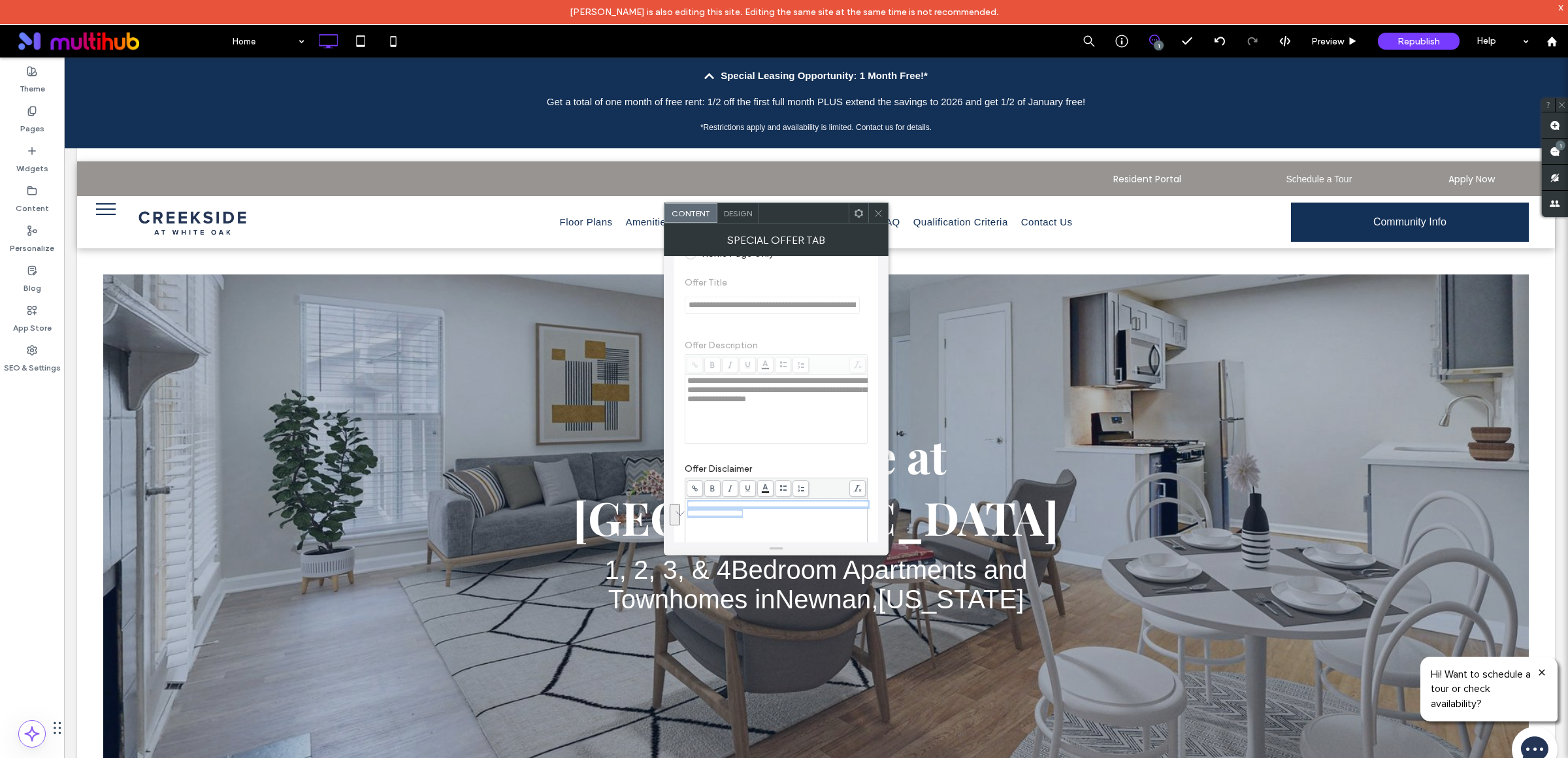
scroll to position [0, 0]
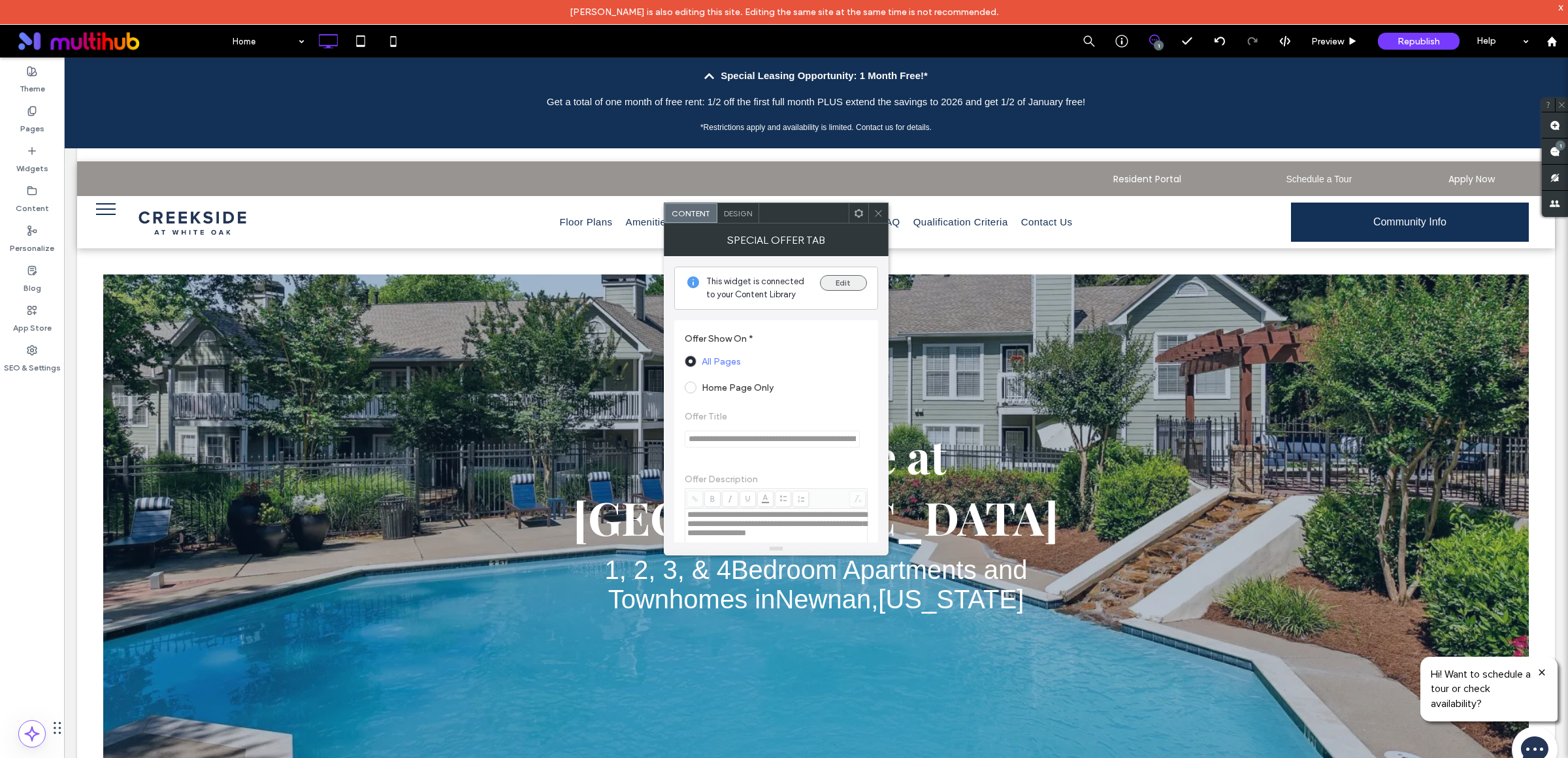
click at [831, 278] on button "Edit" at bounding box center [843, 283] width 47 height 16
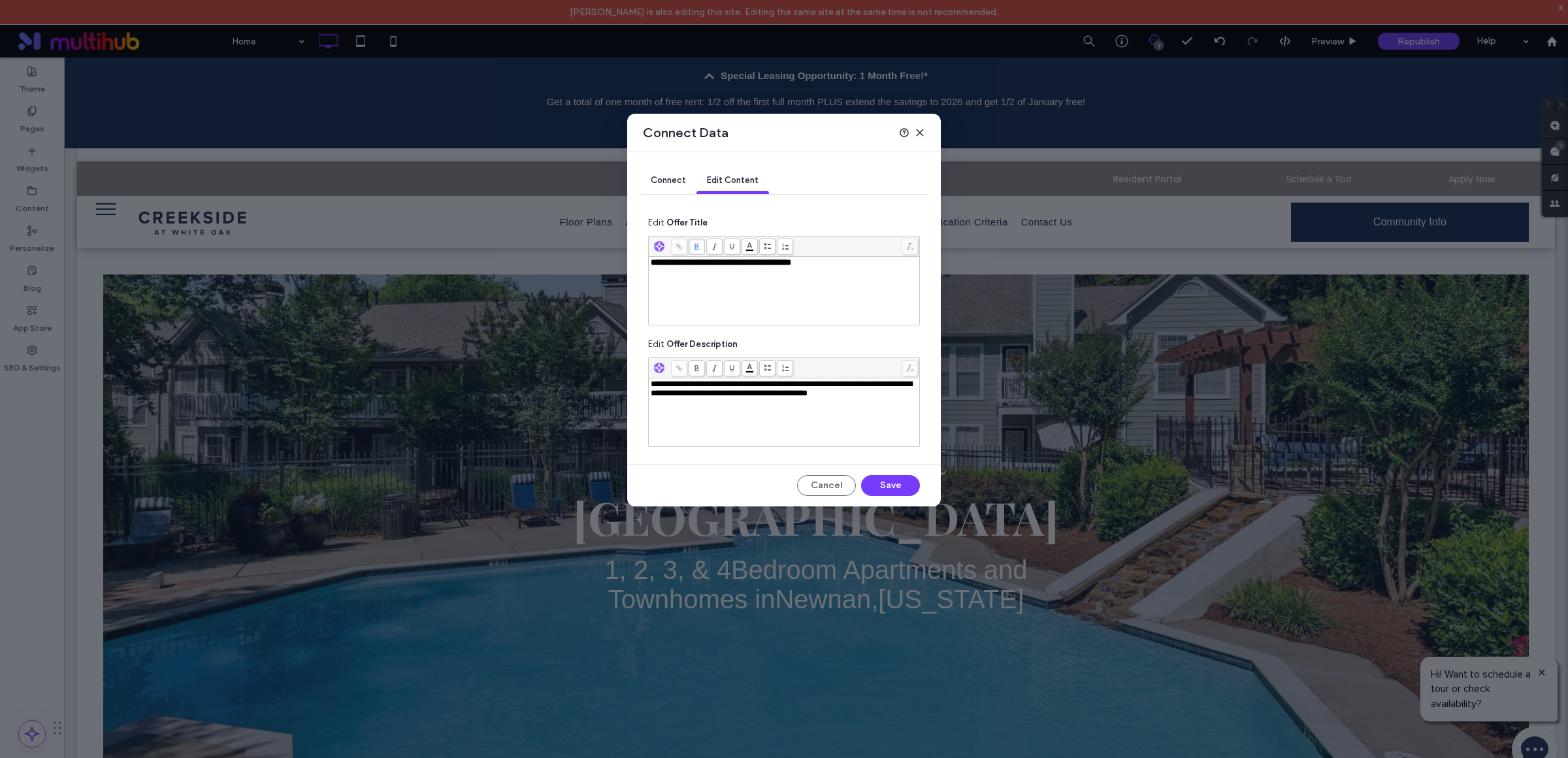
click at [840, 277] on div "**********" at bounding box center [784, 291] width 267 height 65
click at [748, 249] on body "Alicia Worrell is also editing this site. Editing the same site at the same tim…" at bounding box center [784, 379] width 1568 height 758
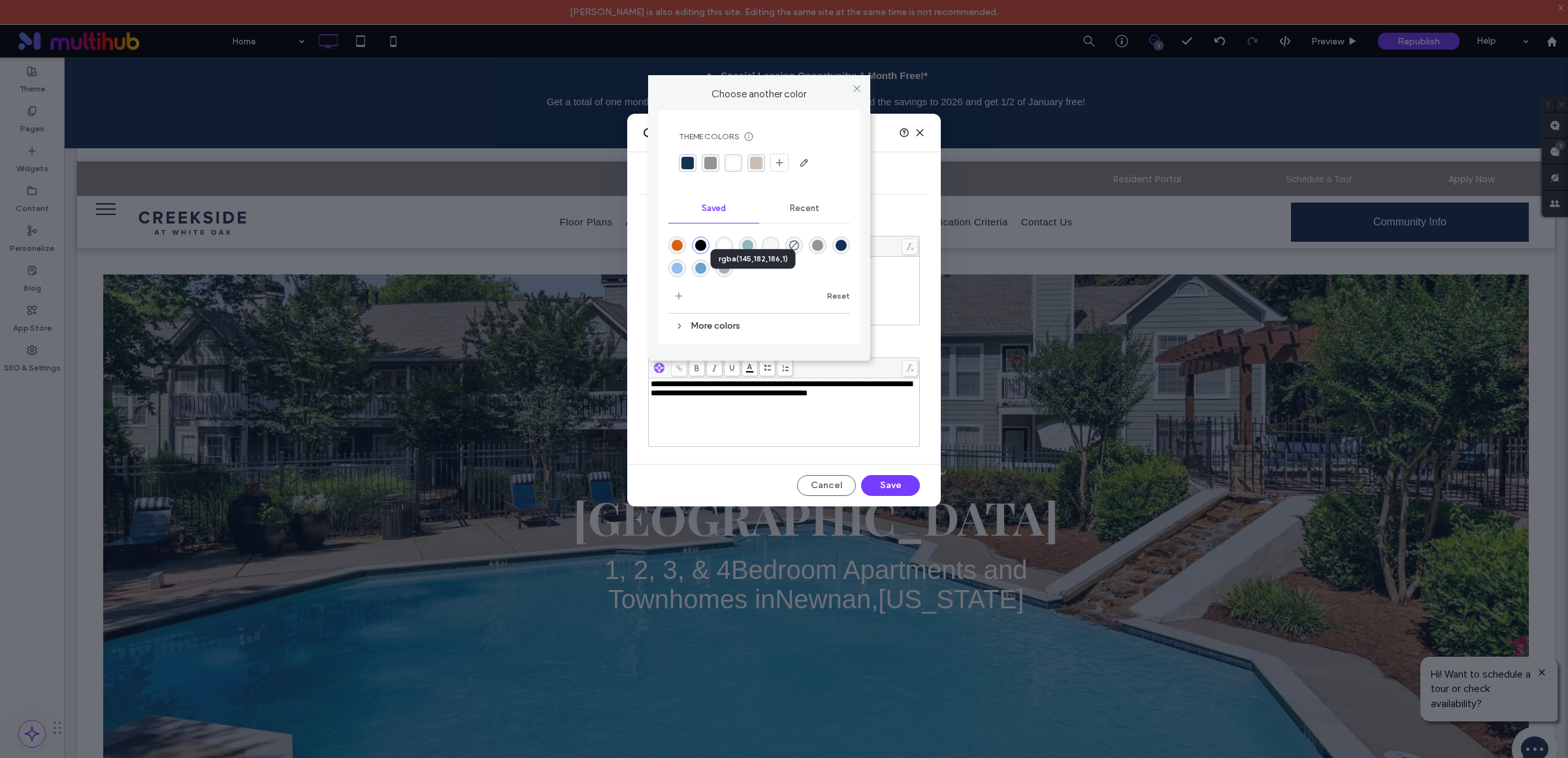
scroll to position [10, 0]
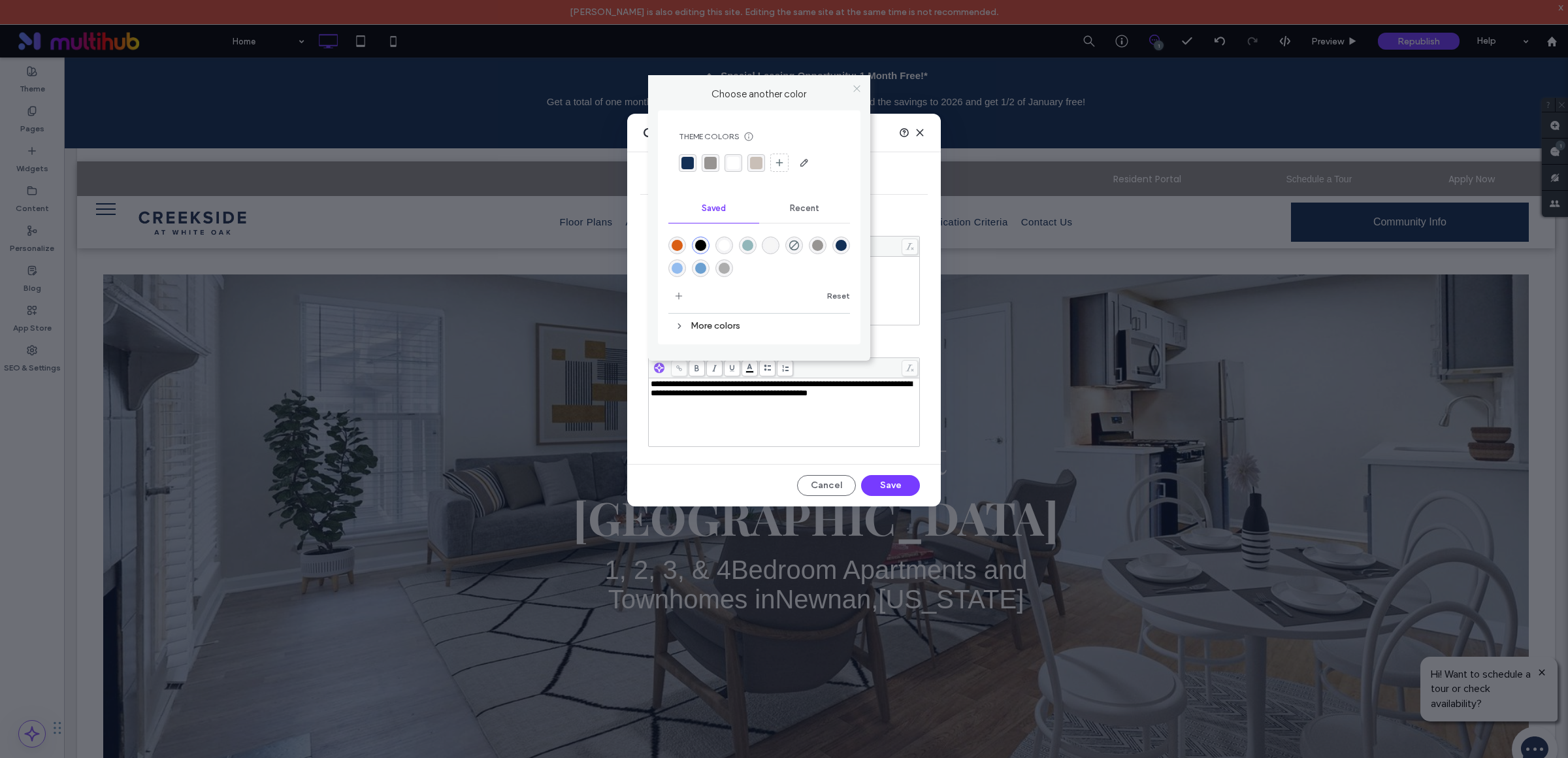
click at [858, 91] on icon at bounding box center [857, 88] width 10 height 10
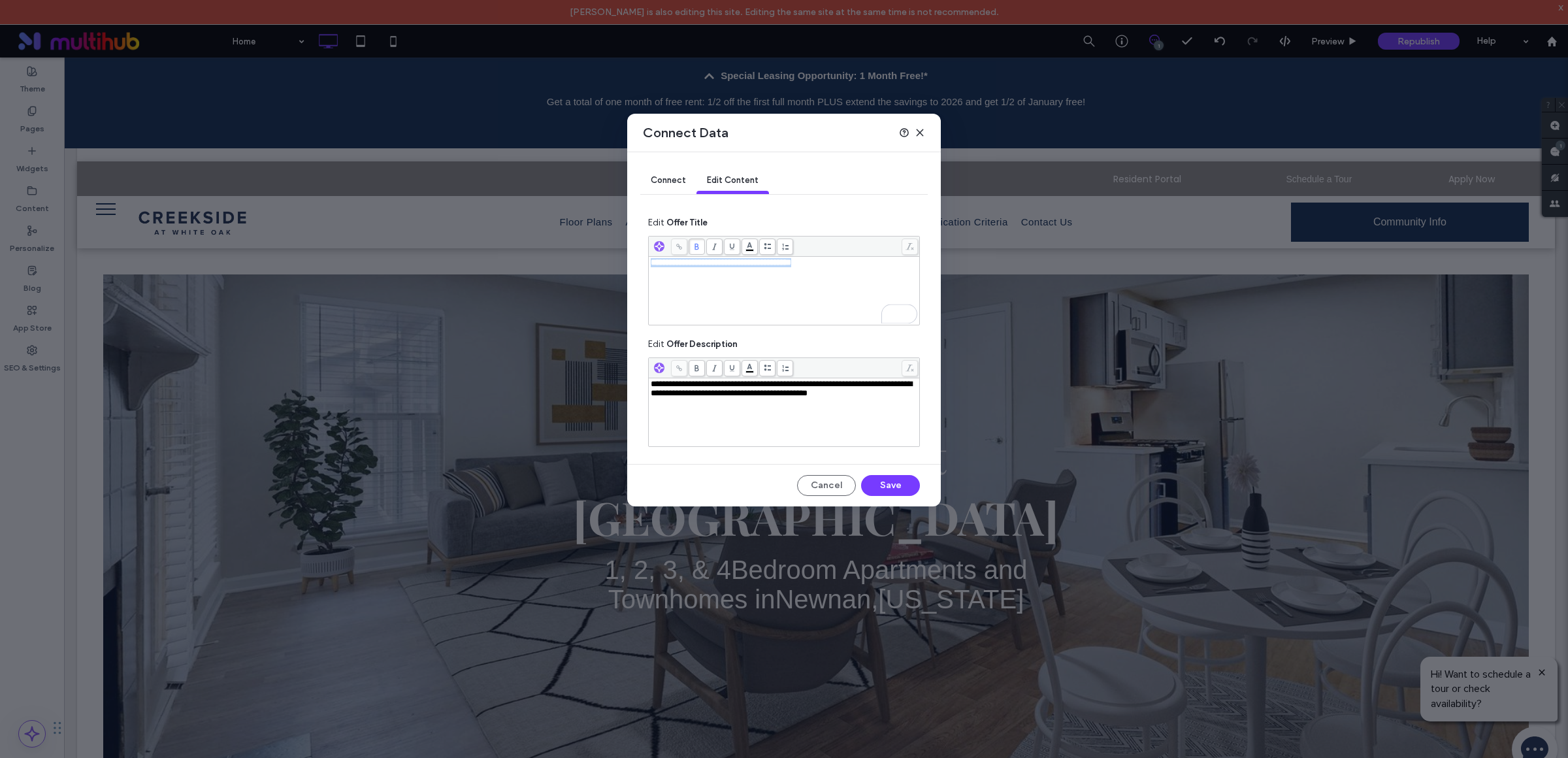
drag, startPoint x: 829, startPoint y: 267, endPoint x: 633, endPoint y: 267, distance: 196.0
click at [633, 267] on div "**********" at bounding box center [783, 329] width 314 height 354
click at [920, 131] on use at bounding box center [920, 133] width 6 height 6
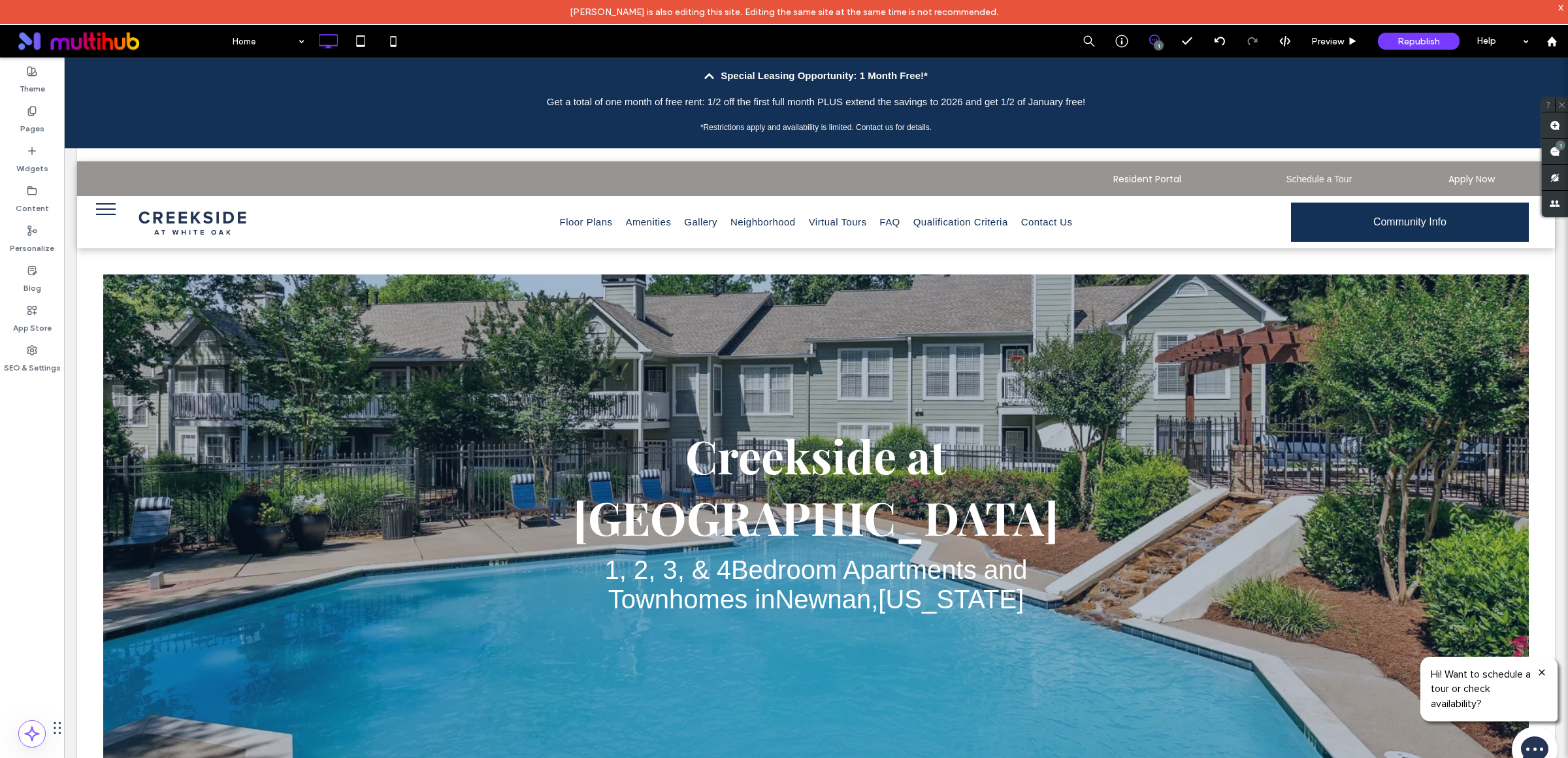
click at [896, 69] on p "Special Leasing Opportunity: 1 Month Free!*" at bounding box center [824, 76] width 207 height 16
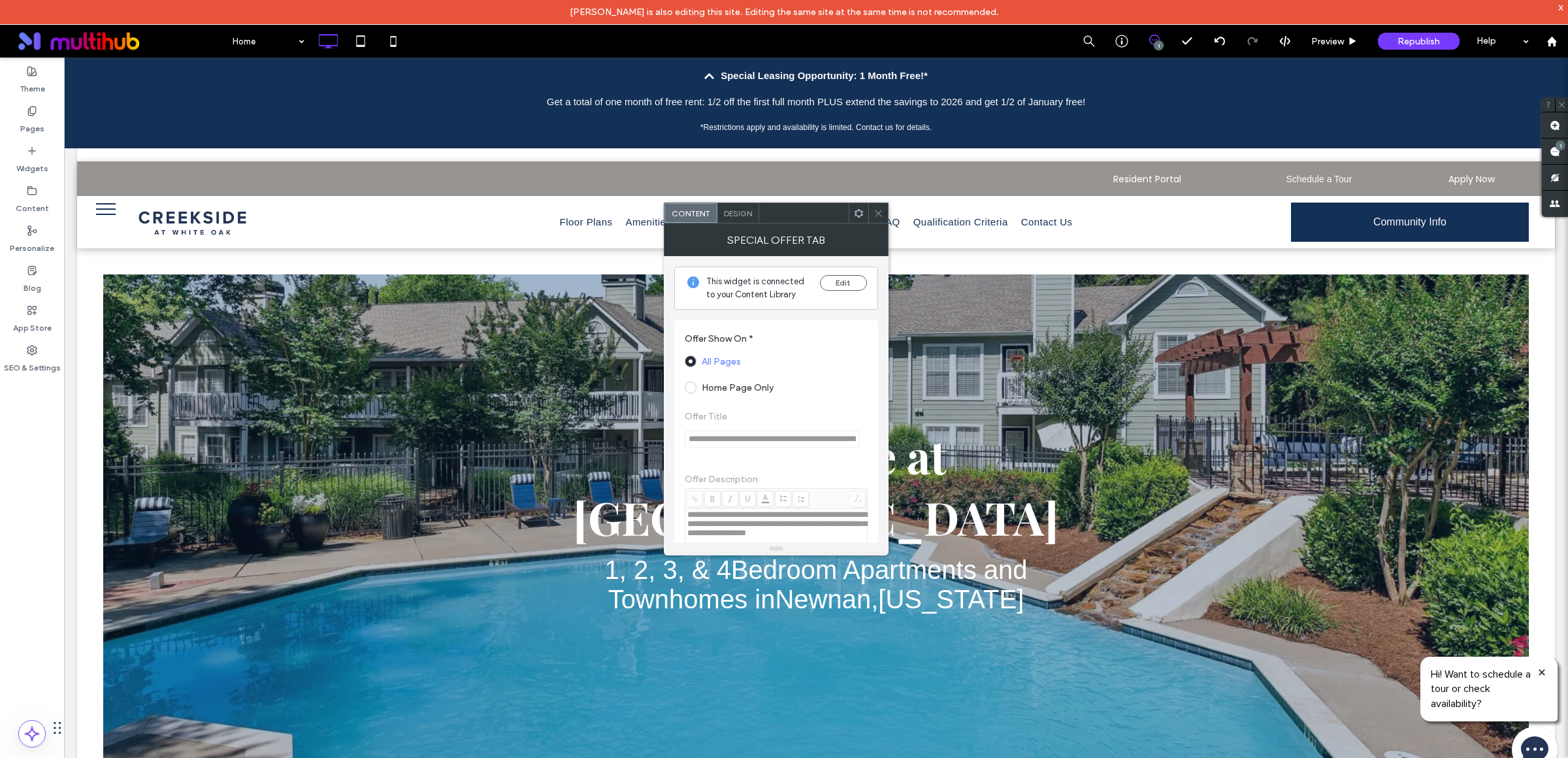
click at [740, 214] on span "Design" at bounding box center [738, 213] width 28 height 10
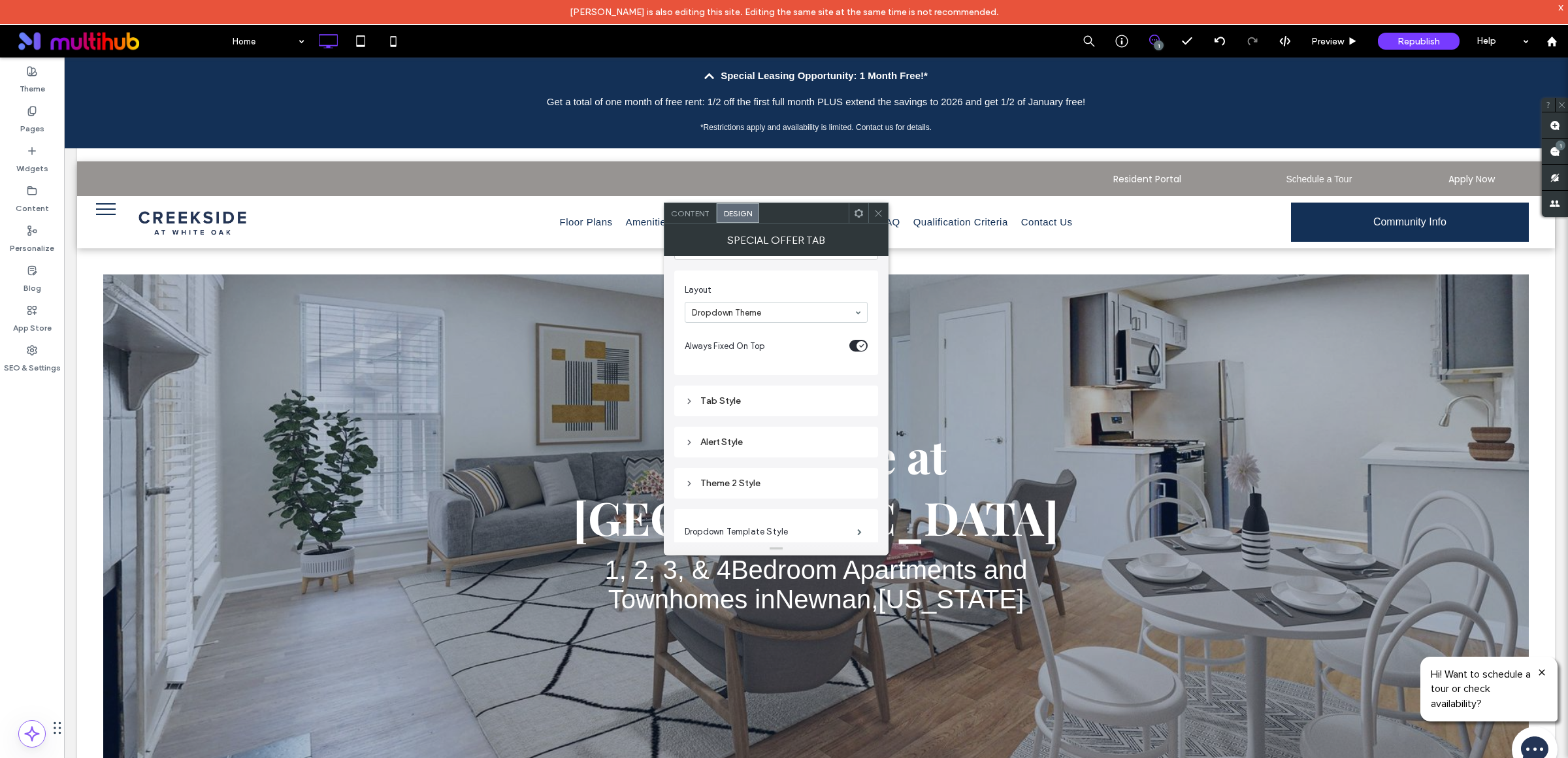
scroll to position [112, 0]
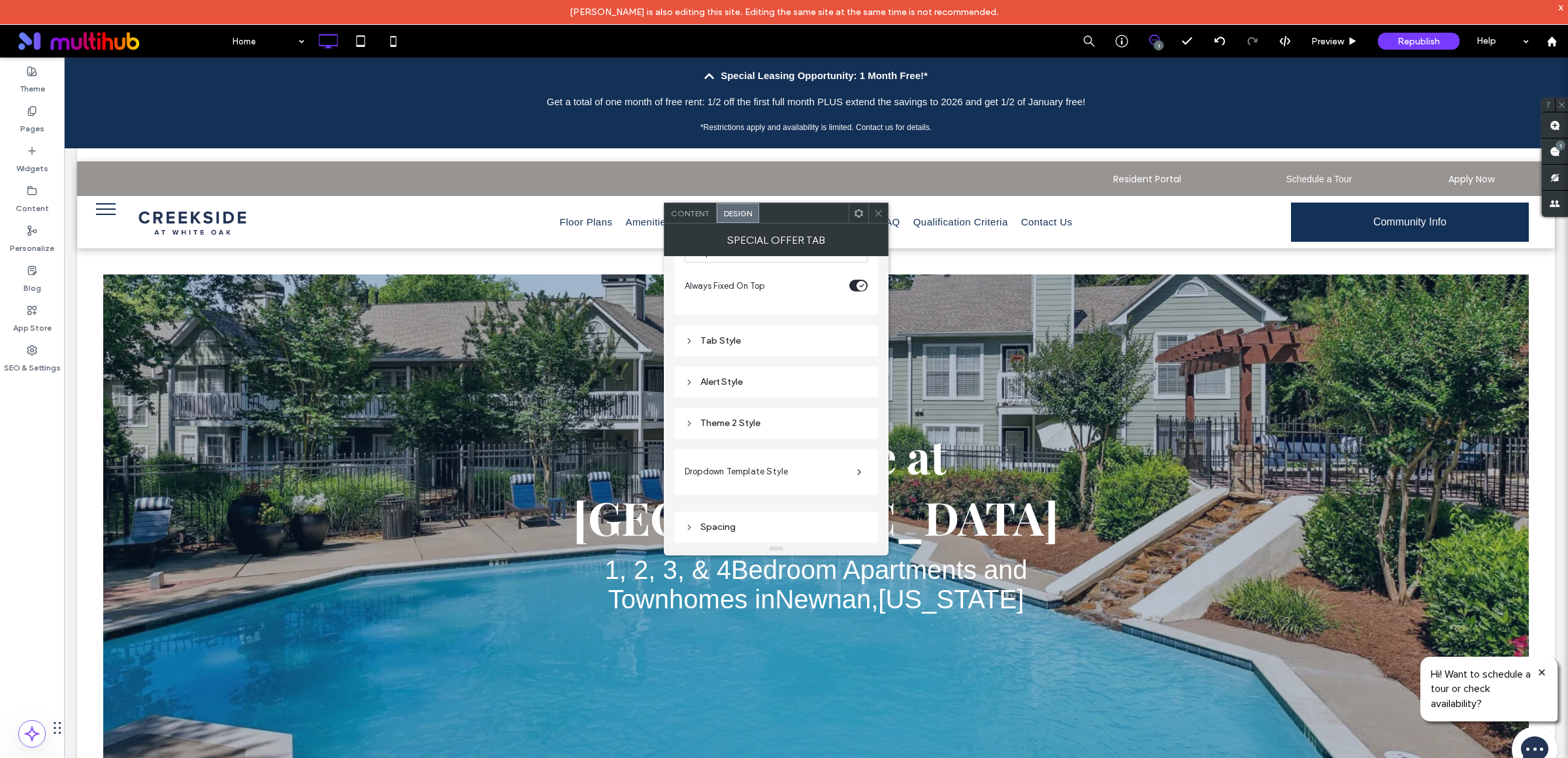
click at [694, 527] on div "Spacing" at bounding box center [776, 527] width 183 height 11
click at [693, 409] on icon at bounding box center [689, 405] width 9 height 9
click at [741, 384] on div "Alert Style" at bounding box center [776, 382] width 183 height 11
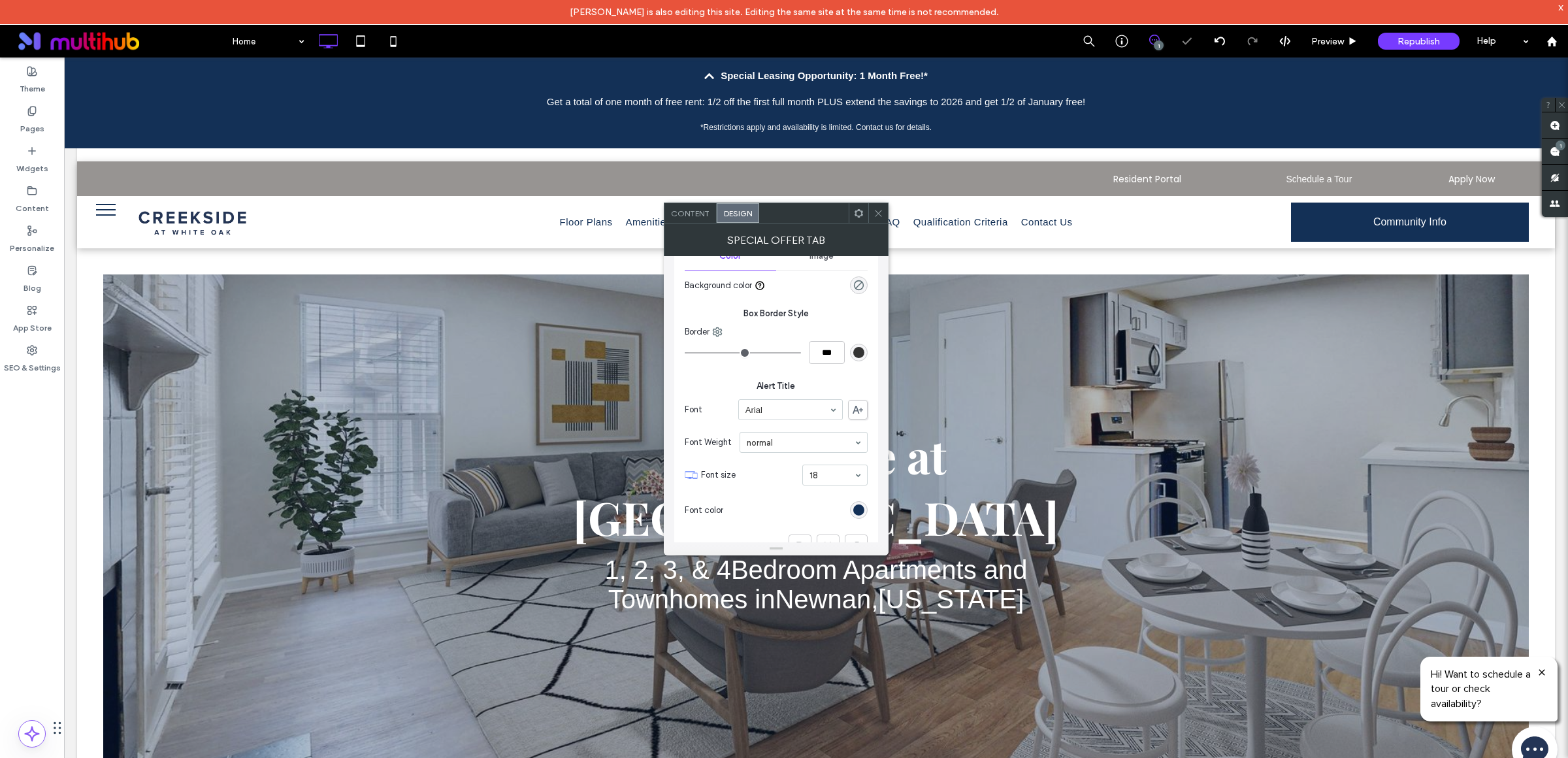
scroll to position [397, 0]
click at [854, 486] on div "rgb(19, 48, 86)" at bounding box center [858, 489] width 11 height 11
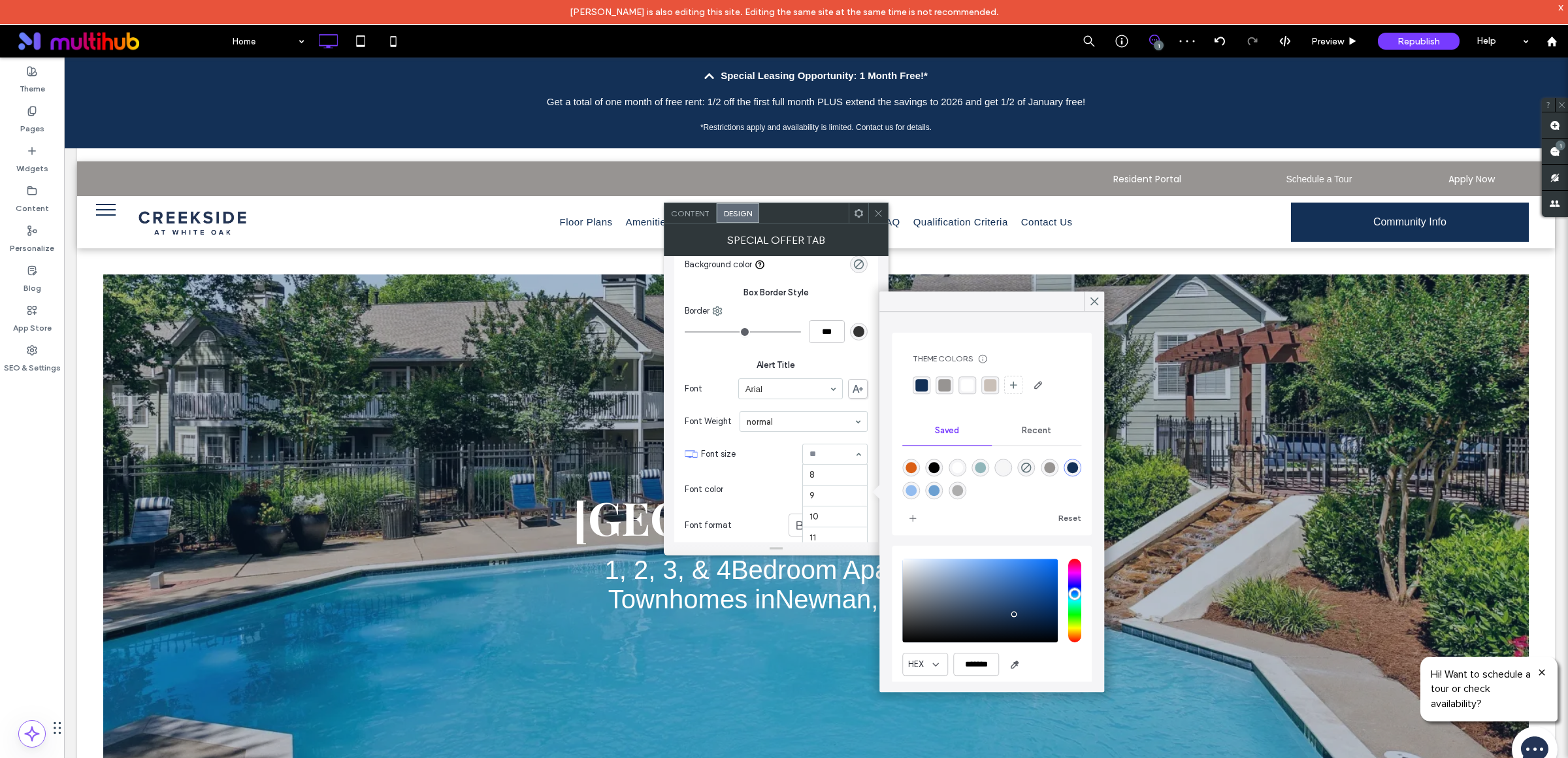
scroll to position [152, 0]
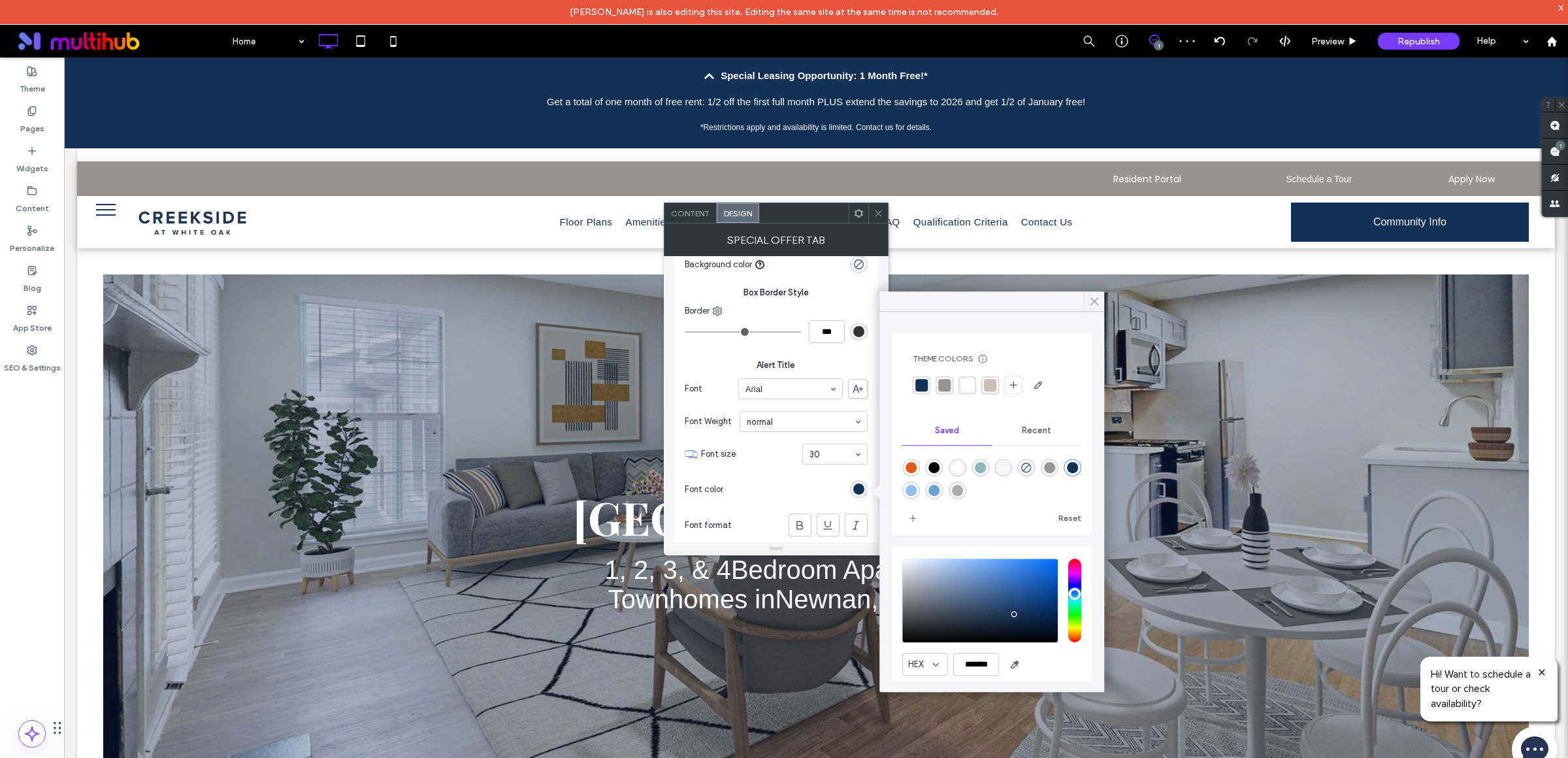
click at [1092, 301] on icon at bounding box center [1094, 301] width 12 height 12
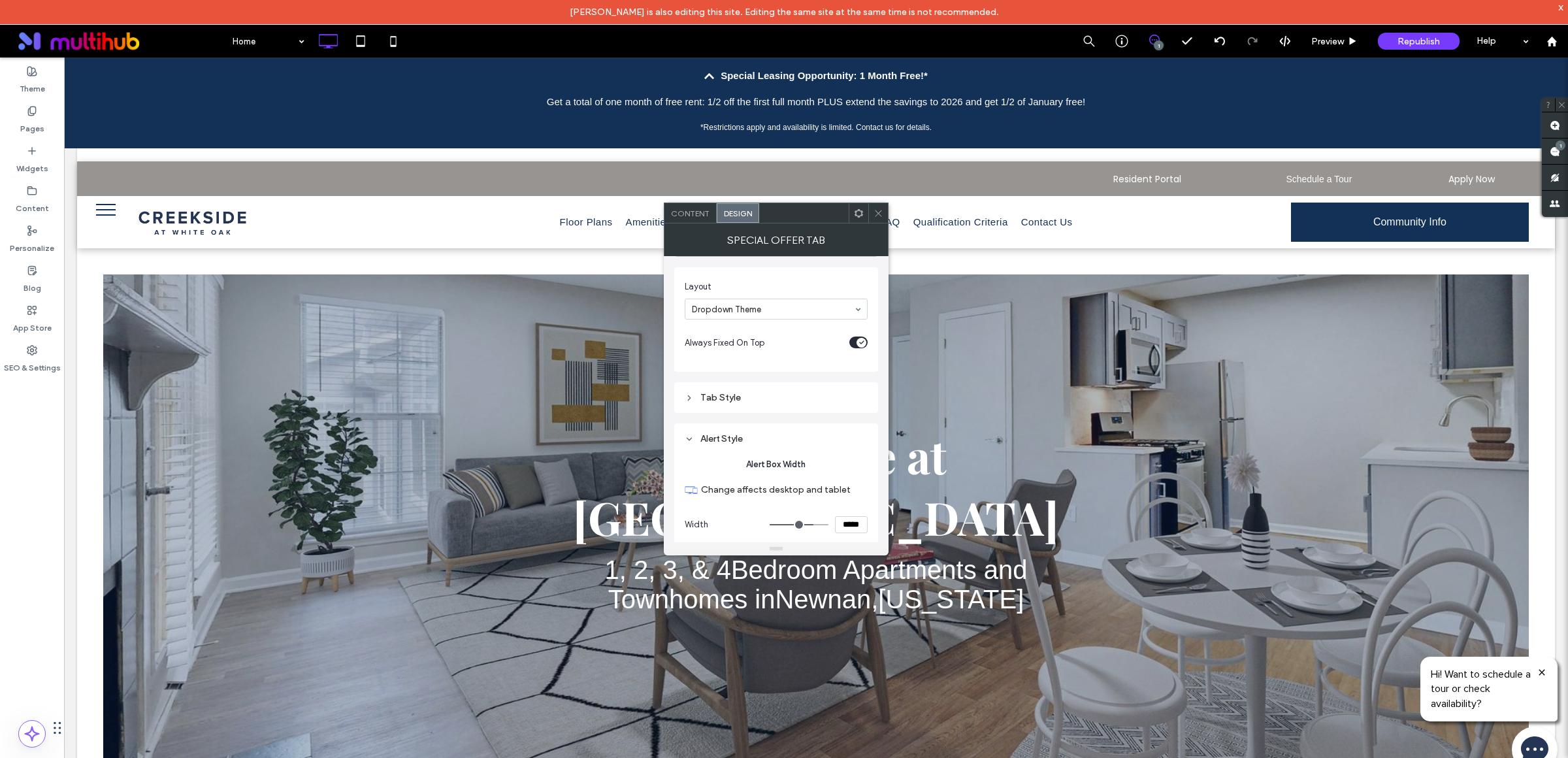
scroll to position [116, 0]
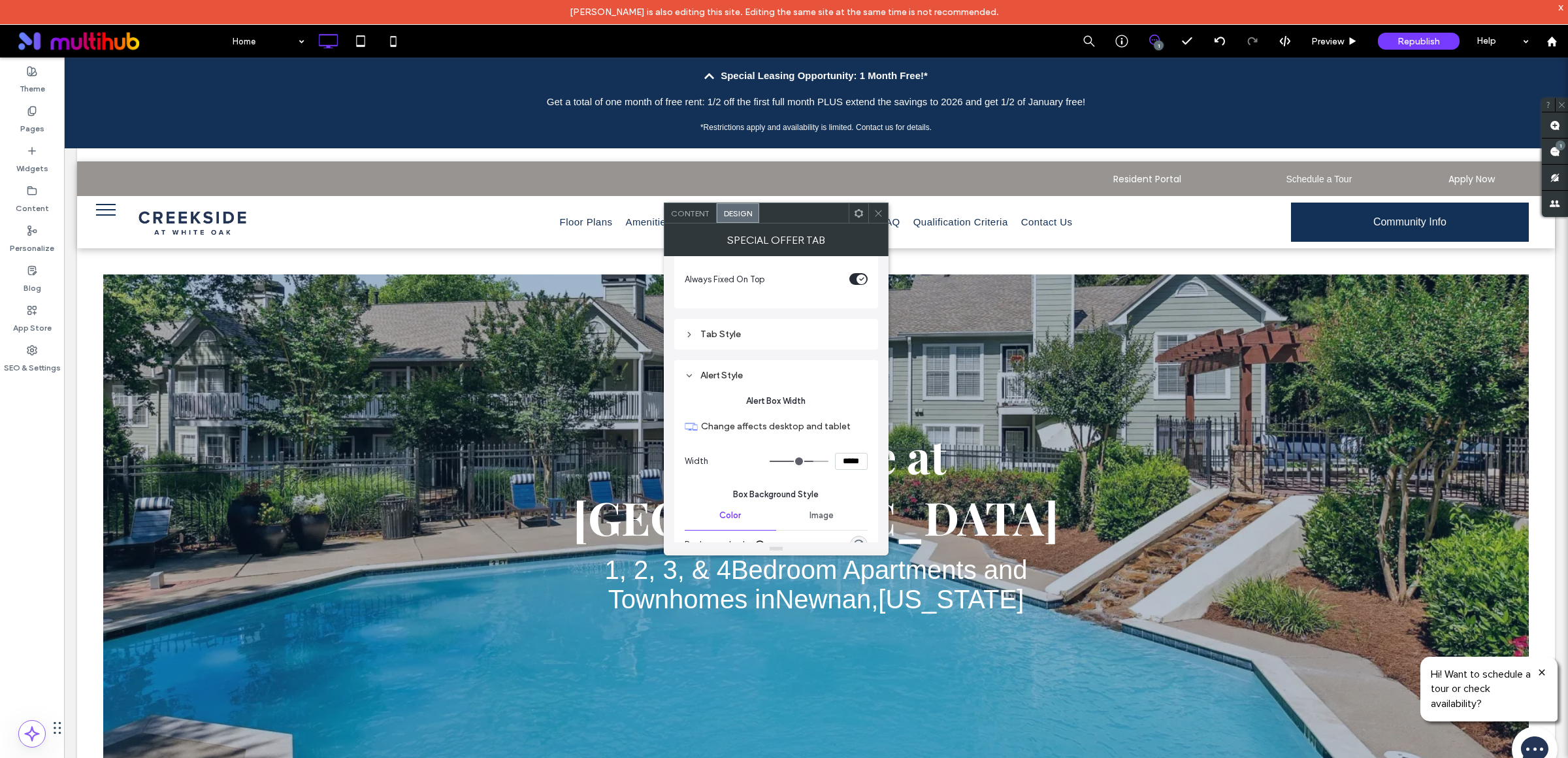
click at [735, 343] on div "Tab Style" at bounding box center [776, 334] width 183 height 18
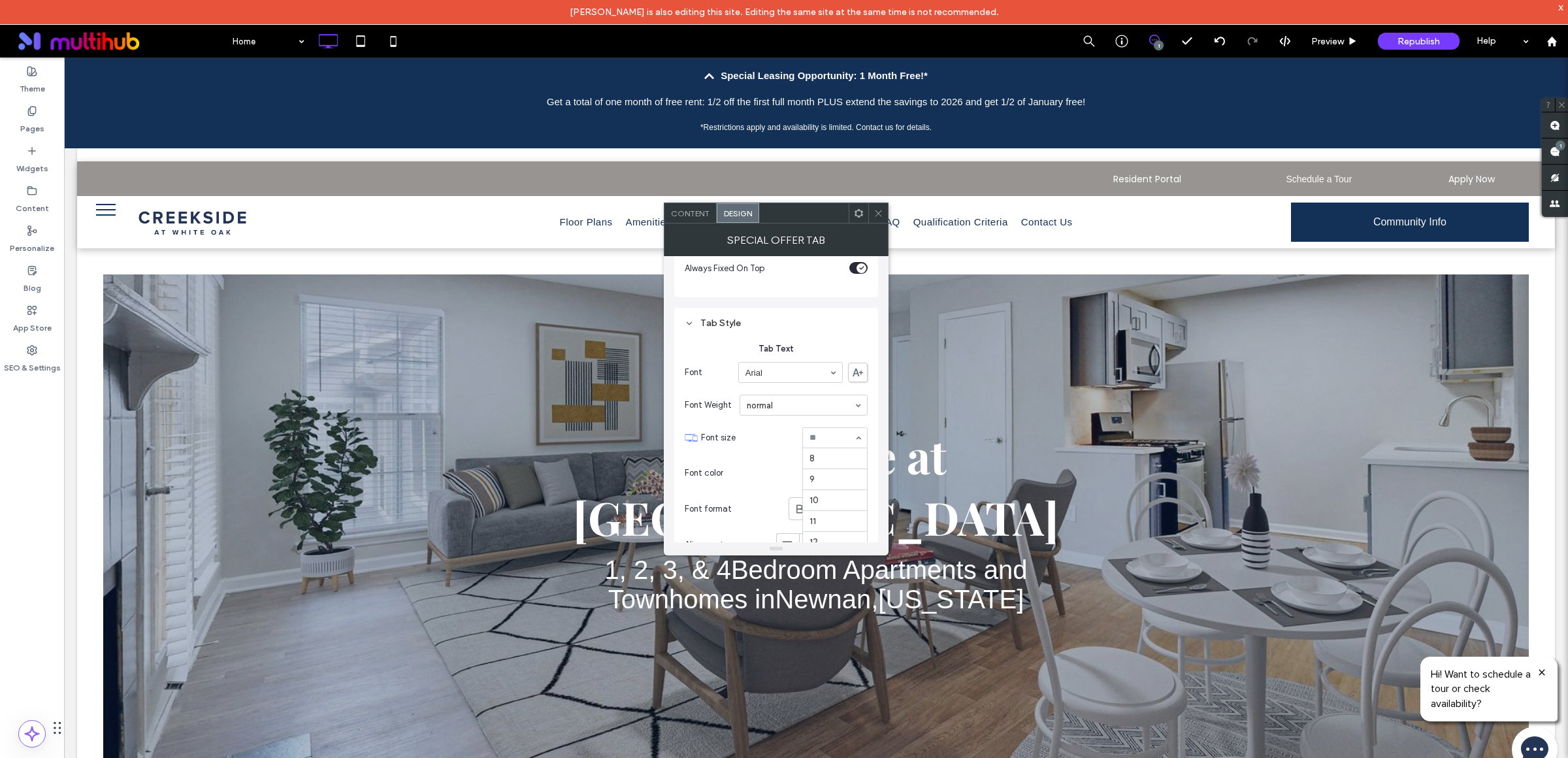
scroll to position [131, 0]
click at [826, 447] on div at bounding box center [834, 437] width 64 height 19
click at [826, 440] on input at bounding box center [831, 438] width 44 height 9
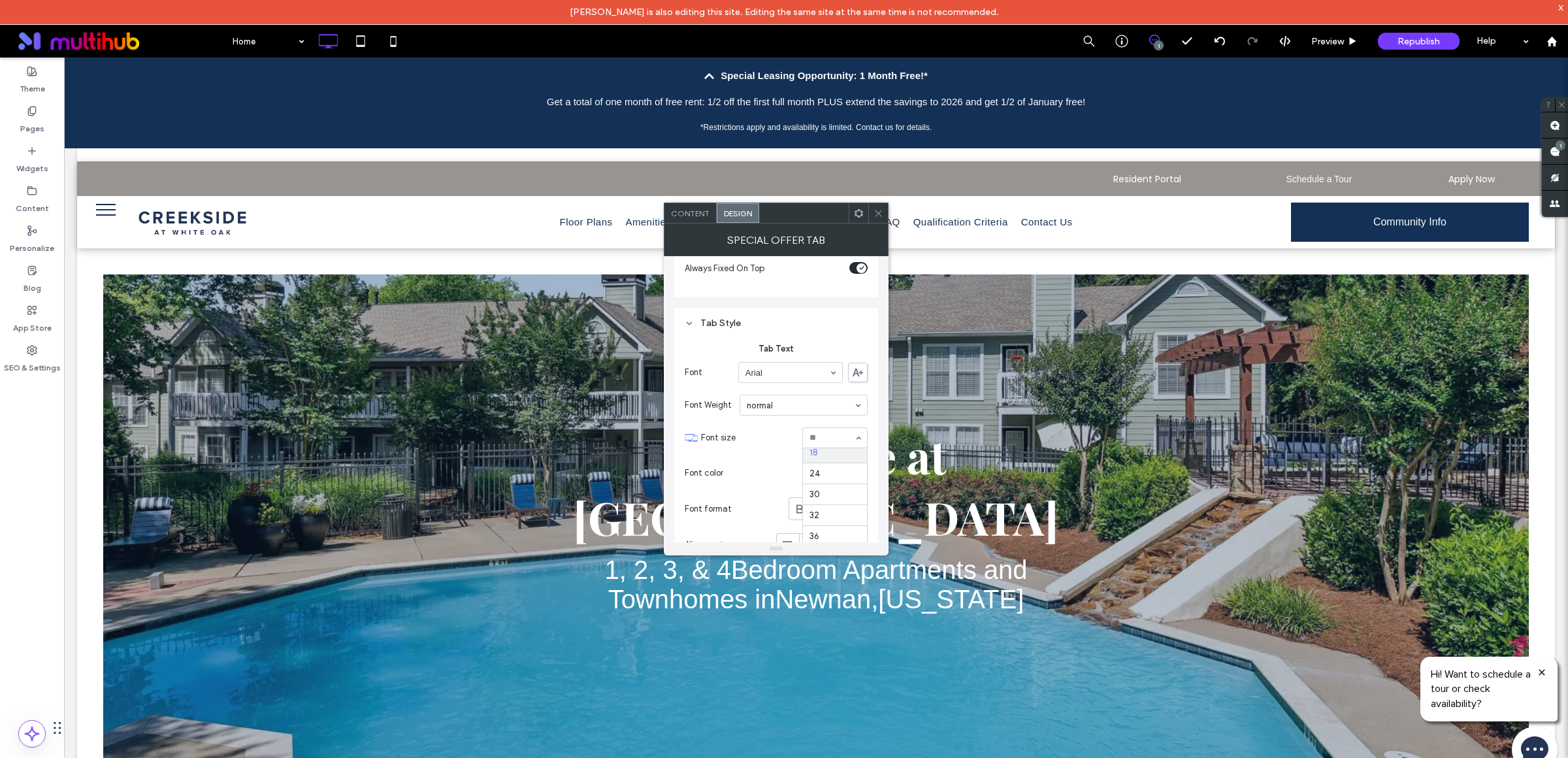
scroll to position [0, 0]
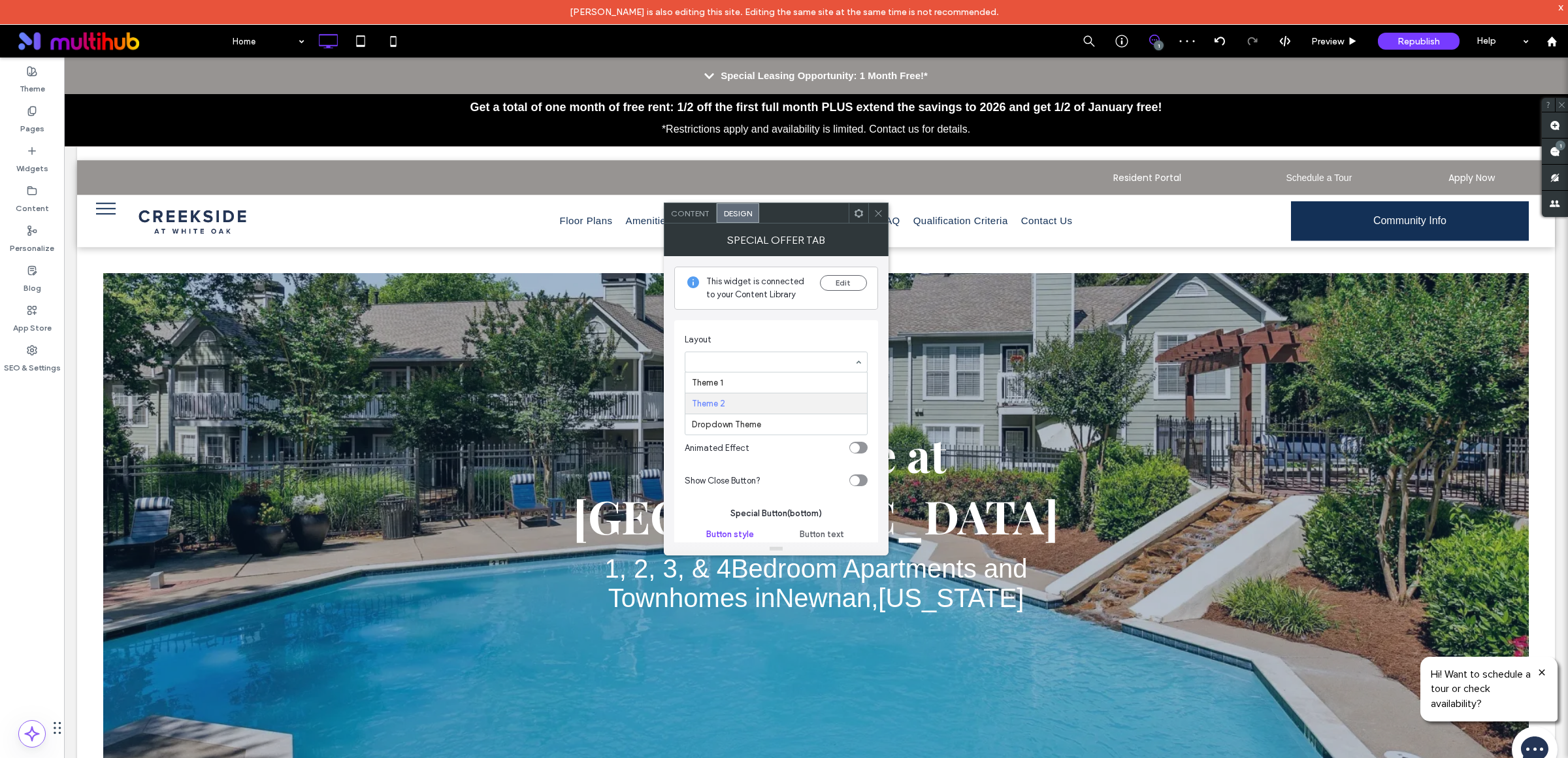
click at [762, 369] on div at bounding box center [776, 362] width 181 height 19
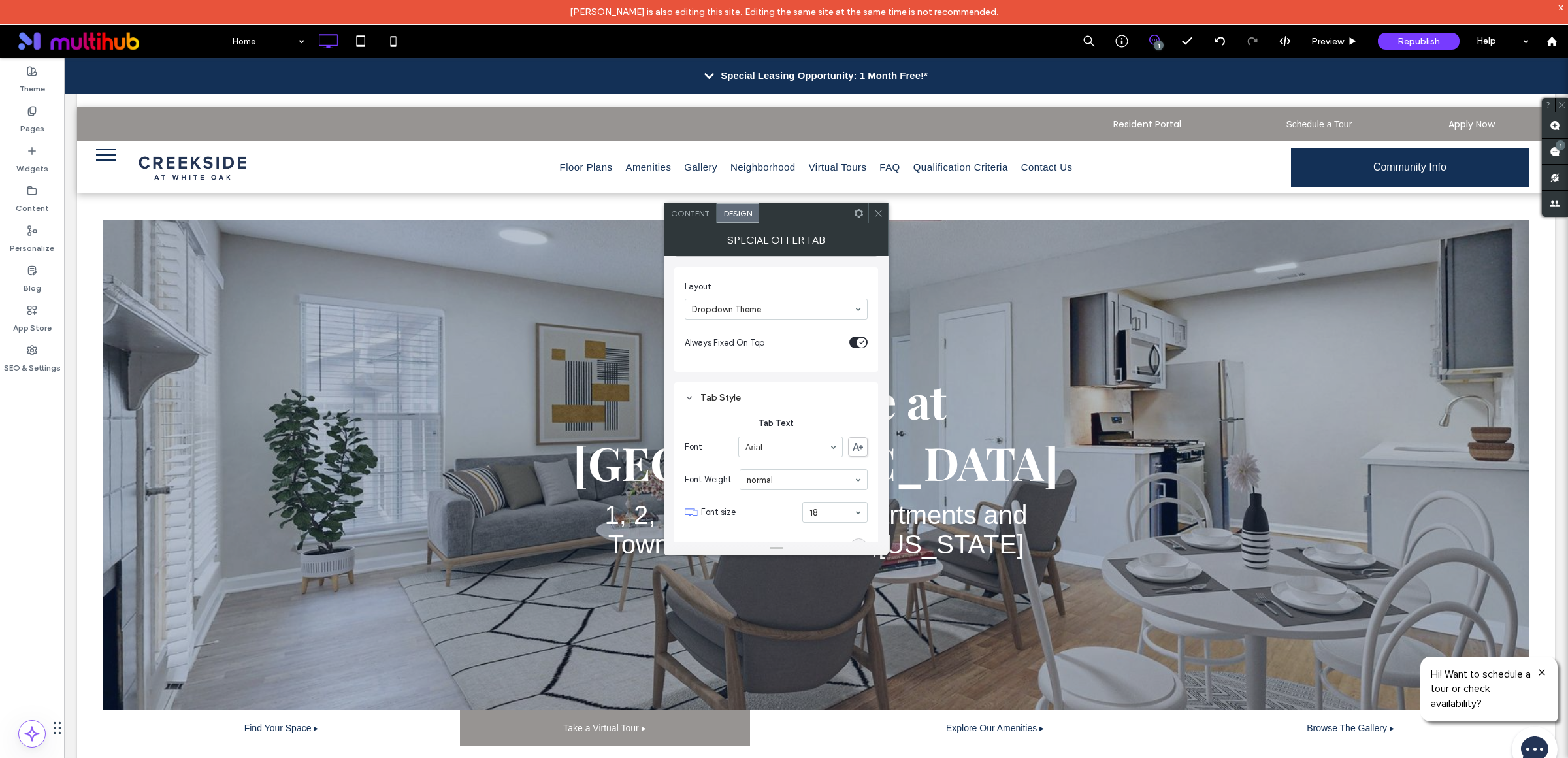
scroll to position [74, 0]
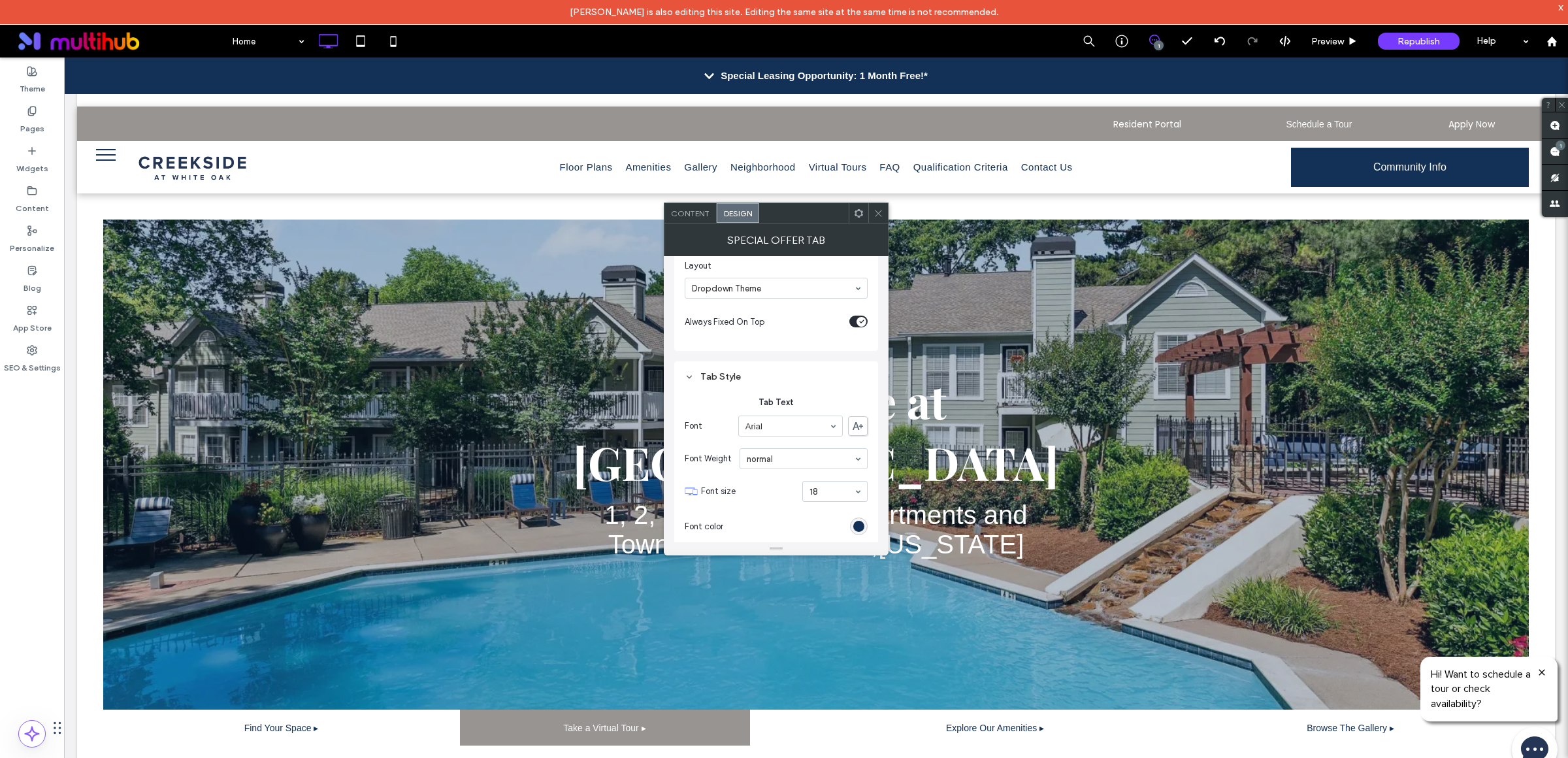
click at [861, 420] on span at bounding box center [858, 426] width 19 height 19
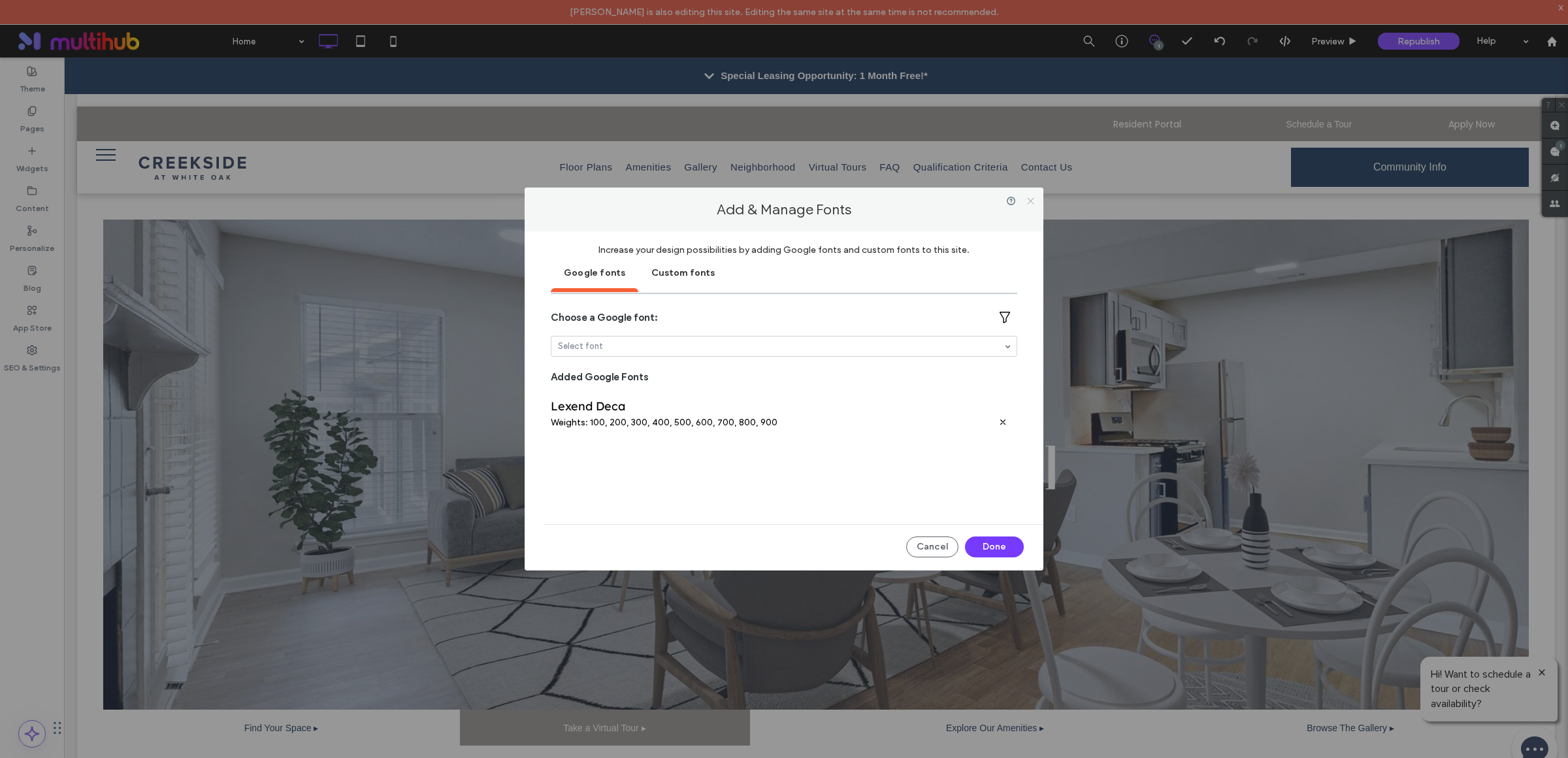
click at [1029, 202] on icon at bounding box center [1030, 201] width 10 height 10
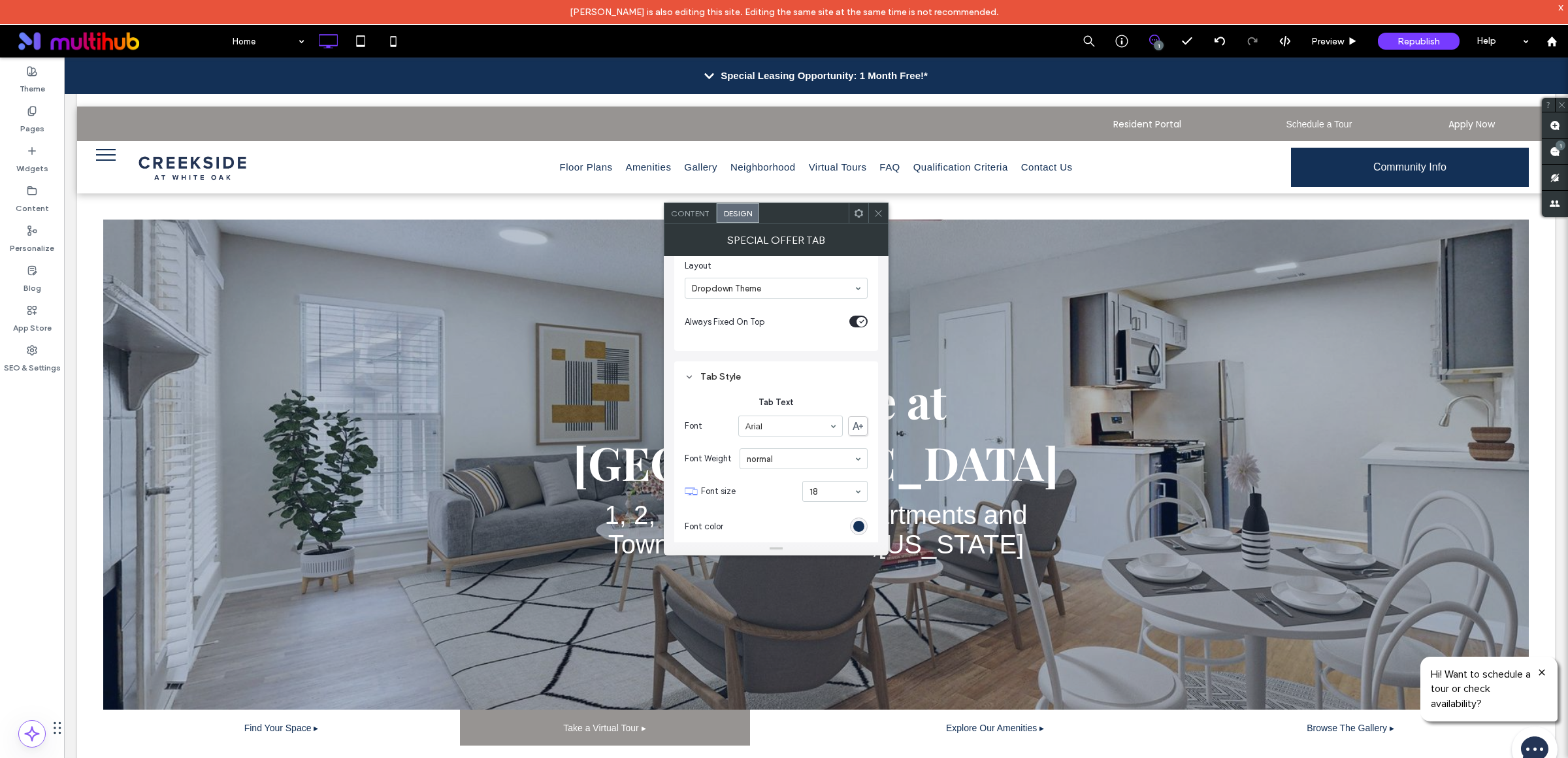
click at [708, 77] on div "Special Leasing Opportunity: 1 Month Free!*" at bounding box center [816, 75] width 1504 height 36
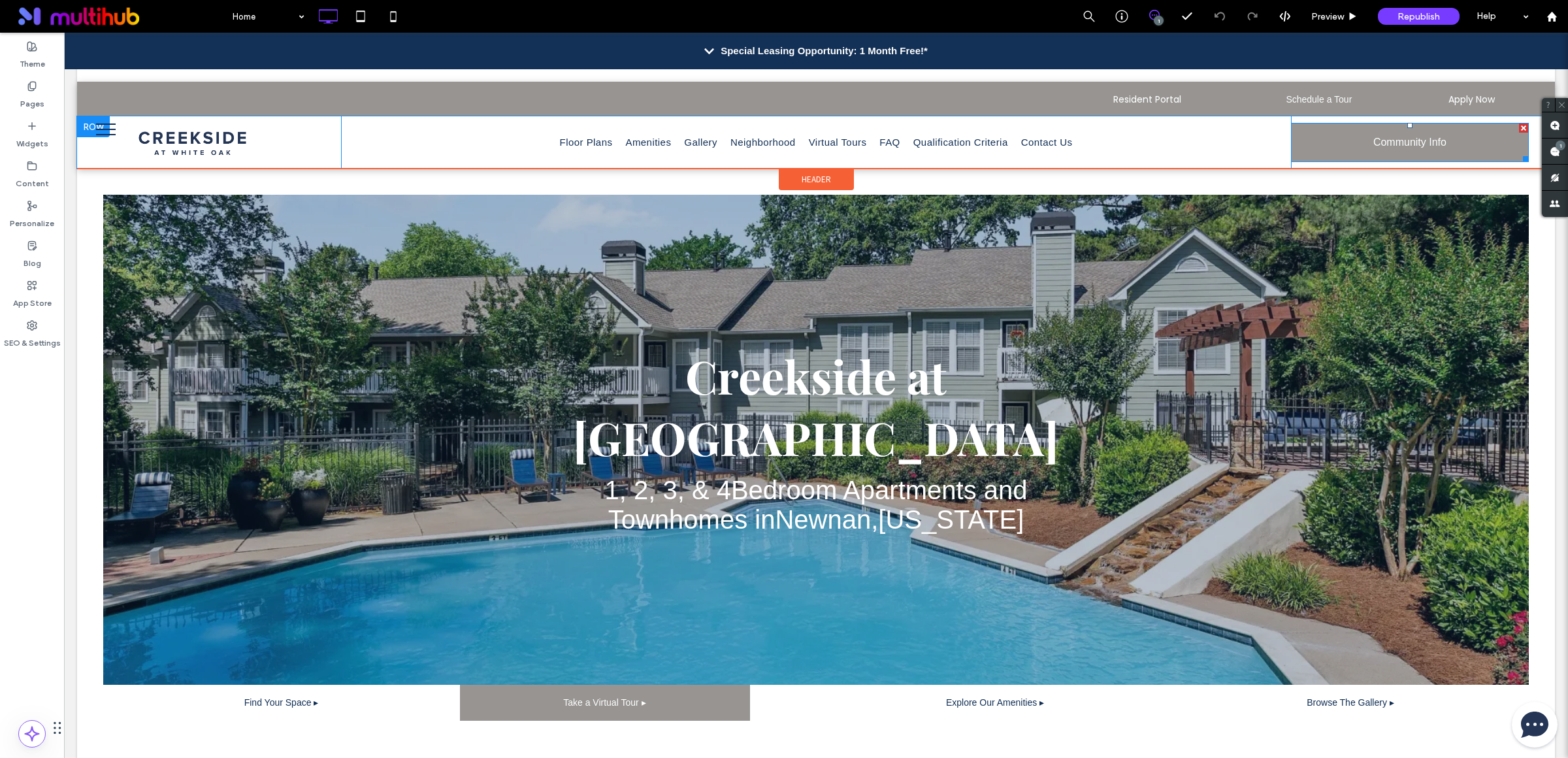
click at [1354, 153] on link "Community Info" at bounding box center [1409, 143] width 238 height 40
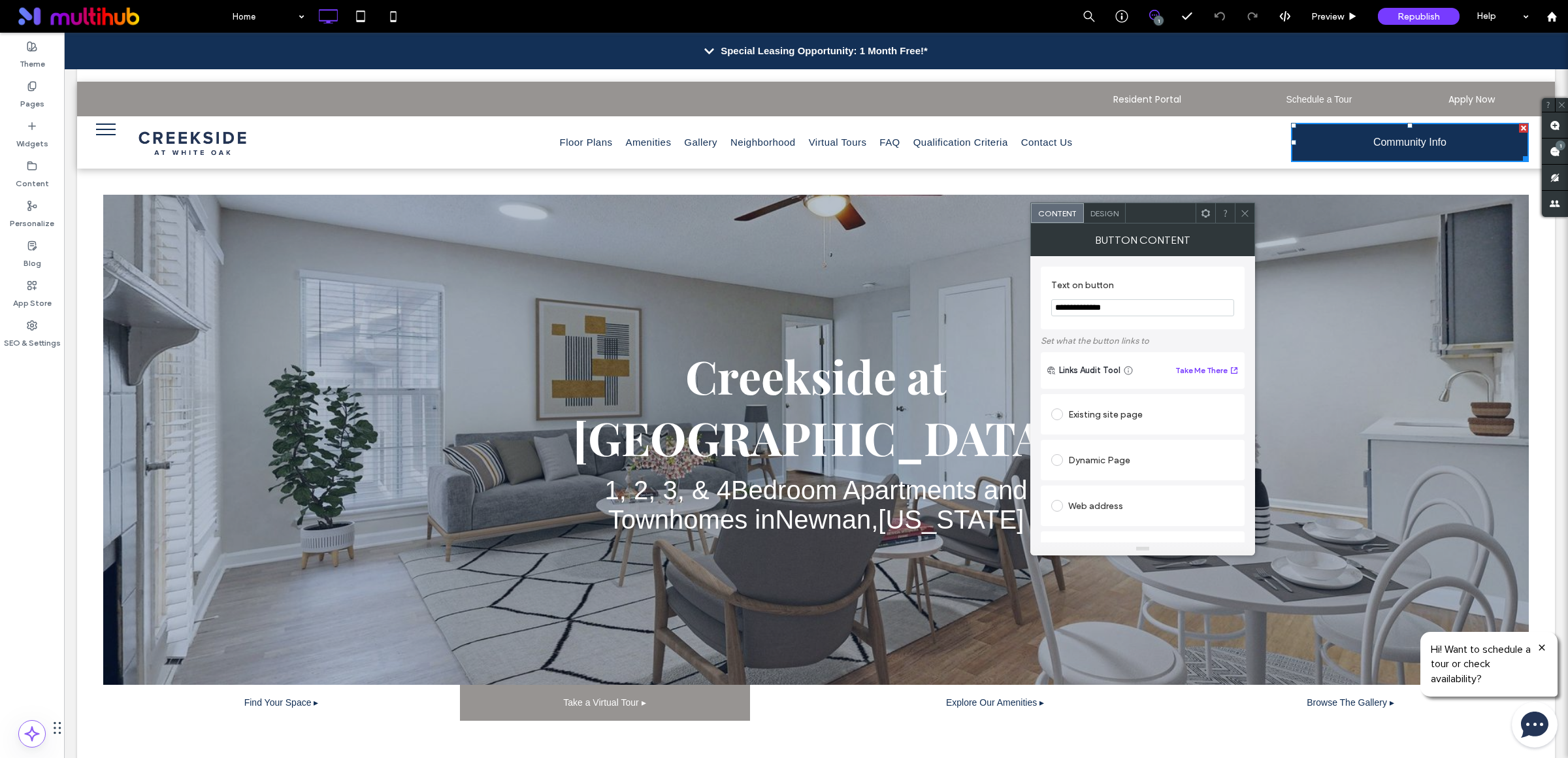
click at [1246, 215] on icon at bounding box center [1244, 213] width 10 height 10
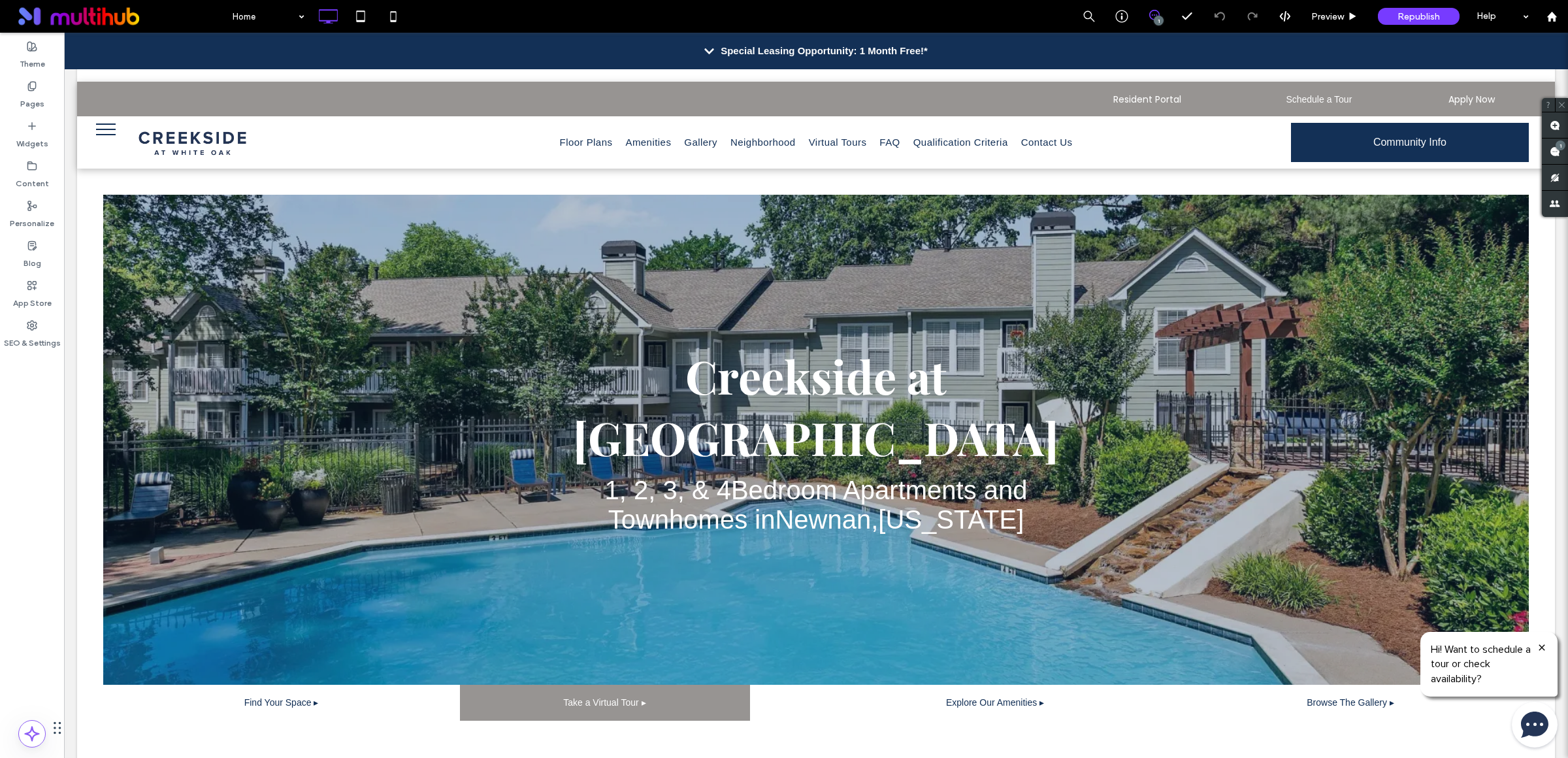
click at [704, 46] on icon at bounding box center [709, 51] width 10 height 11
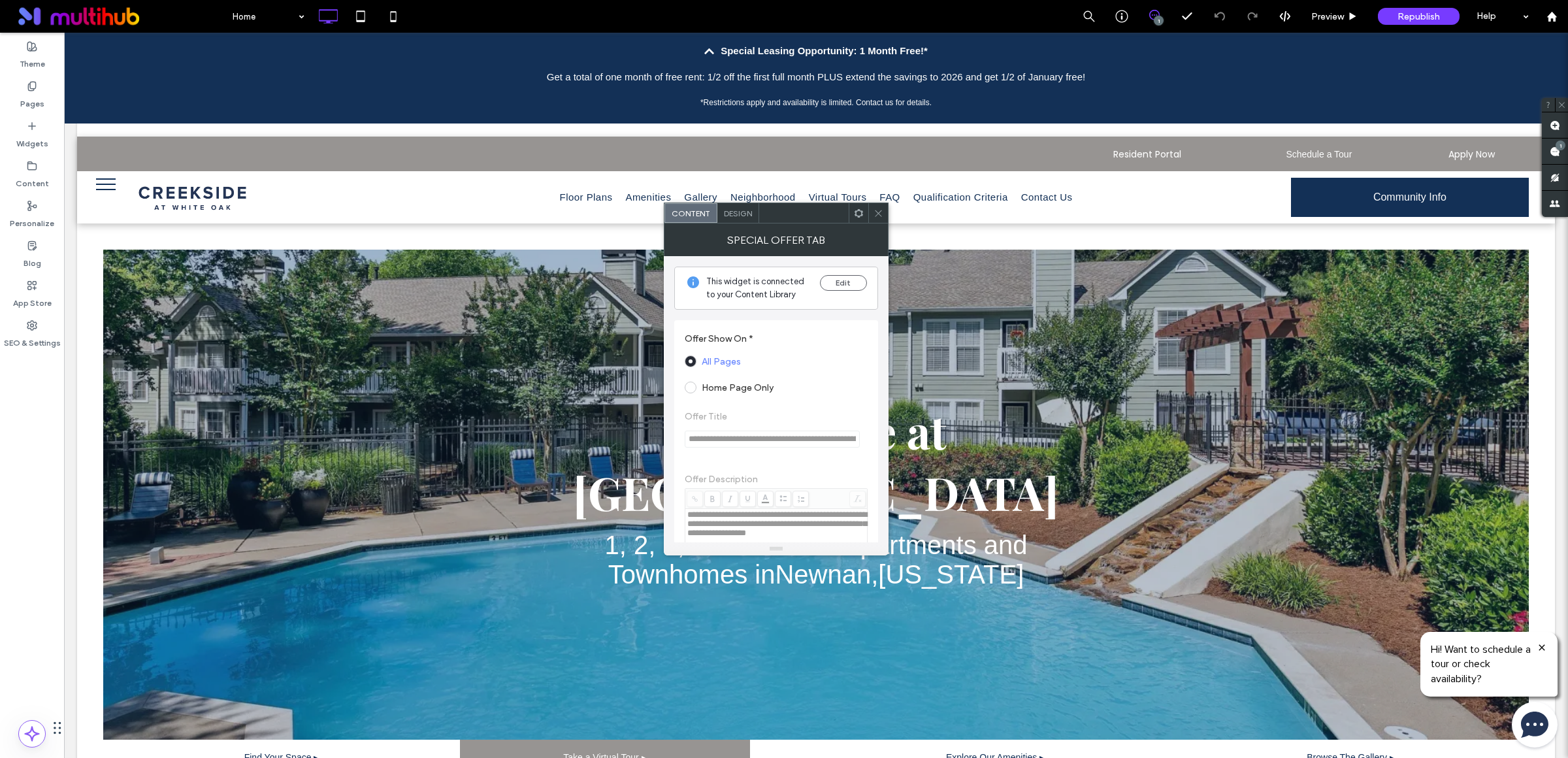
click at [741, 215] on span "Design" at bounding box center [738, 213] width 28 height 10
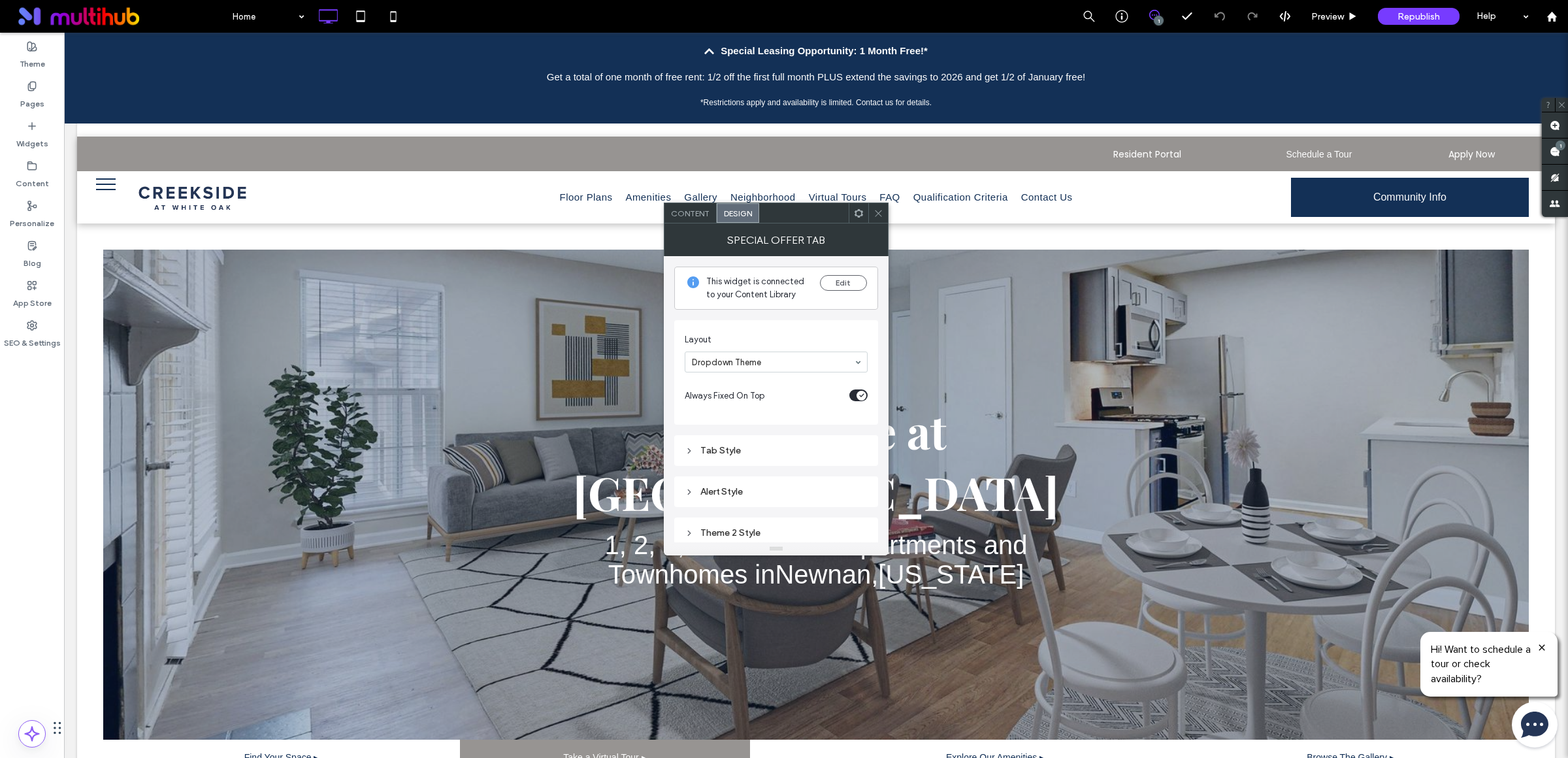
scroll to position [112, 0]
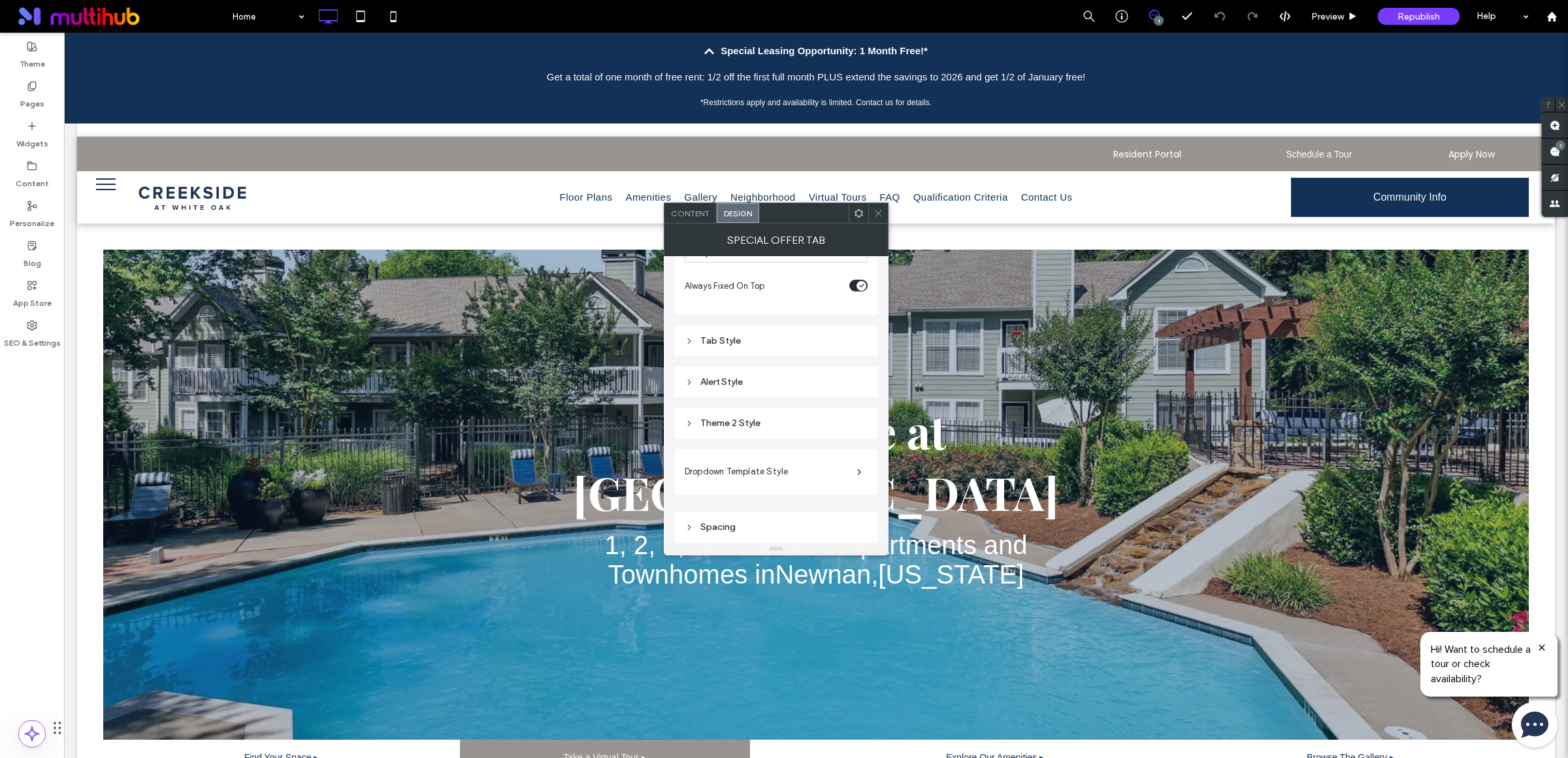
click at [693, 426] on icon at bounding box center [689, 424] width 9 height 9
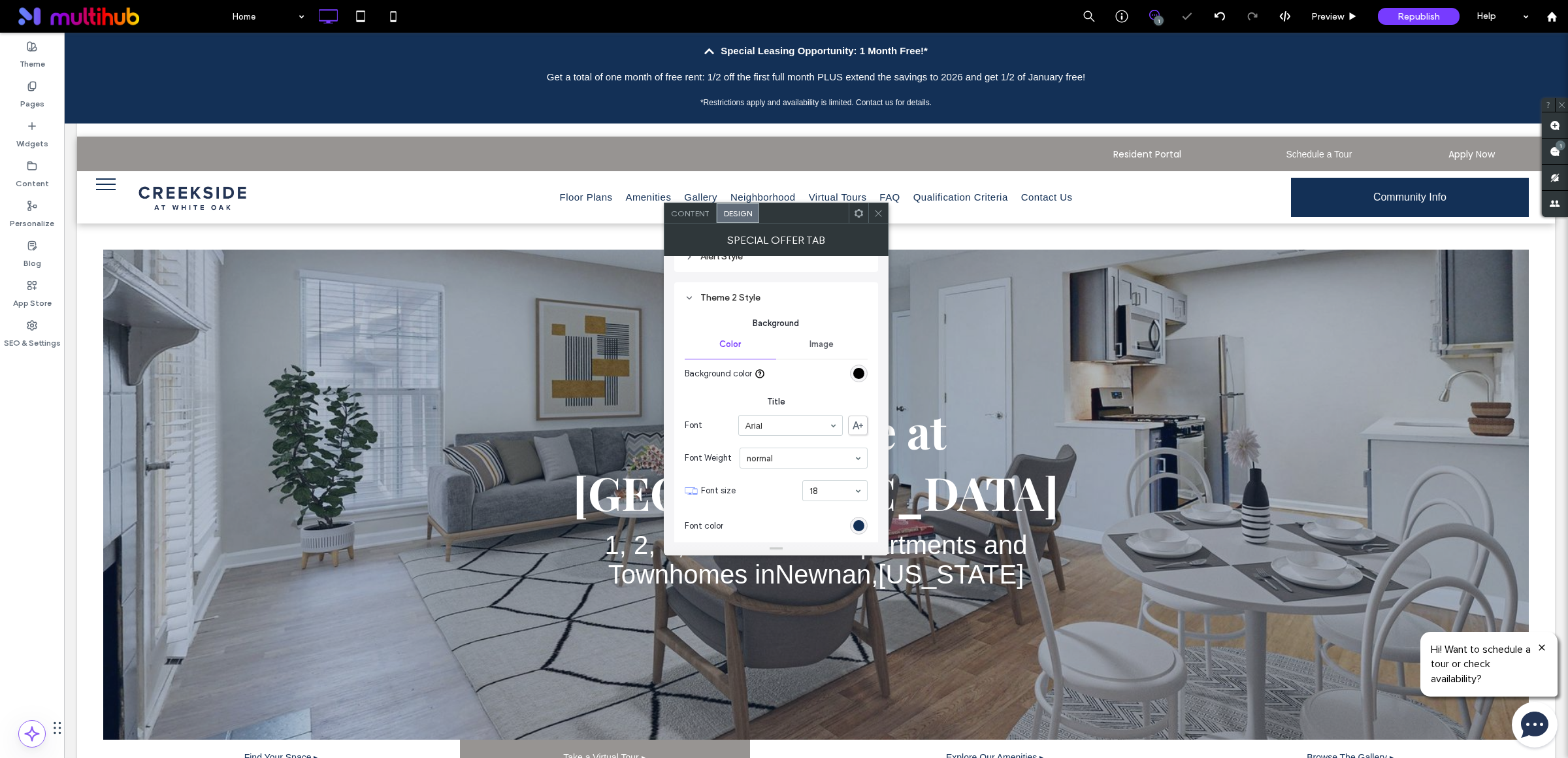
scroll to position [246, 0]
click at [786, 65] on div "Special Leasing Opportunity: 1 Month Free!*" at bounding box center [816, 50] width 1504 height 36
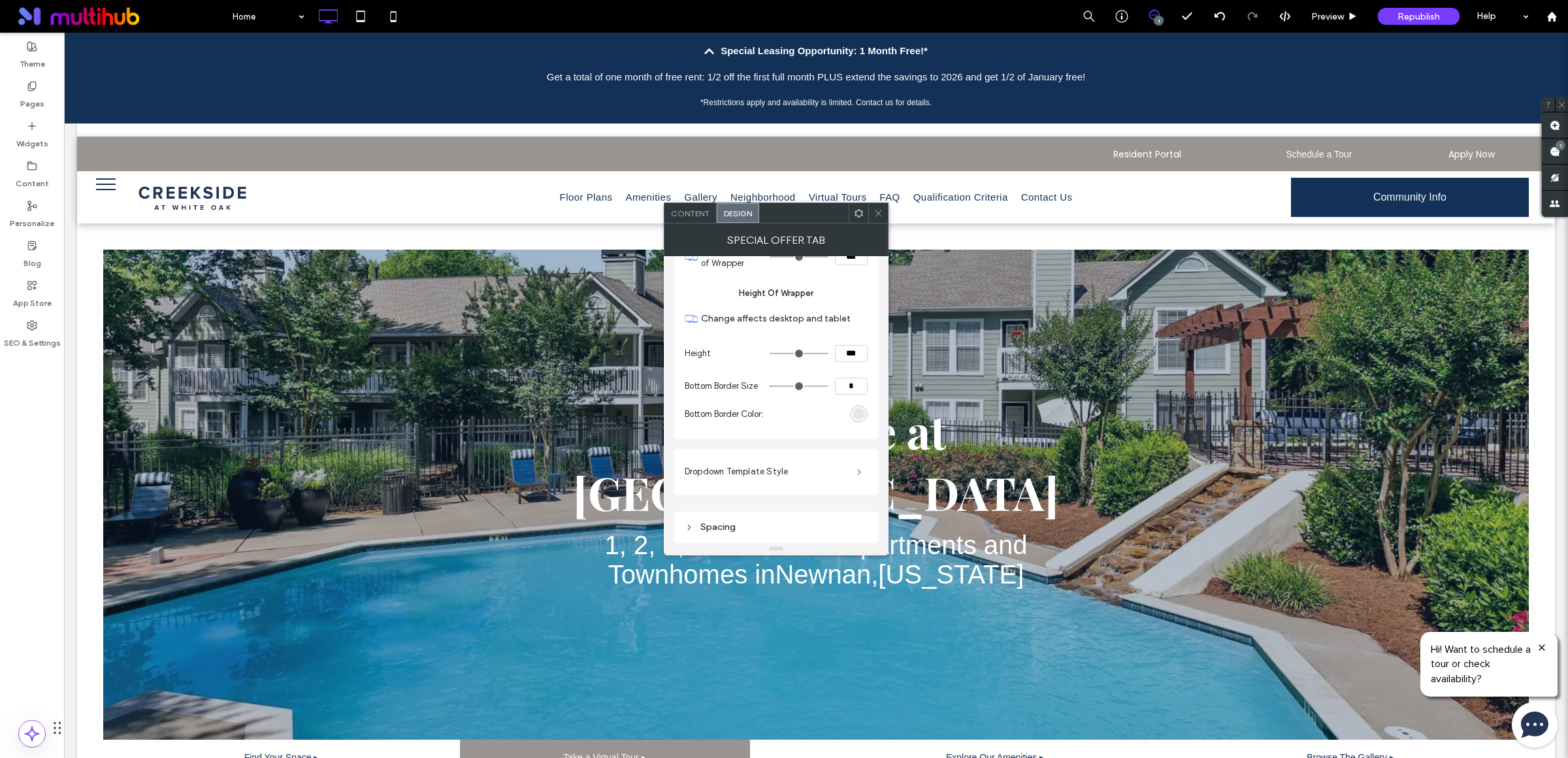
click at [857, 469] on span at bounding box center [859, 472] width 5 height 6
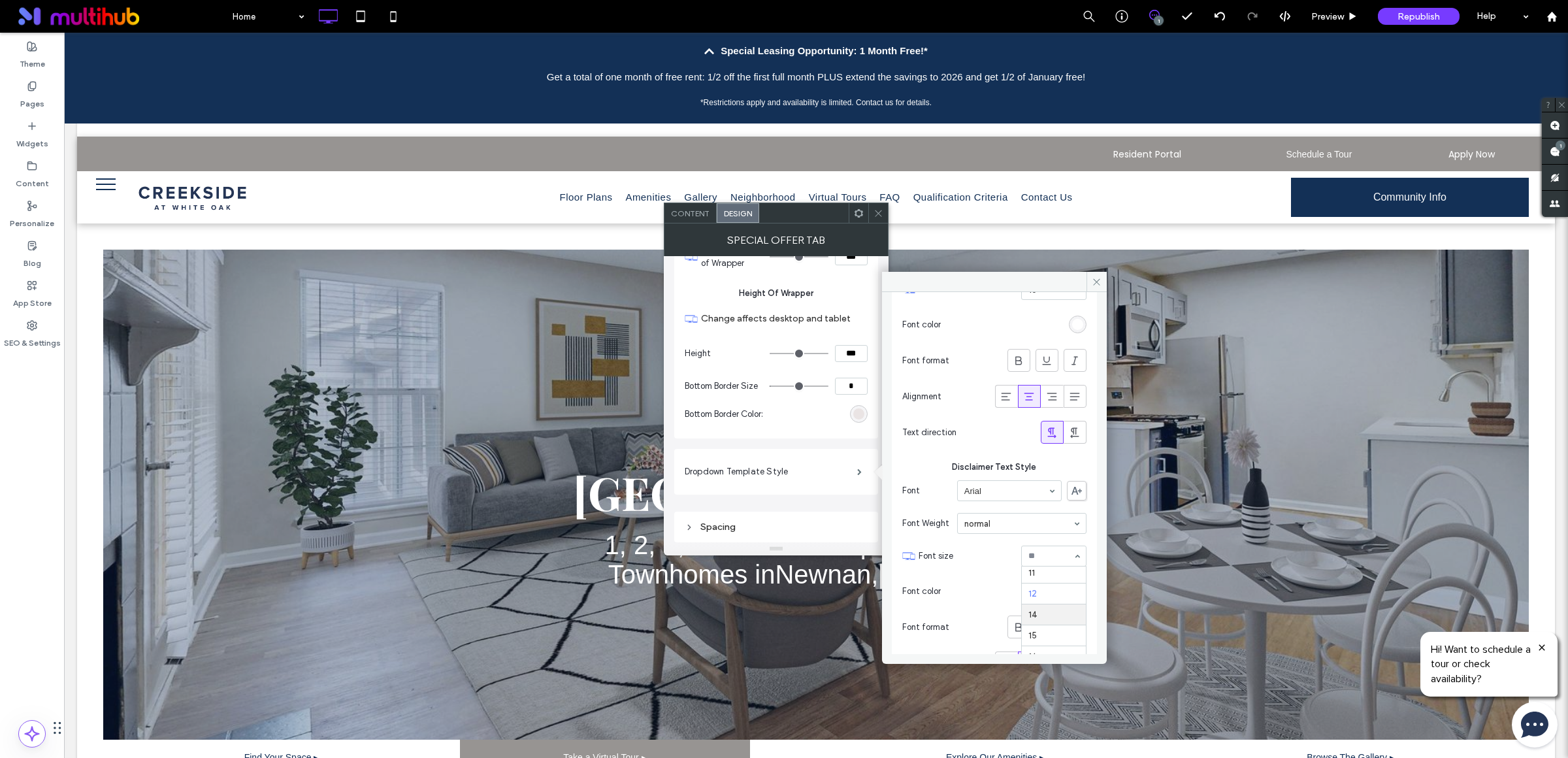
scroll to position [57, 0]
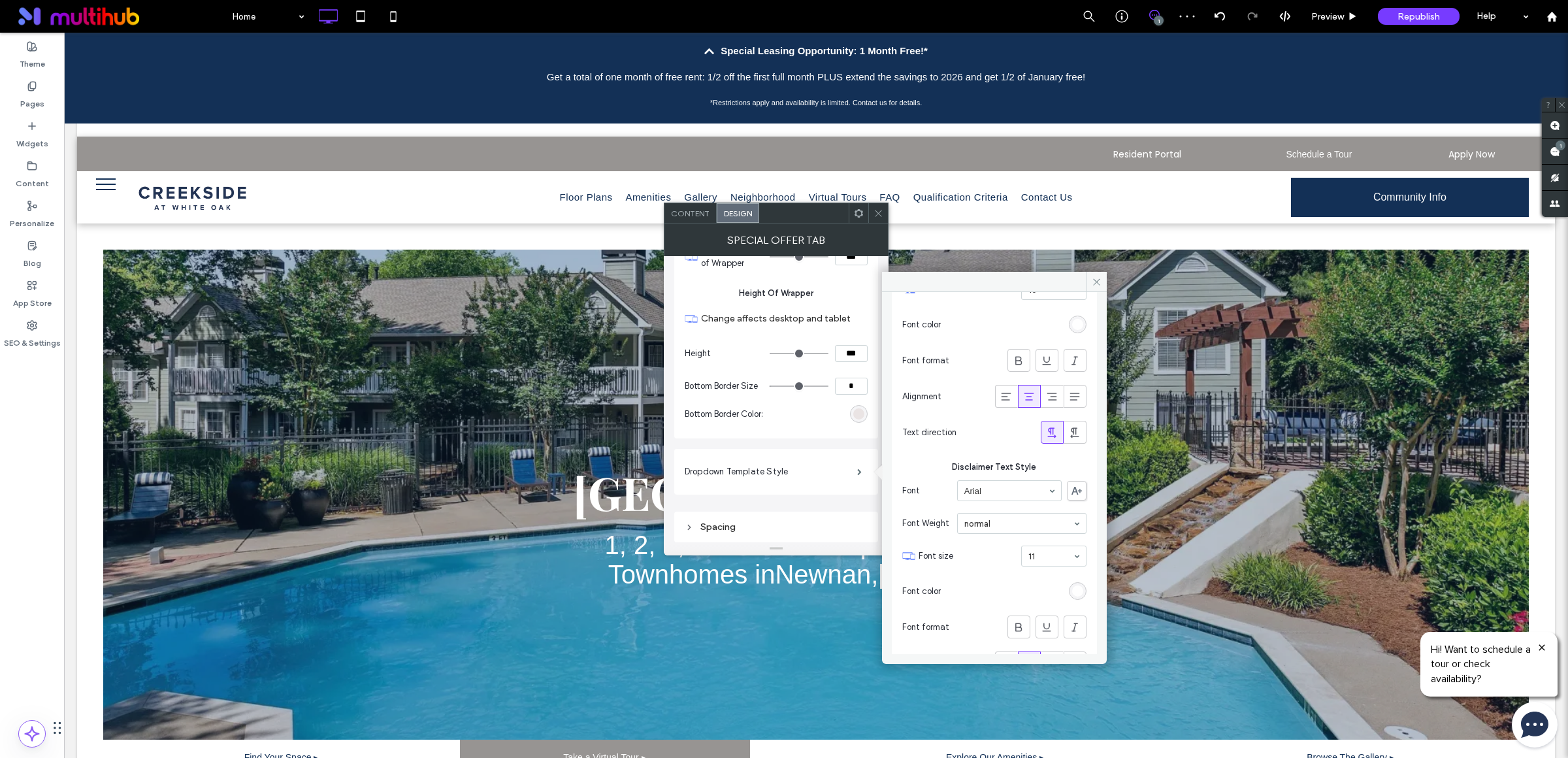
click at [1040, 560] on input at bounding box center [1050, 556] width 44 height 9
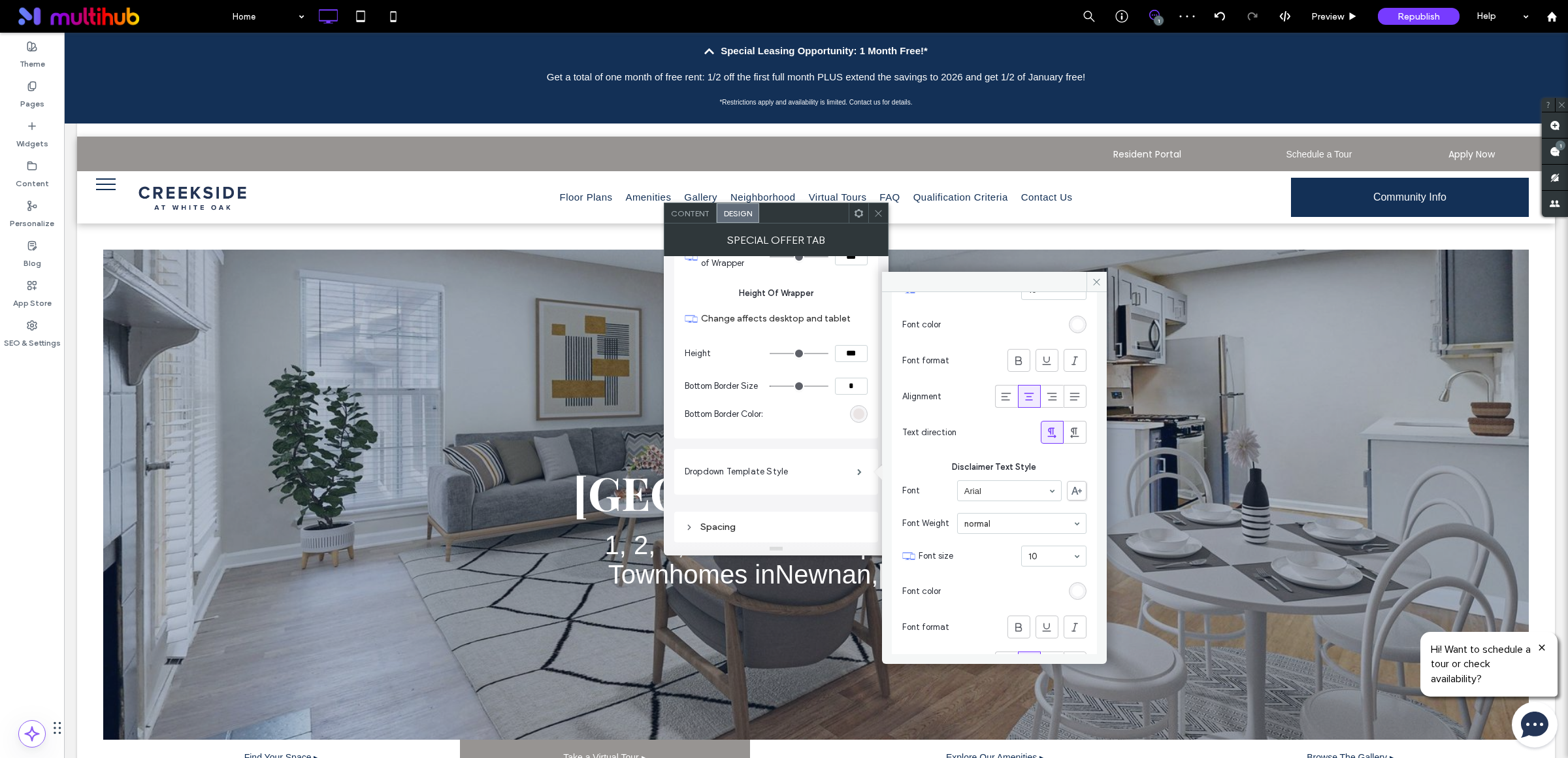
click at [1040, 560] on input at bounding box center [1050, 556] width 44 height 9
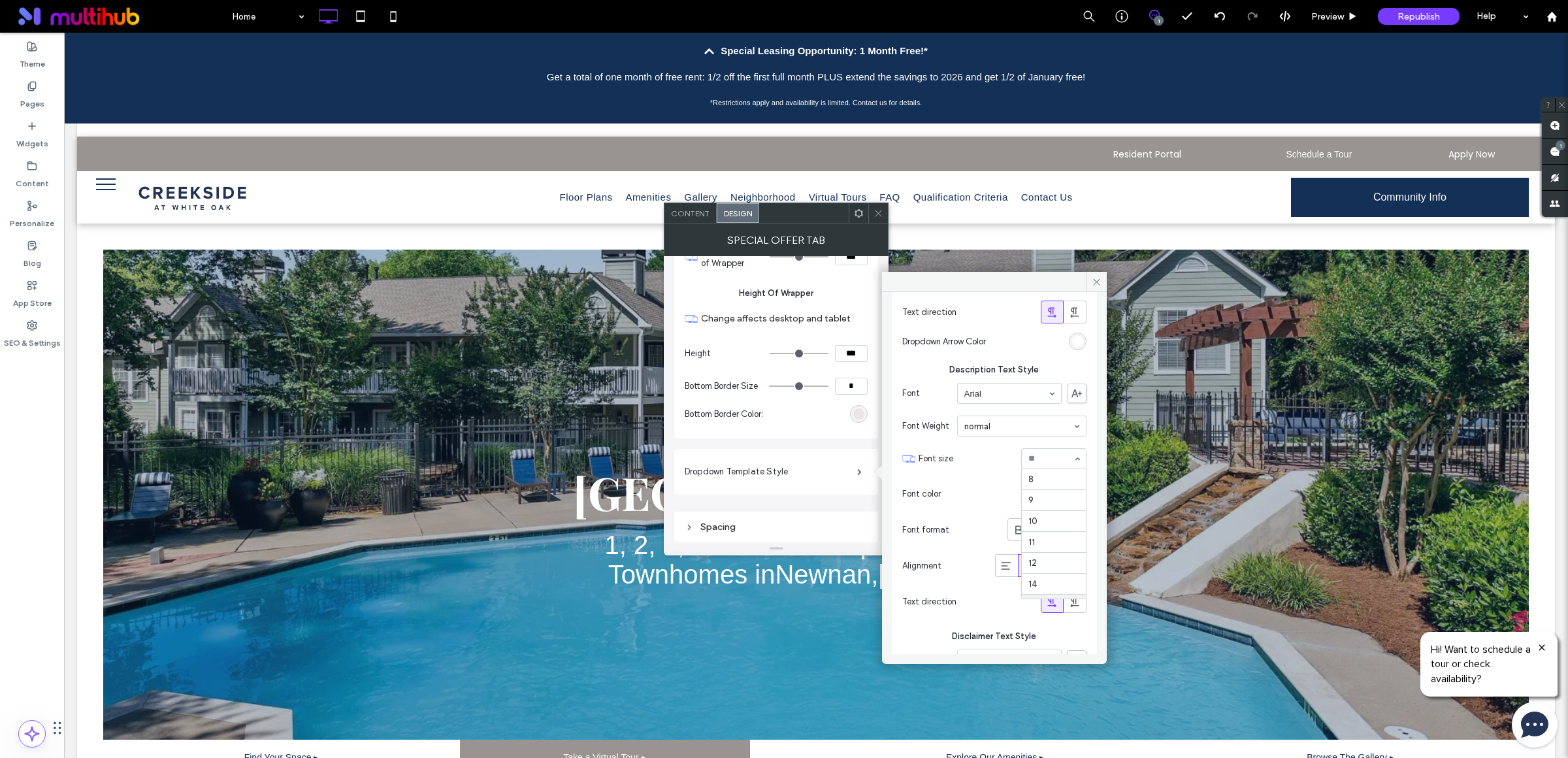
scroll to position [131, 0]
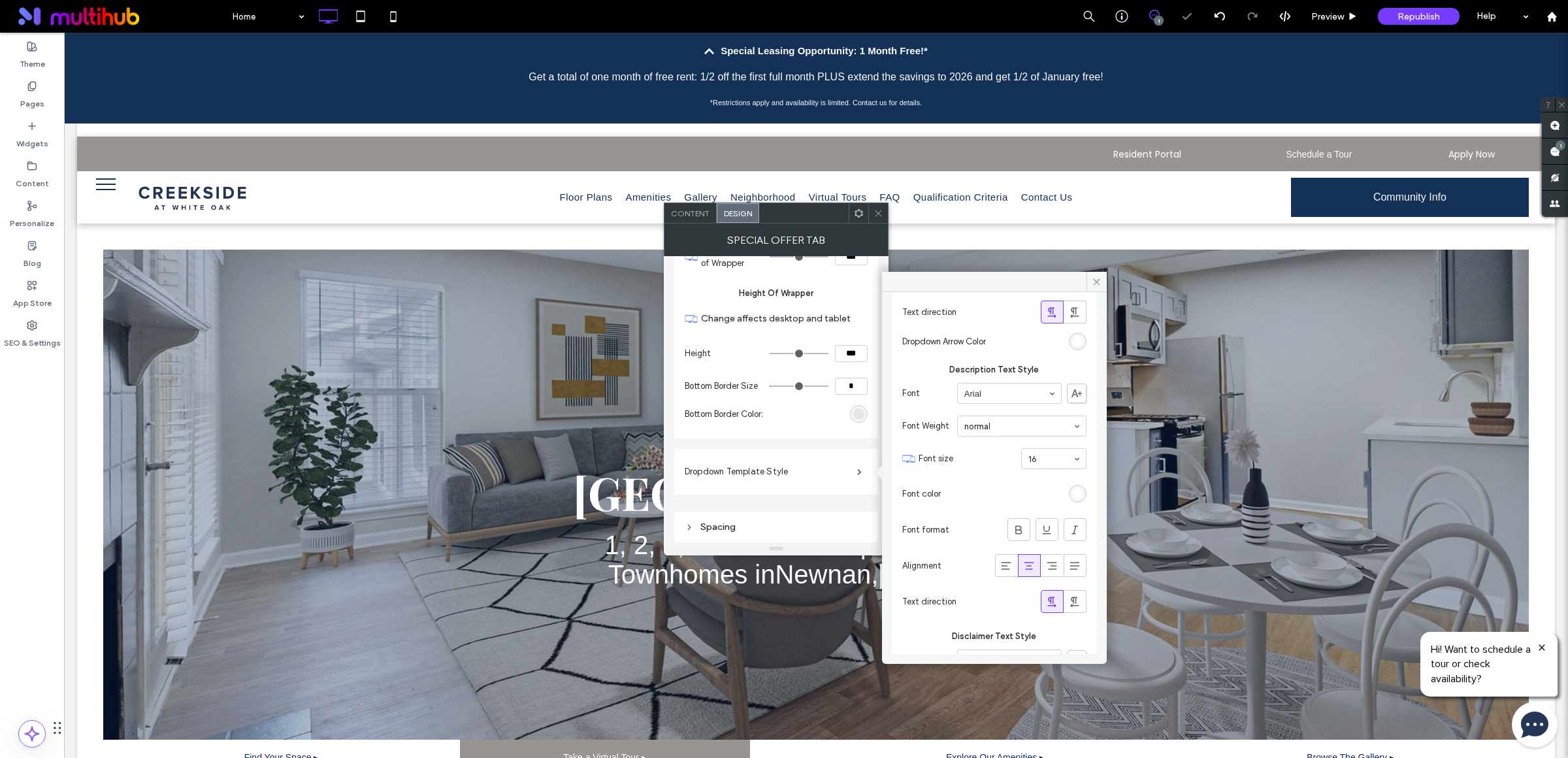
click at [1044, 463] on input at bounding box center [1050, 459] width 44 height 9
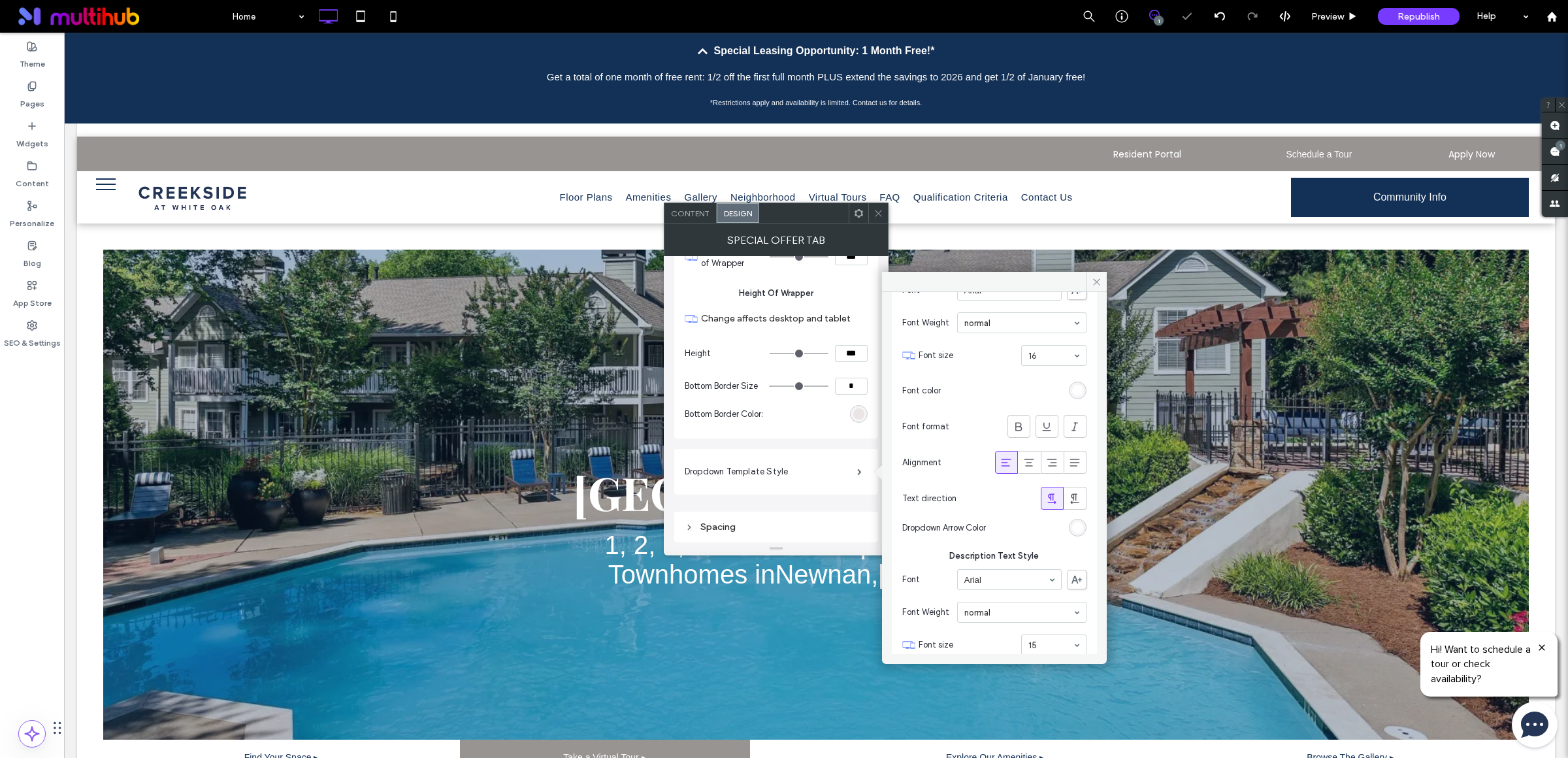
click at [1040, 353] on input at bounding box center [1050, 356] width 44 height 9
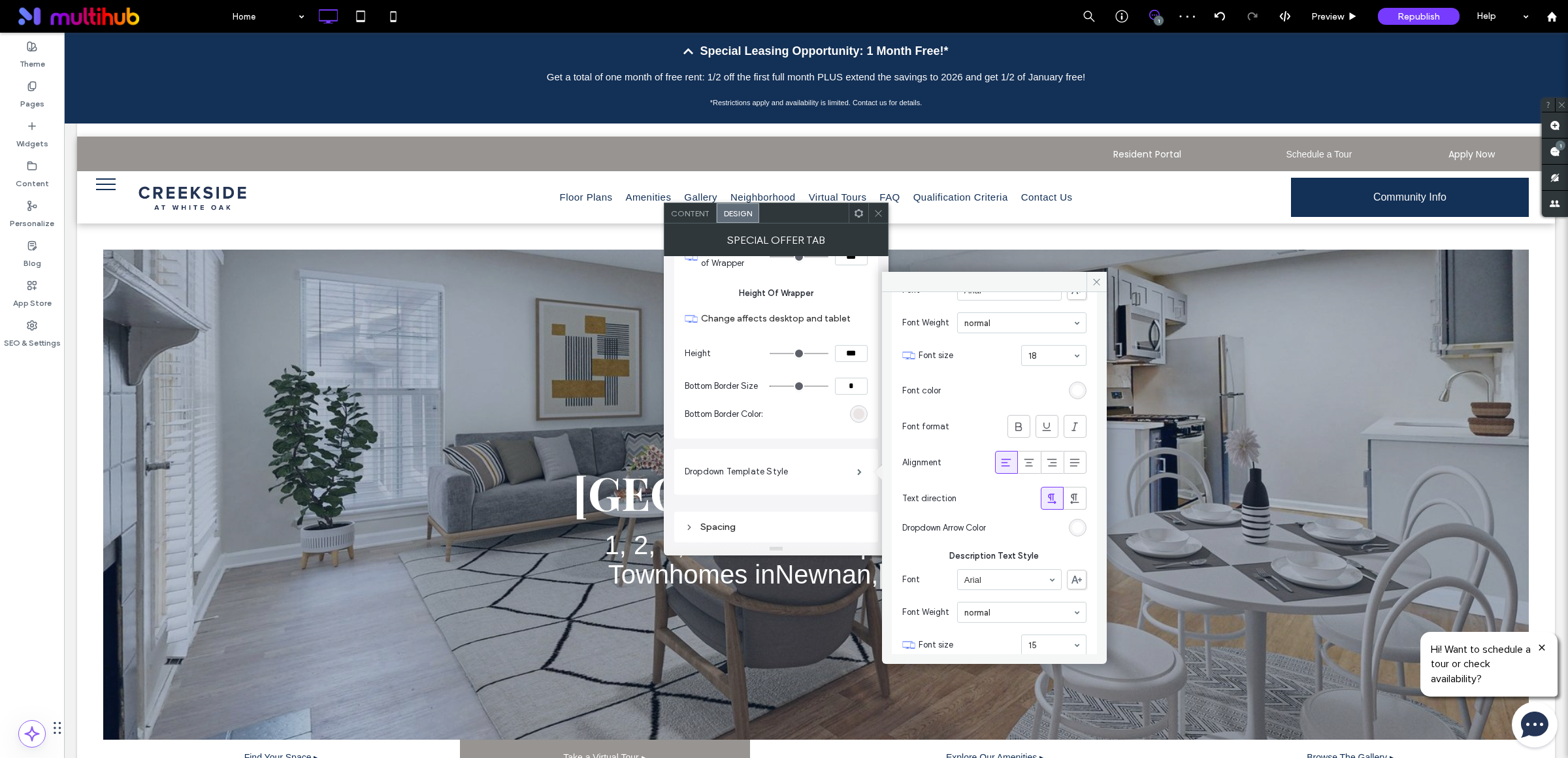
click at [1037, 365] on div at bounding box center [1054, 355] width 64 height 19
type input "*"
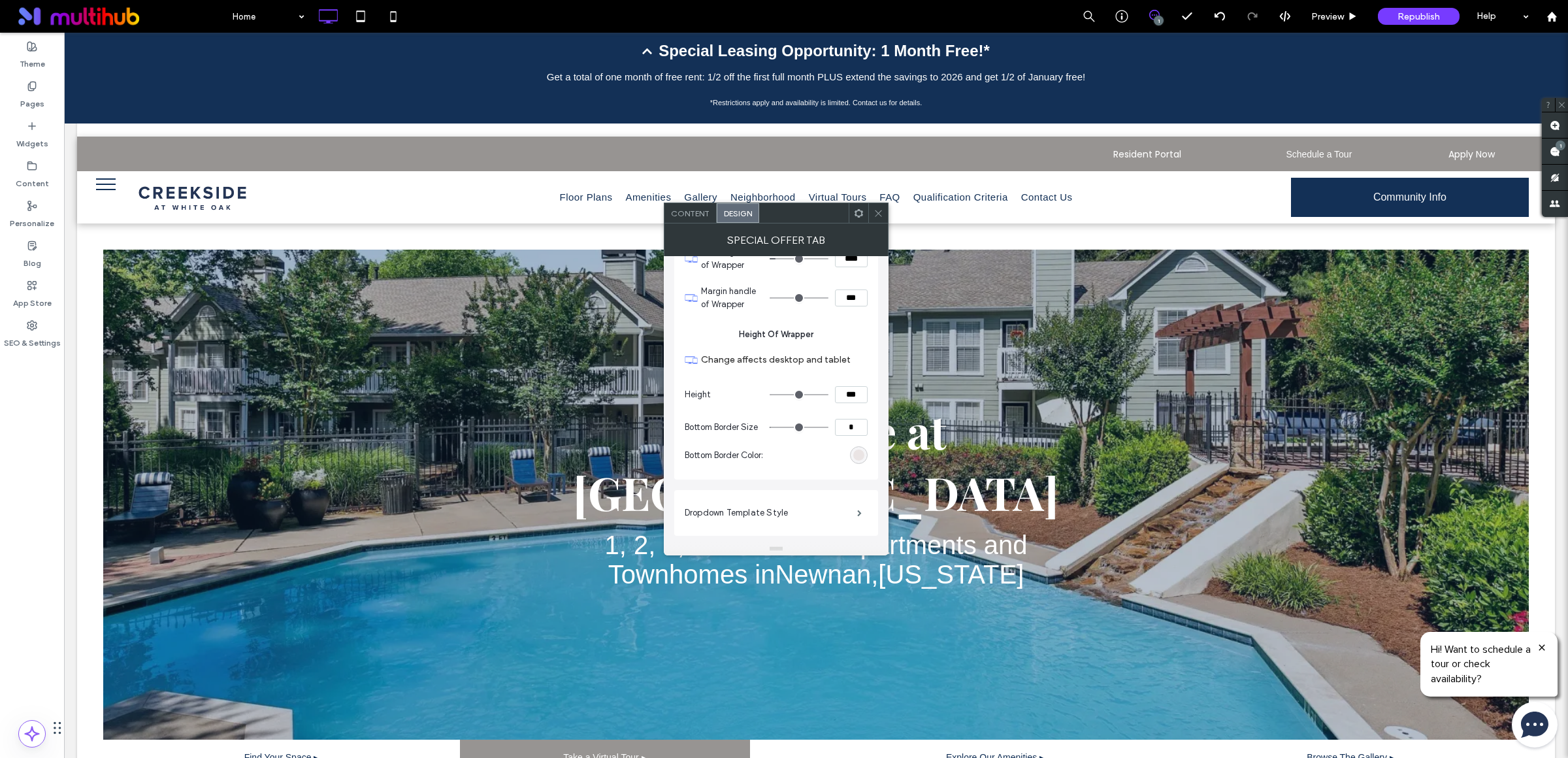
scroll to position [1494, 0]
click at [802, 470] on label "Dropdown Template Style" at bounding box center [771, 472] width 173 height 26
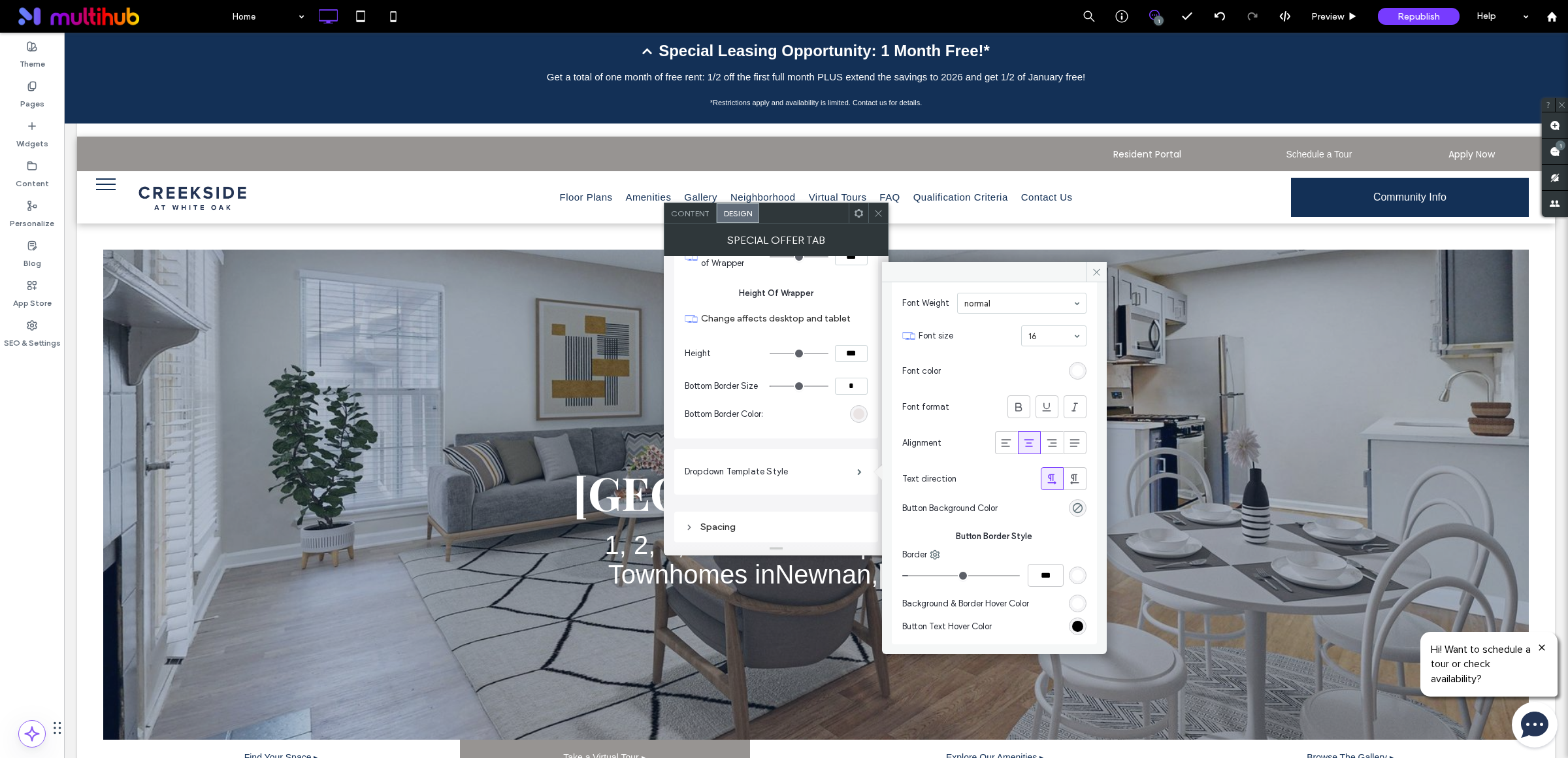
scroll to position [0, 0]
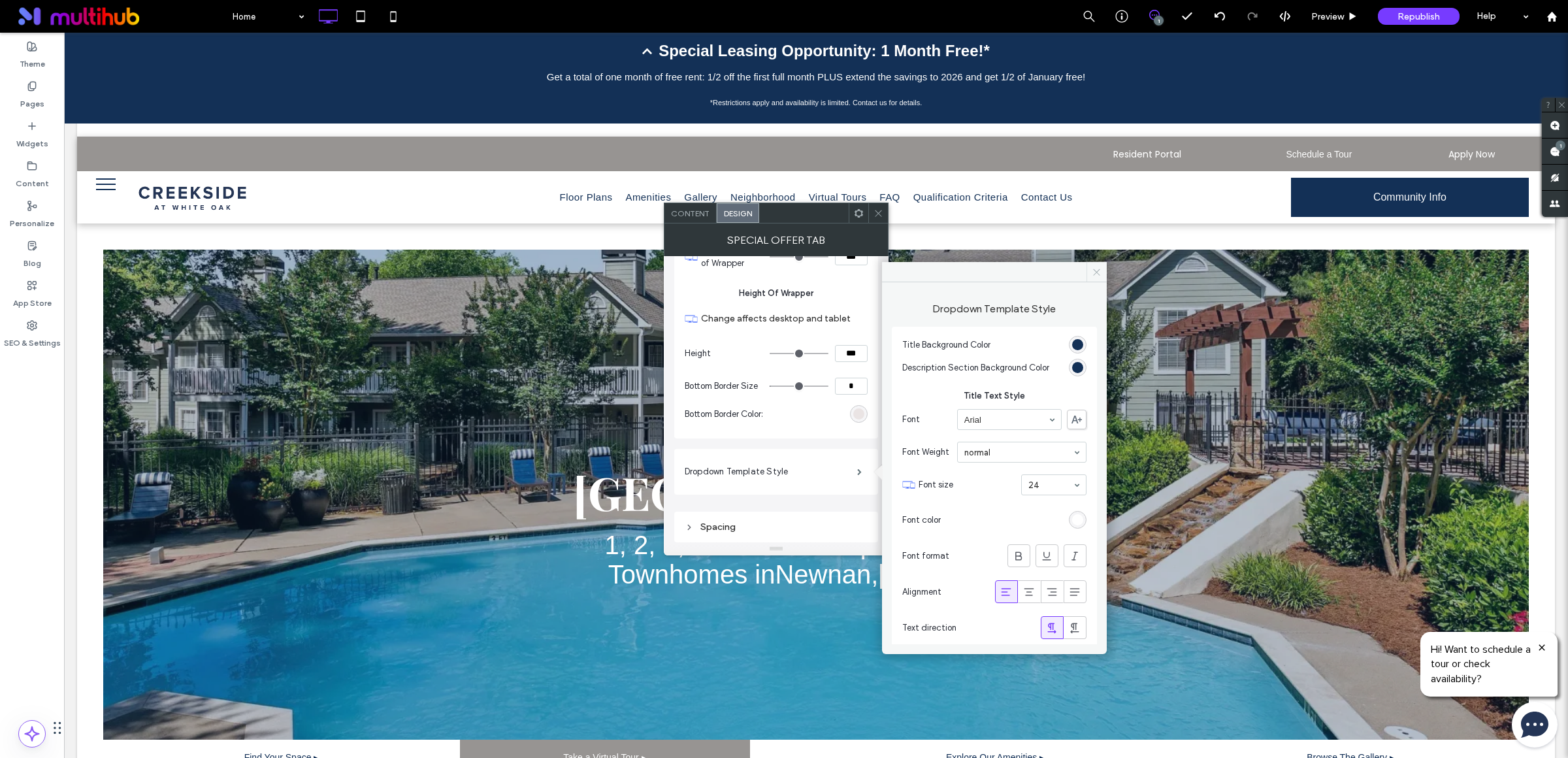
click at [1094, 272] on icon at bounding box center [1096, 272] width 10 height 10
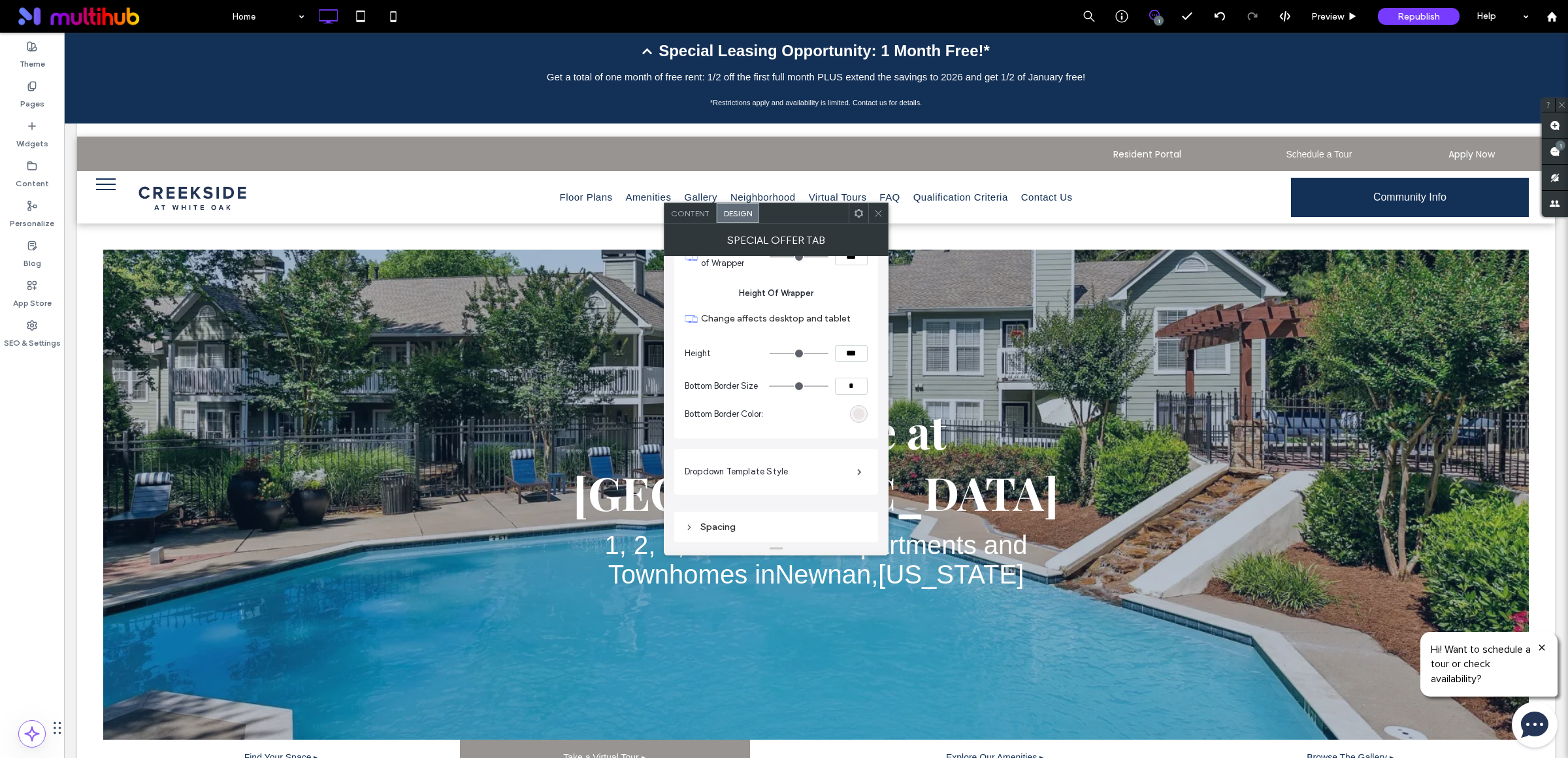
click at [881, 213] on icon at bounding box center [878, 213] width 10 height 10
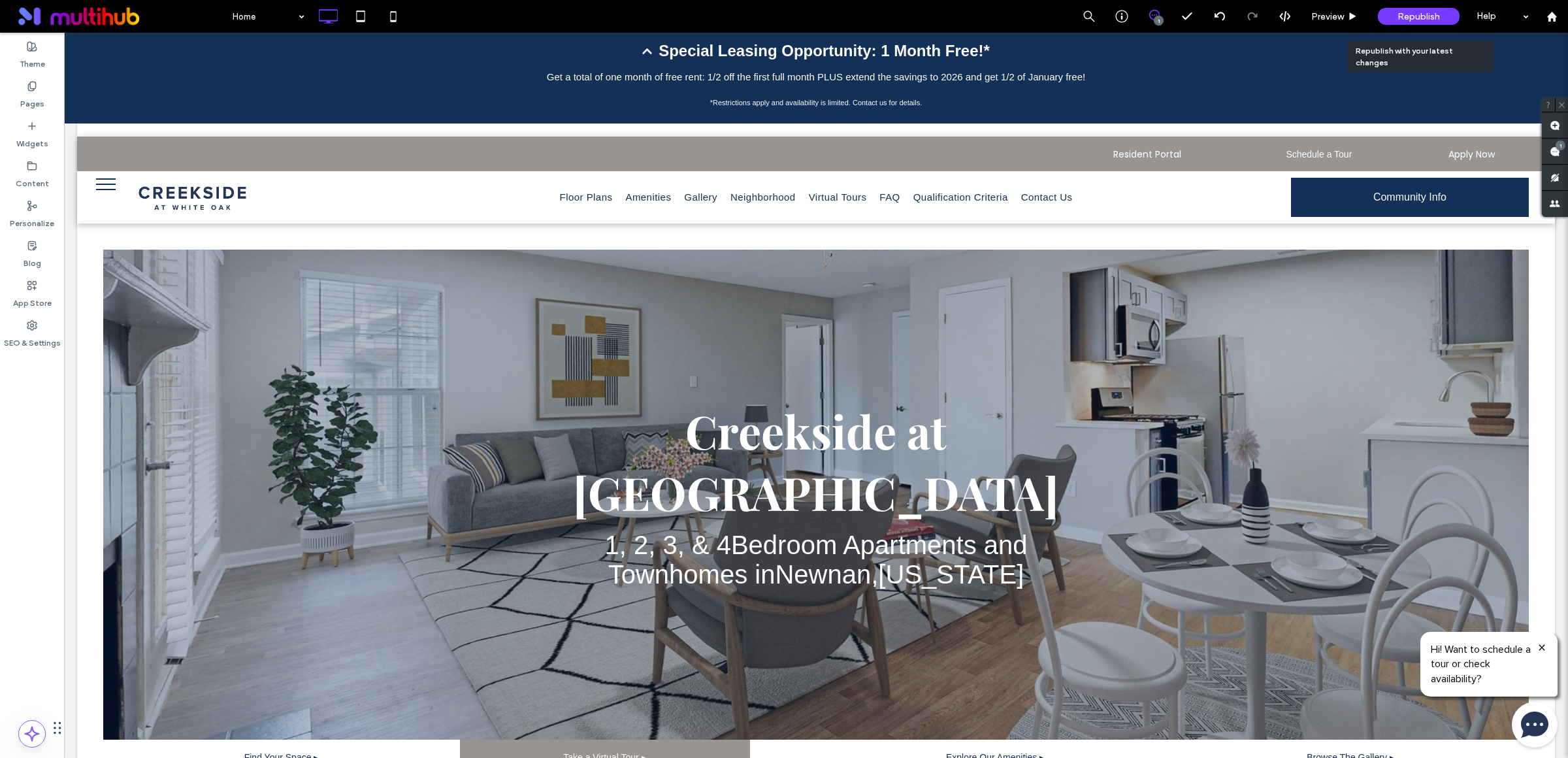
click at [1407, 16] on span "Republish" at bounding box center [1418, 16] width 43 height 11
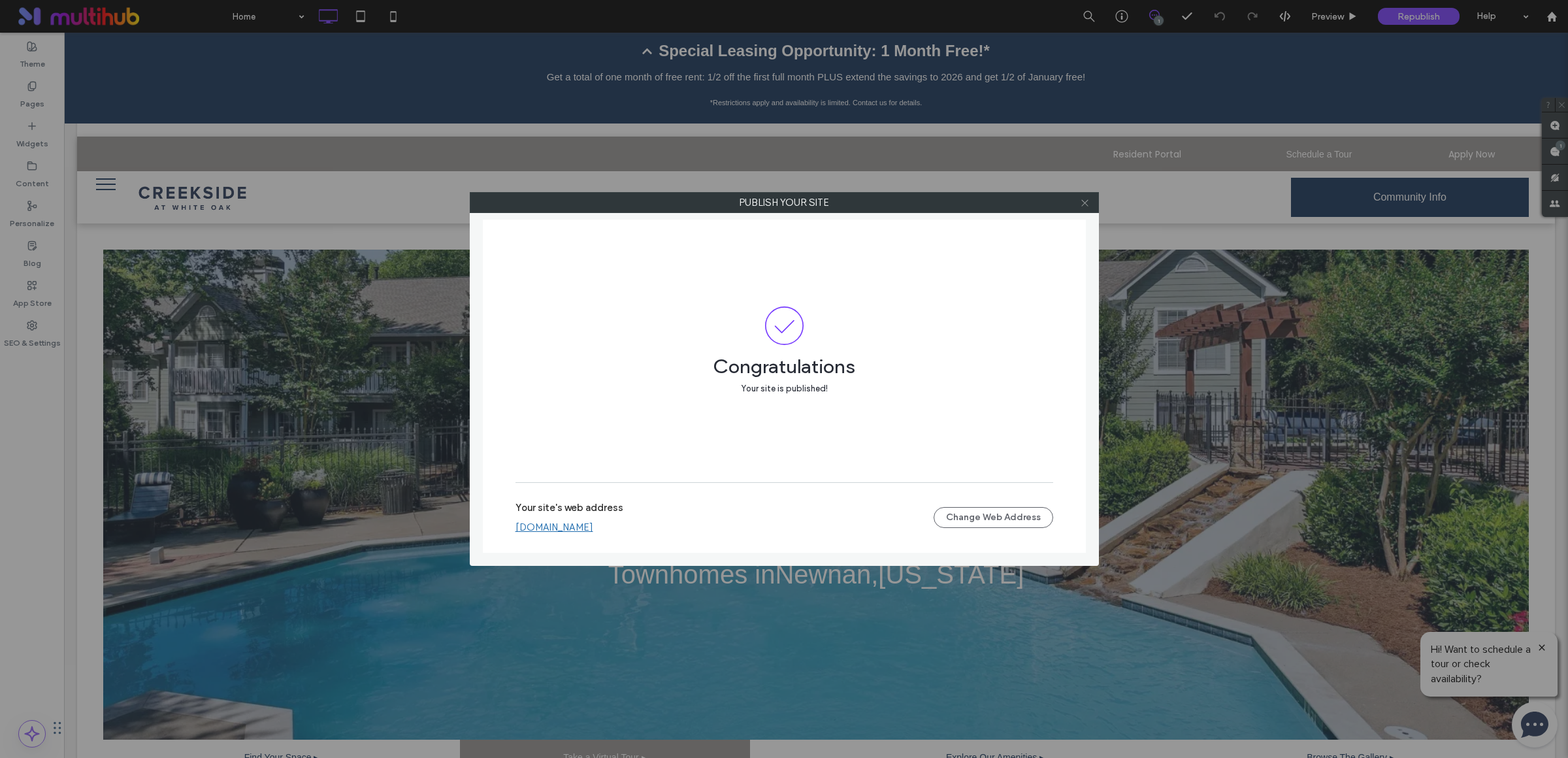
click at [1085, 204] on use at bounding box center [1085, 202] width 6 height 6
